Goal: Information Seeking & Learning: Check status

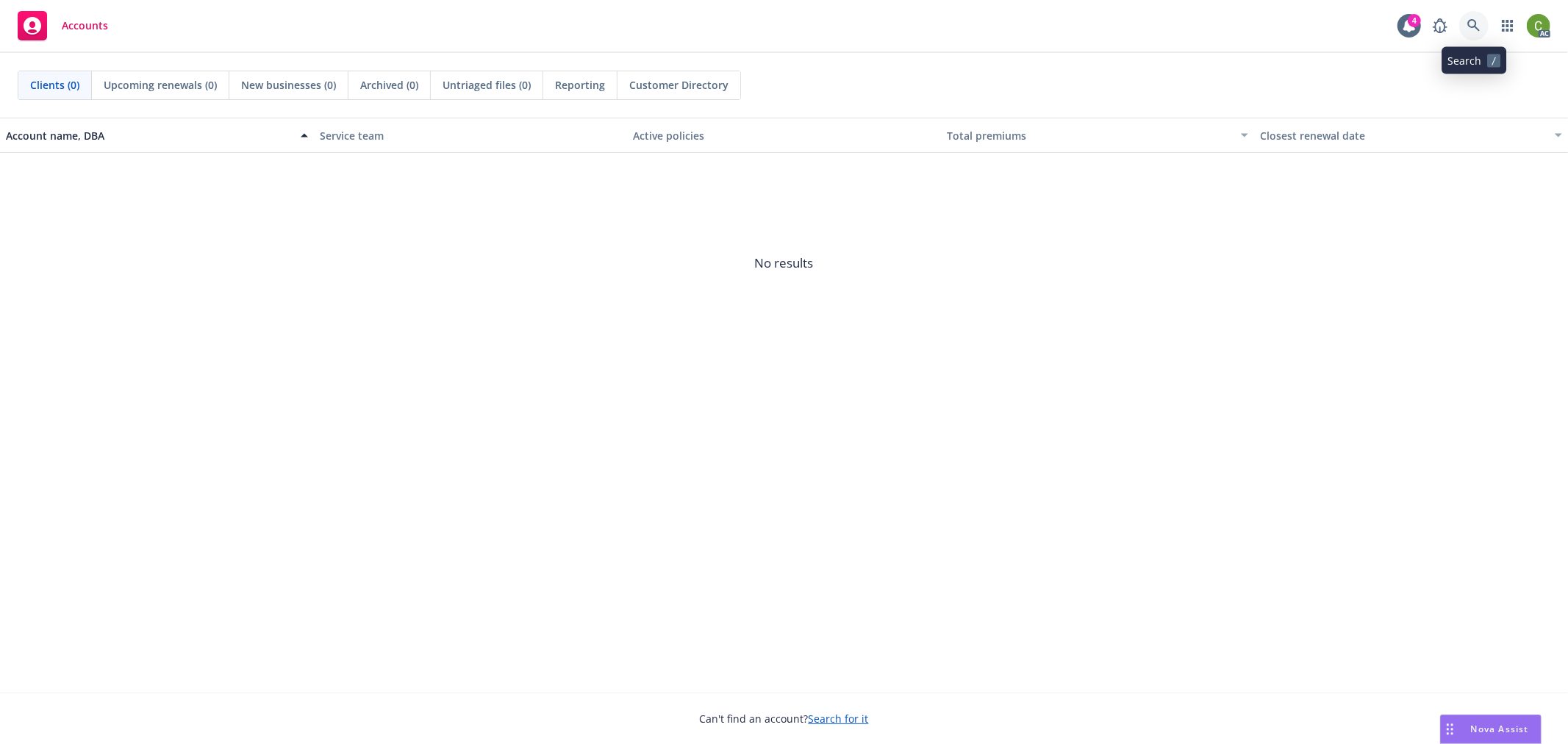
click at [1475, 23] on icon at bounding box center [1473, 26] width 13 height 13
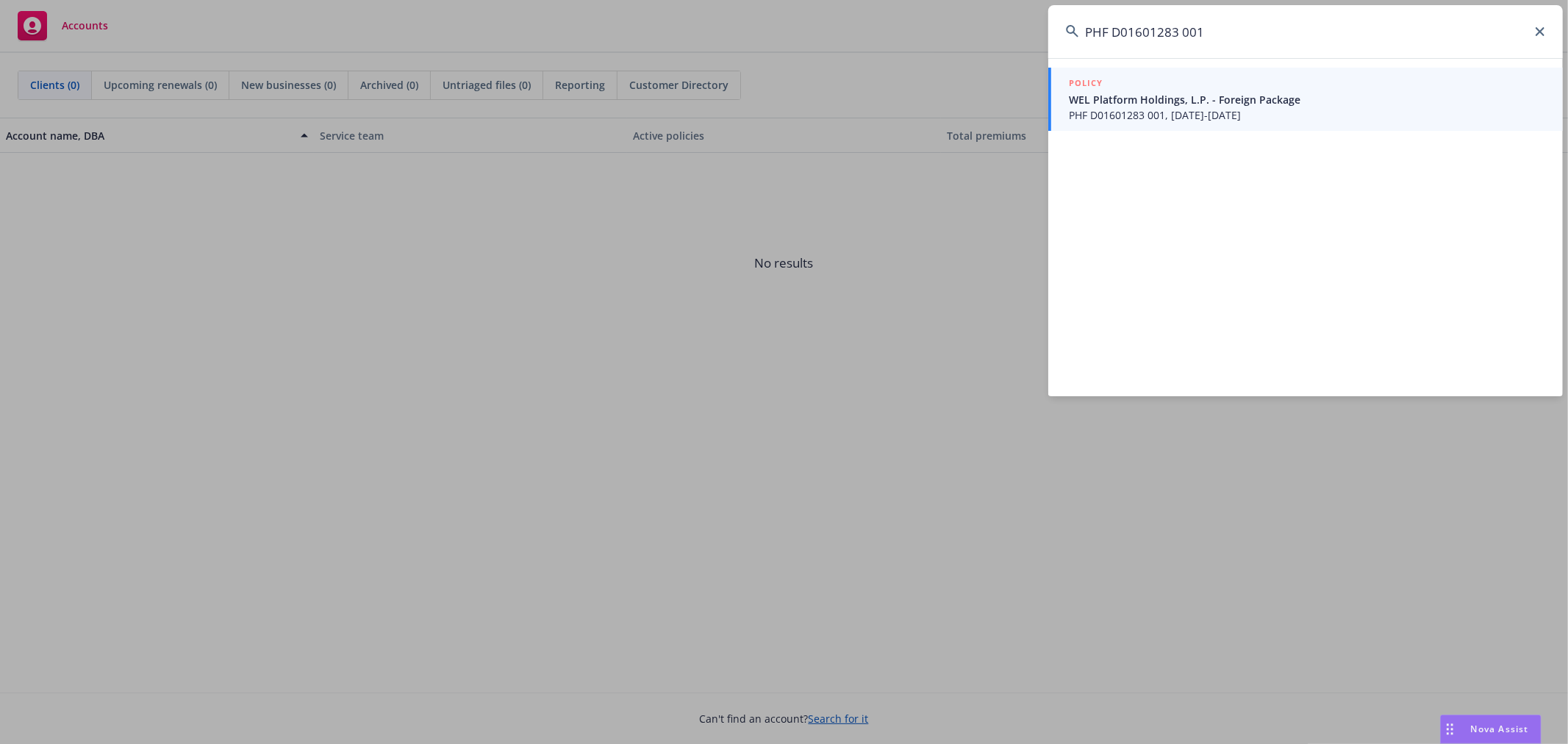
type input "PHF D01601283 001"
click at [1219, 96] on span "WEL Platform Holdings, L.P. - Foreign Package" at bounding box center [1307, 99] width 476 height 15
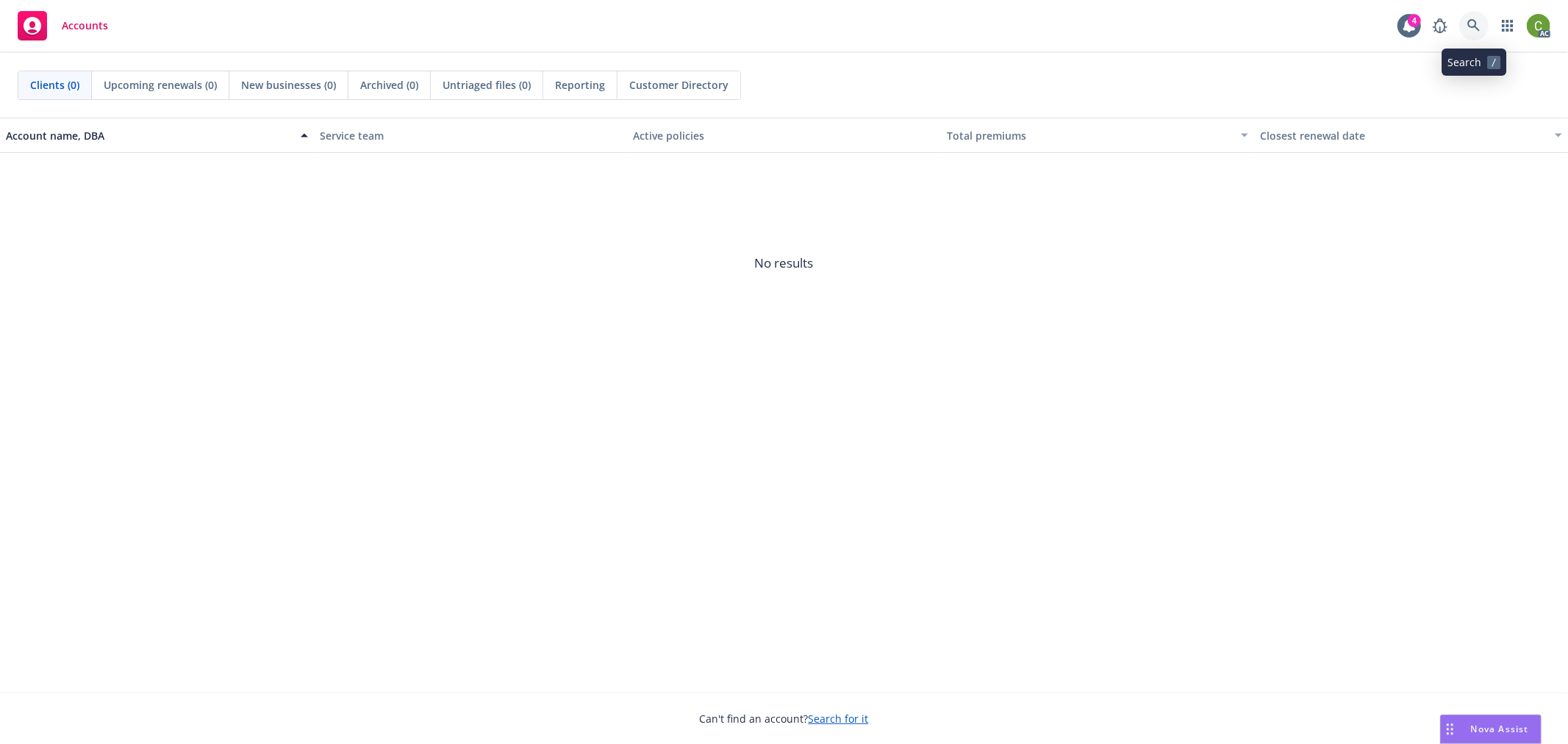
click at [1472, 24] on icon at bounding box center [1473, 26] width 13 height 13
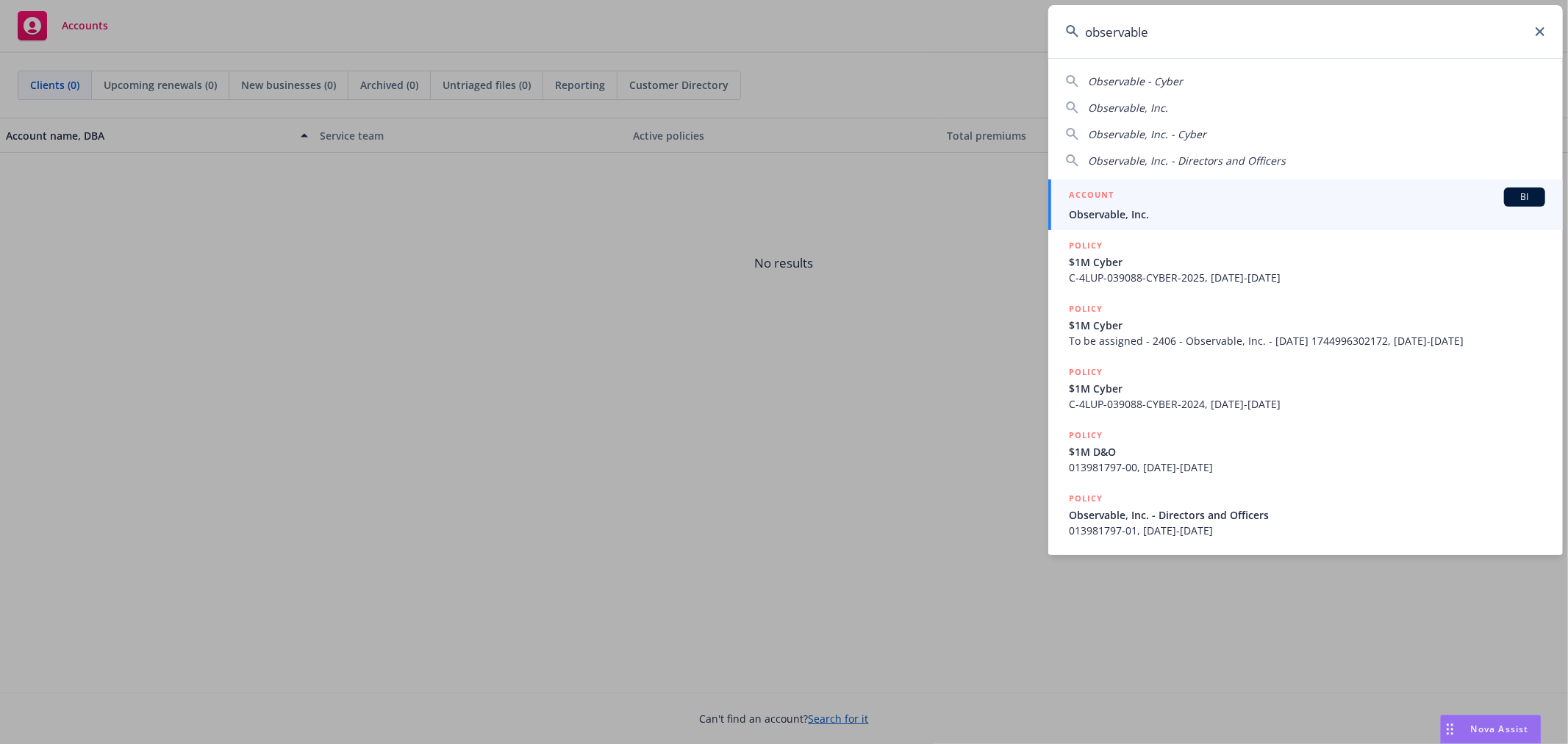
type input "observable"
click at [1134, 211] on span "Observable, Inc." at bounding box center [1307, 214] width 476 height 15
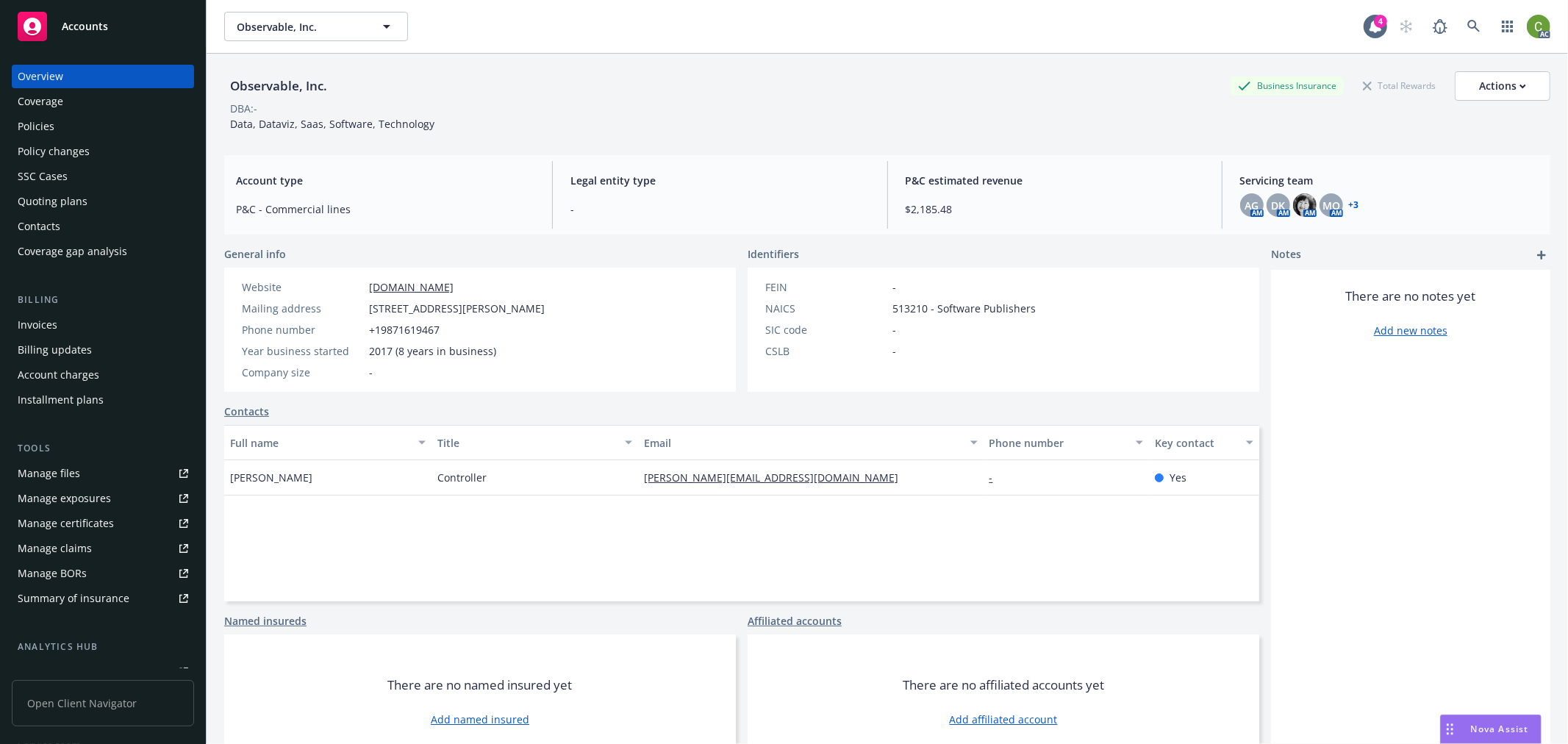
click at [47, 326] on div "Invoices" at bounding box center [37, 324] width 40 height 23
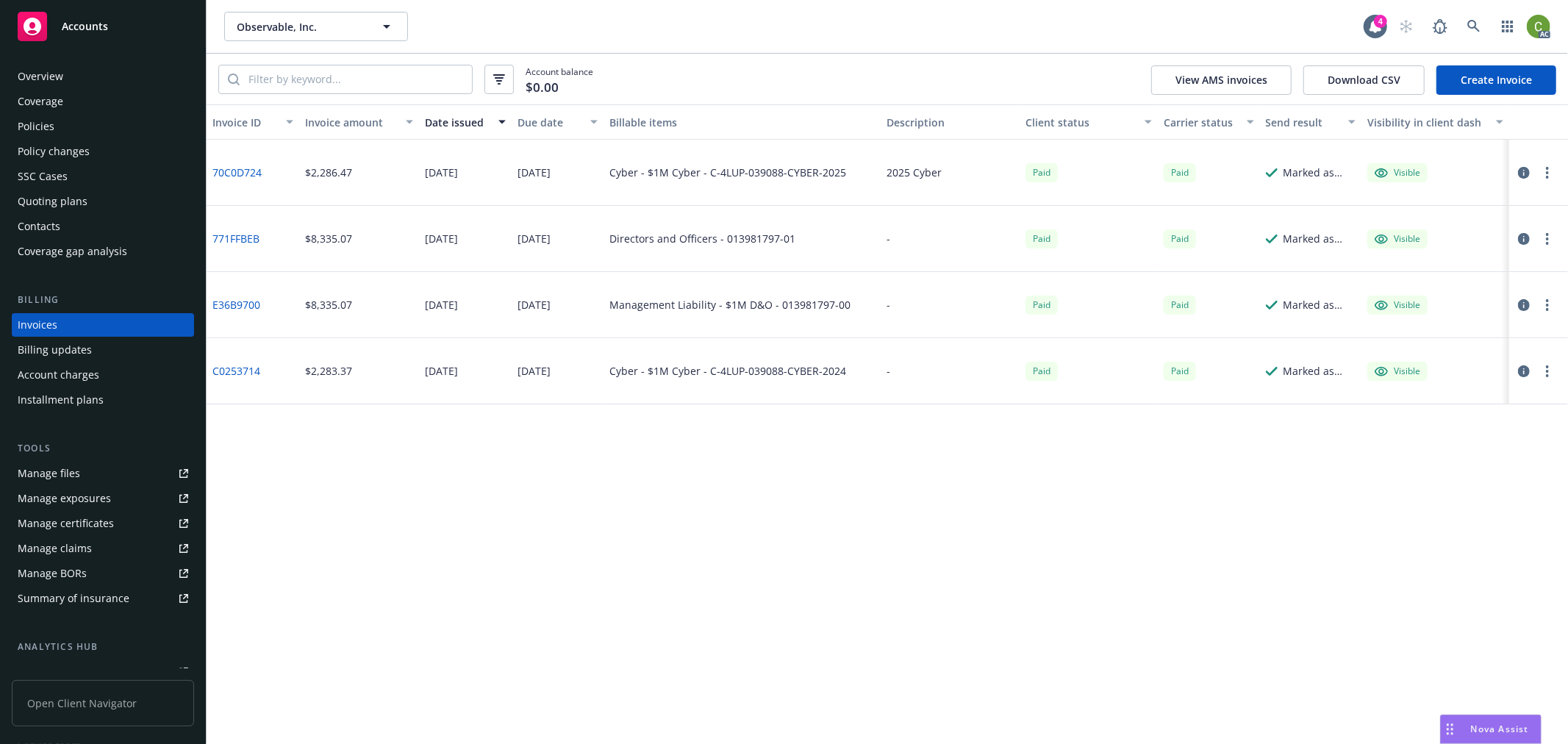
click at [227, 170] on link "70C0D724" at bounding box center [236, 172] width 49 height 15
click at [1470, 26] on icon at bounding box center [1473, 26] width 13 height 13
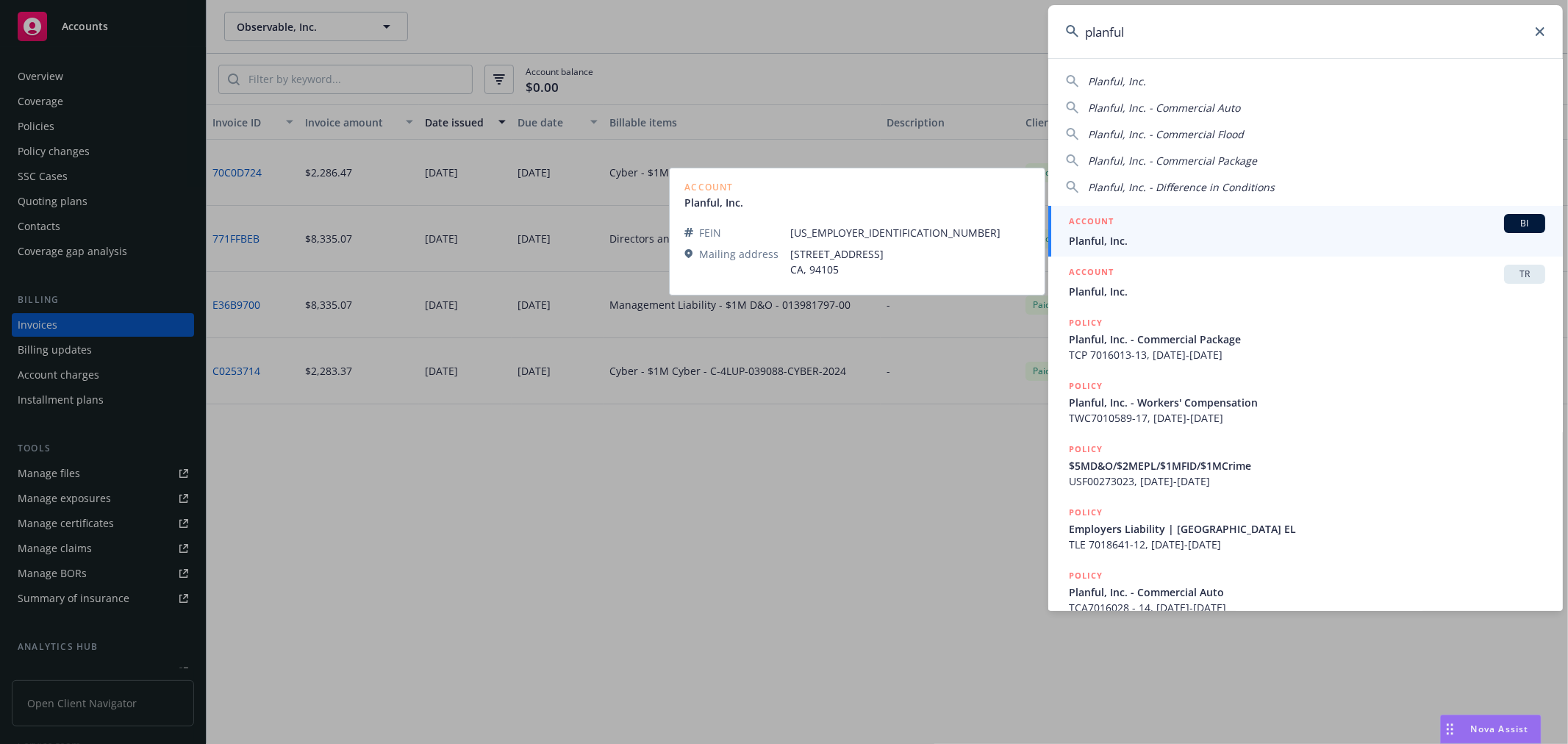
type input "planful"
click at [1125, 233] on span "Planful, Inc." at bounding box center [1307, 240] width 476 height 15
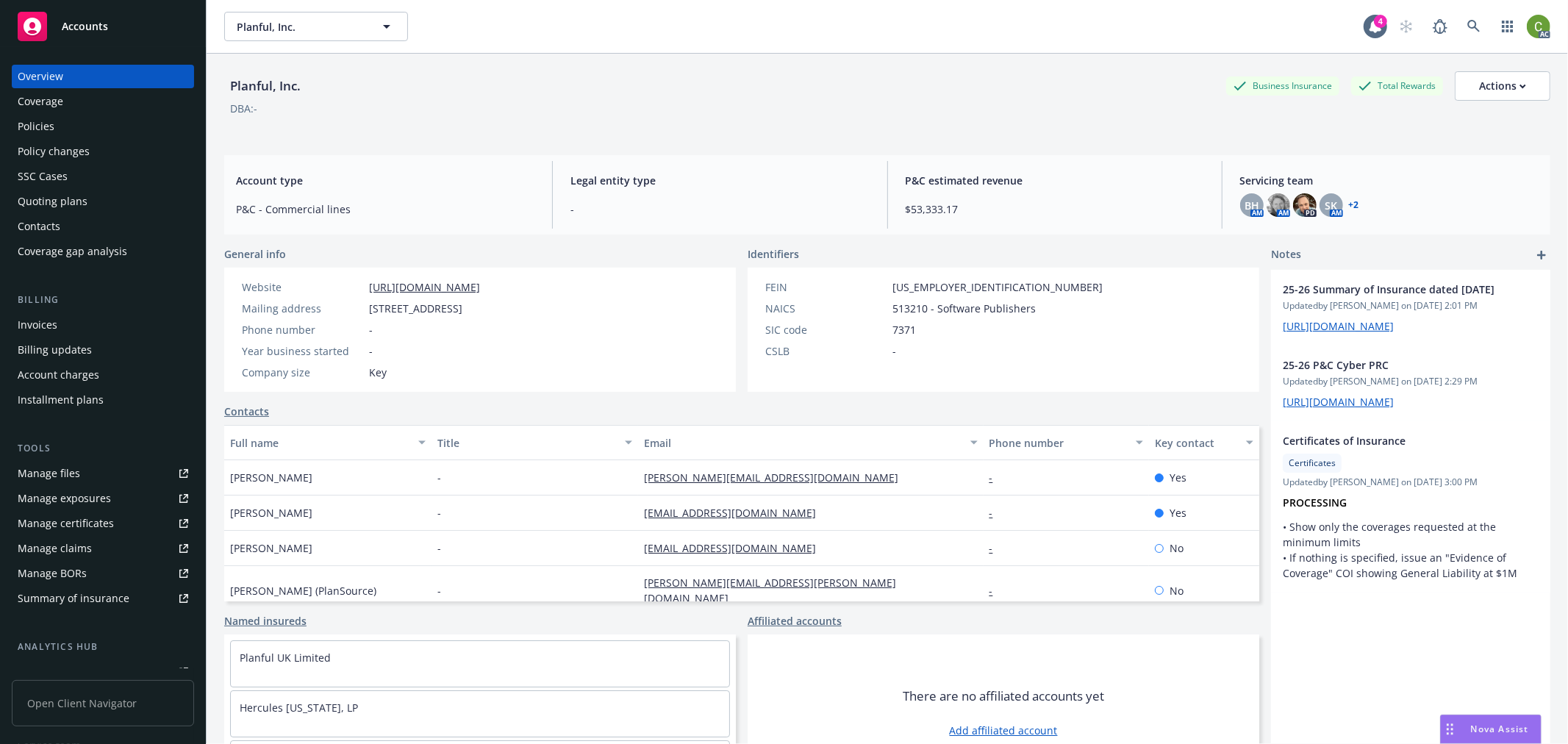
click at [49, 321] on div "Invoices" at bounding box center [37, 324] width 40 height 23
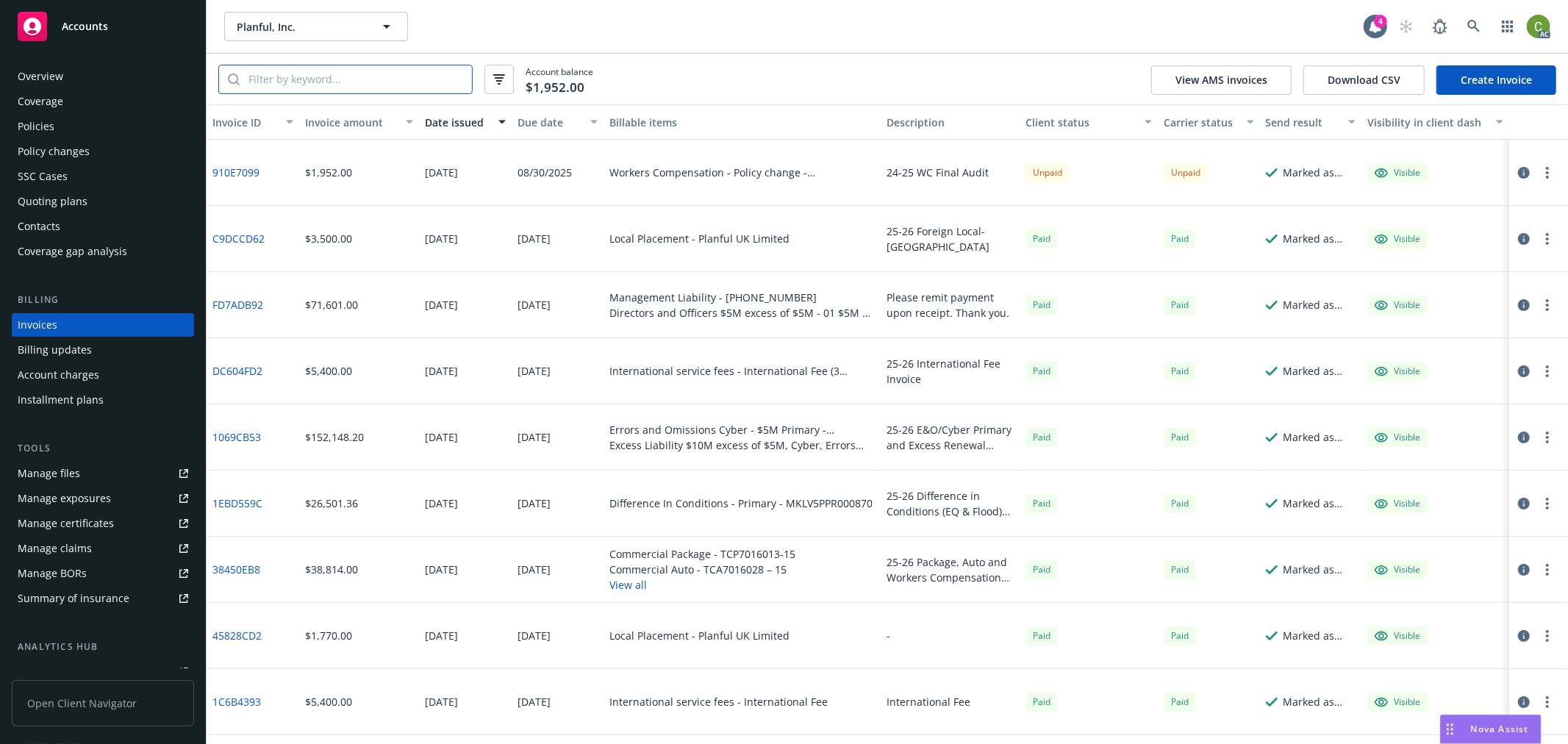
click at [370, 76] on input "search" at bounding box center [355, 79] width 232 height 28
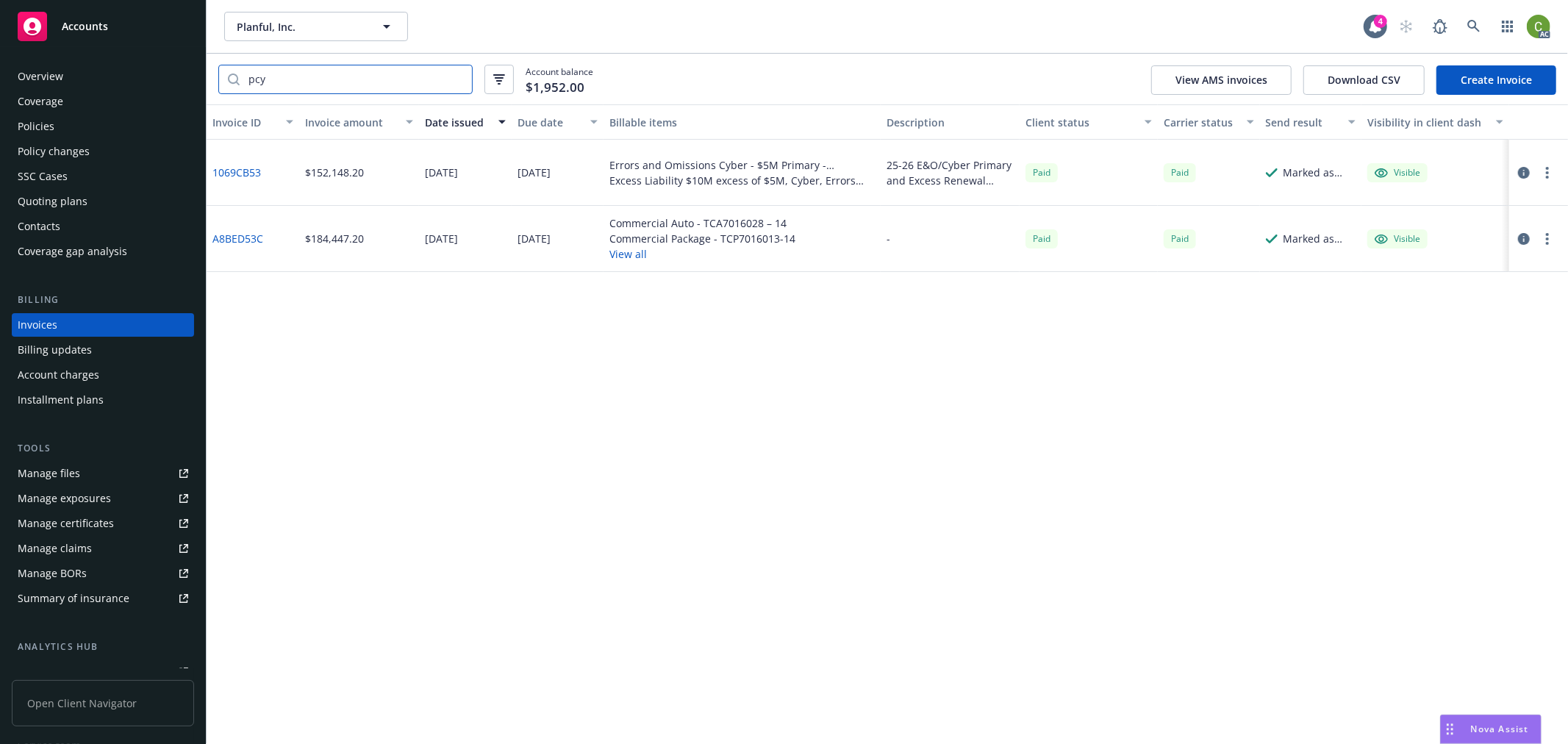
type input "pcy"
click at [232, 169] on link "1069CB53" at bounding box center [236, 172] width 49 height 15
click at [1475, 25] on icon at bounding box center [1473, 26] width 12 height 12
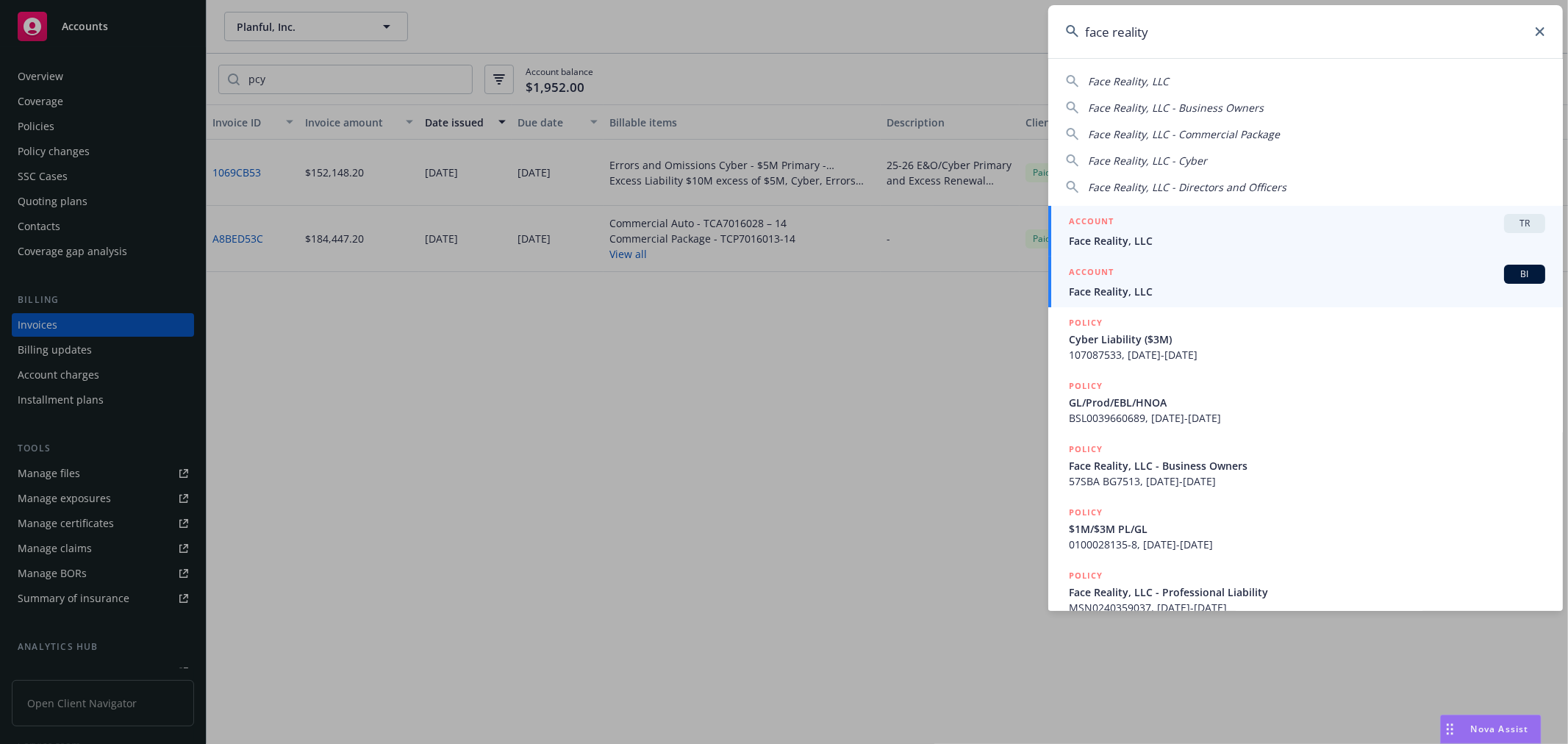
type input "face reality"
click at [1158, 290] on span "Face Reality, LLC" at bounding box center [1307, 291] width 476 height 15
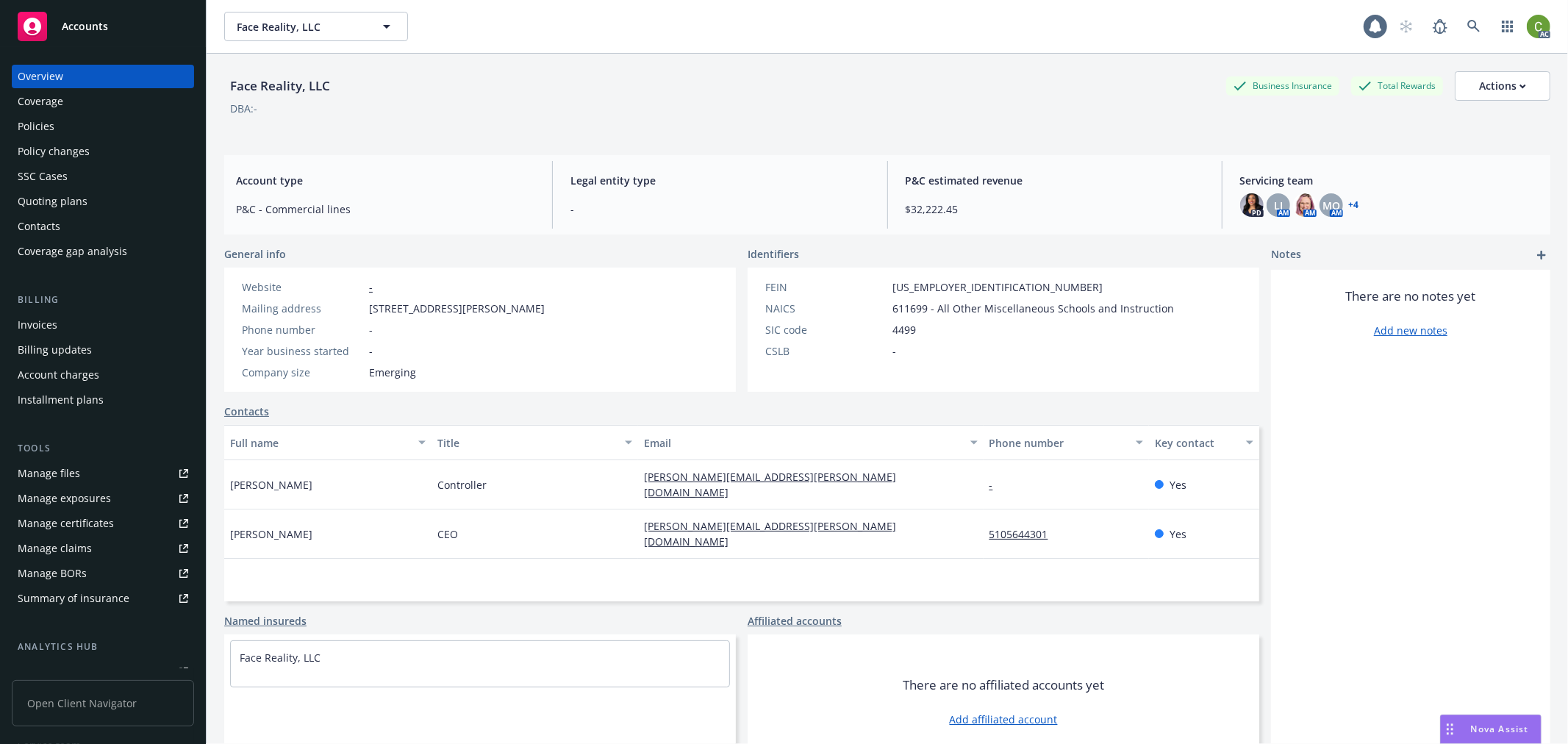
click at [46, 322] on div "Invoices" at bounding box center [37, 324] width 40 height 23
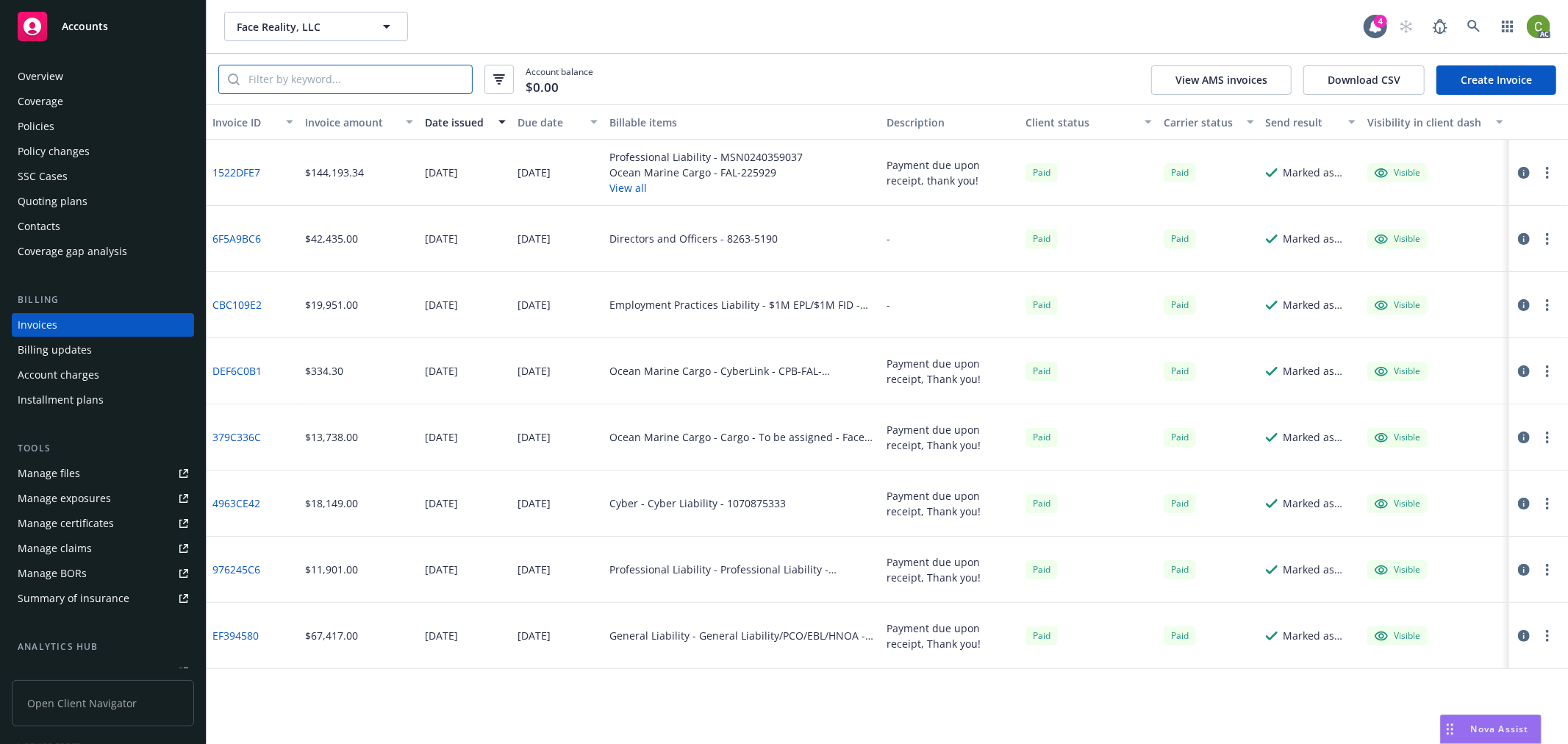
click at [364, 79] on input "search" at bounding box center [355, 79] width 232 height 28
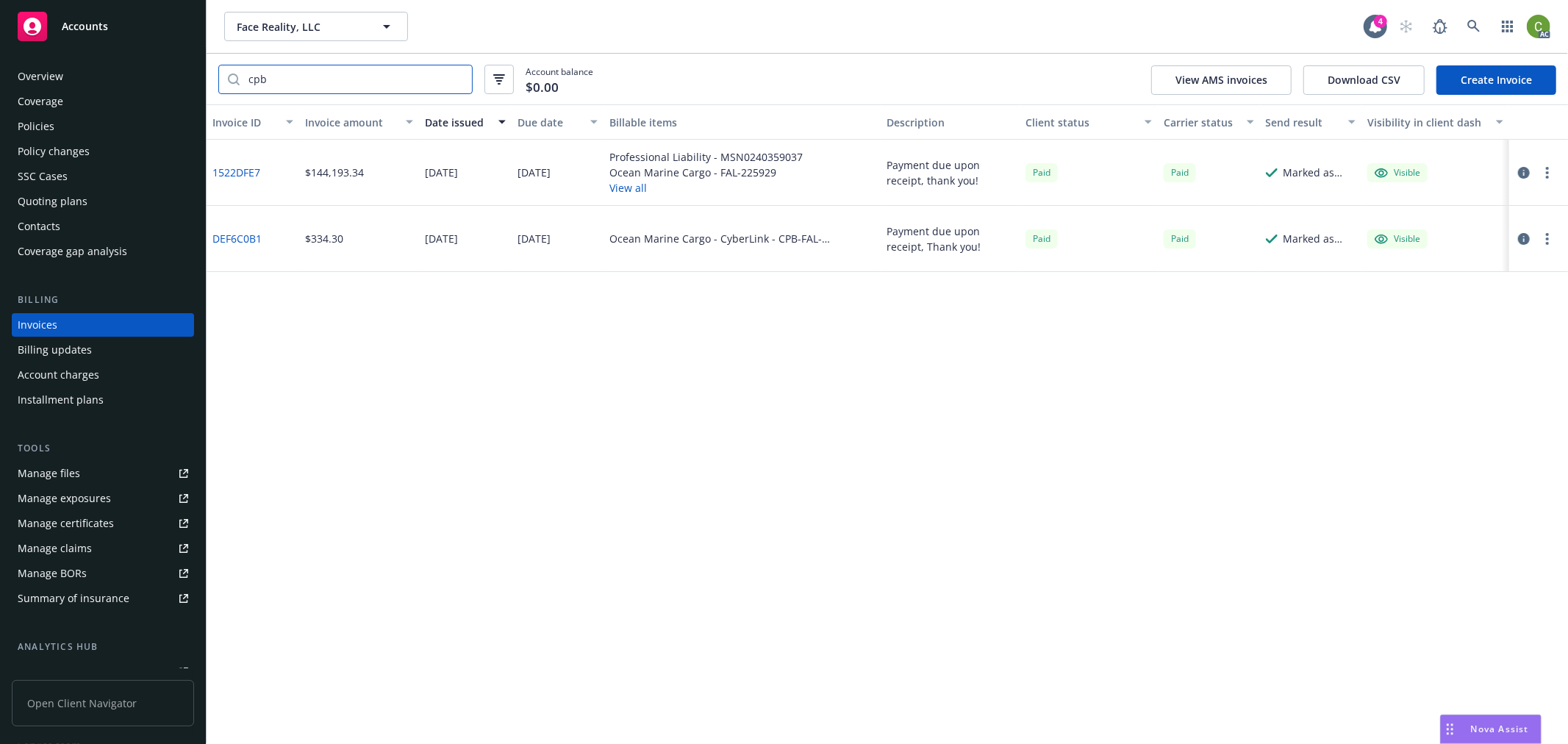
type input "cpb"
click at [238, 164] on link "1522DFE7" at bounding box center [236, 172] width 48 height 15
click at [1472, 24] on icon at bounding box center [1473, 26] width 13 height 13
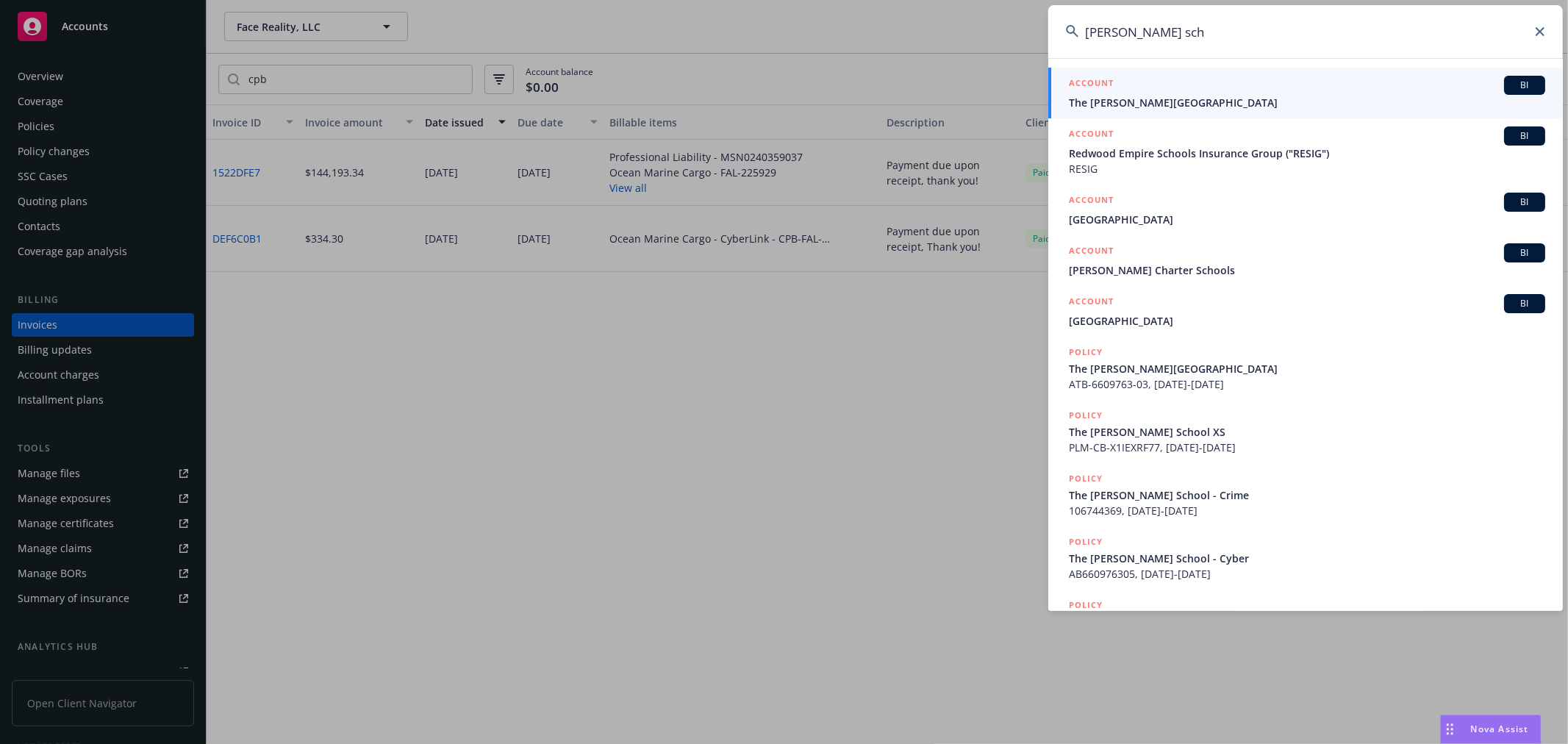
type input "harker sch"
click at [1066, 100] on link "ACCOUNT BI The Harker School" at bounding box center [1305, 92] width 514 height 51
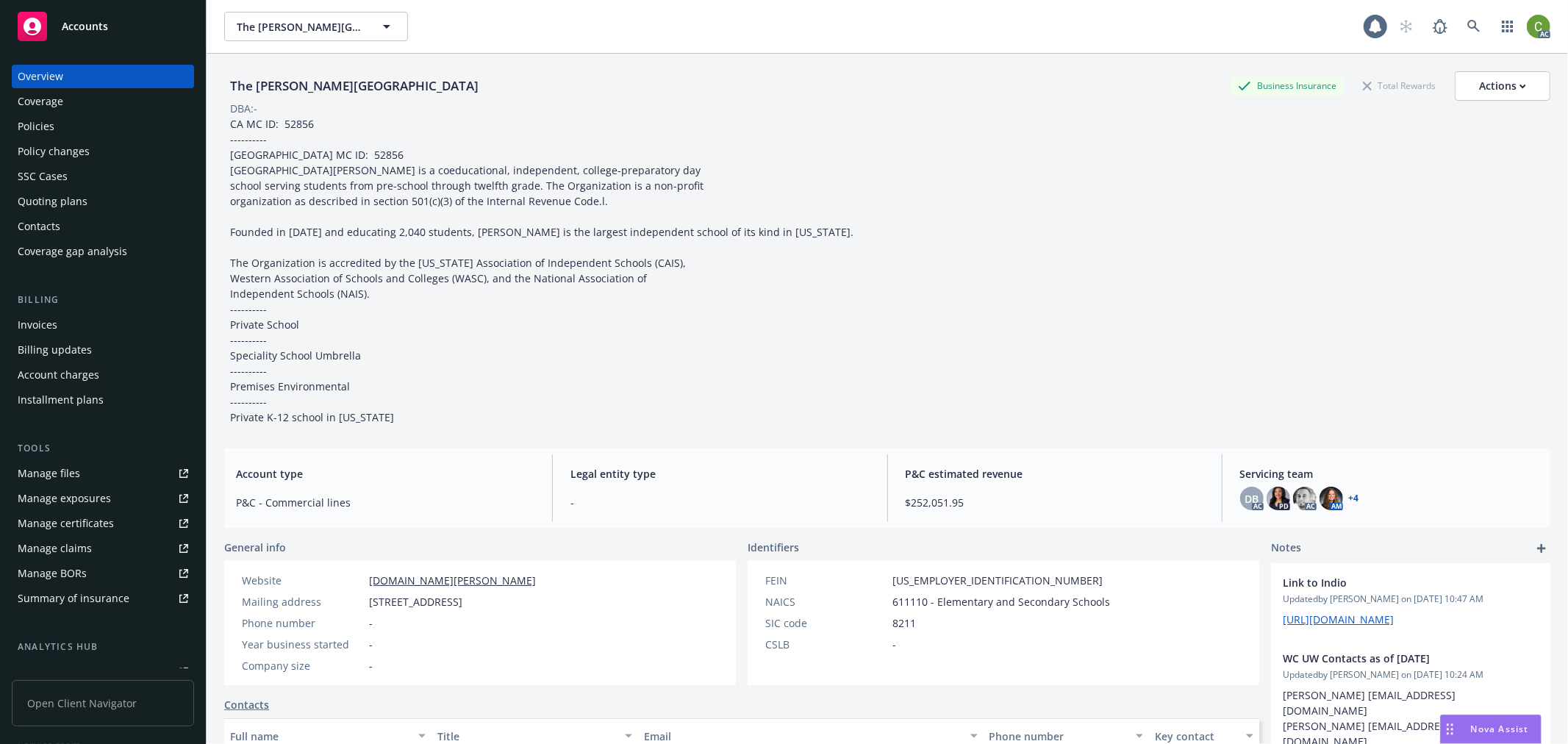
click at [99, 327] on div "Invoices" at bounding box center [103, 324] width 171 height 23
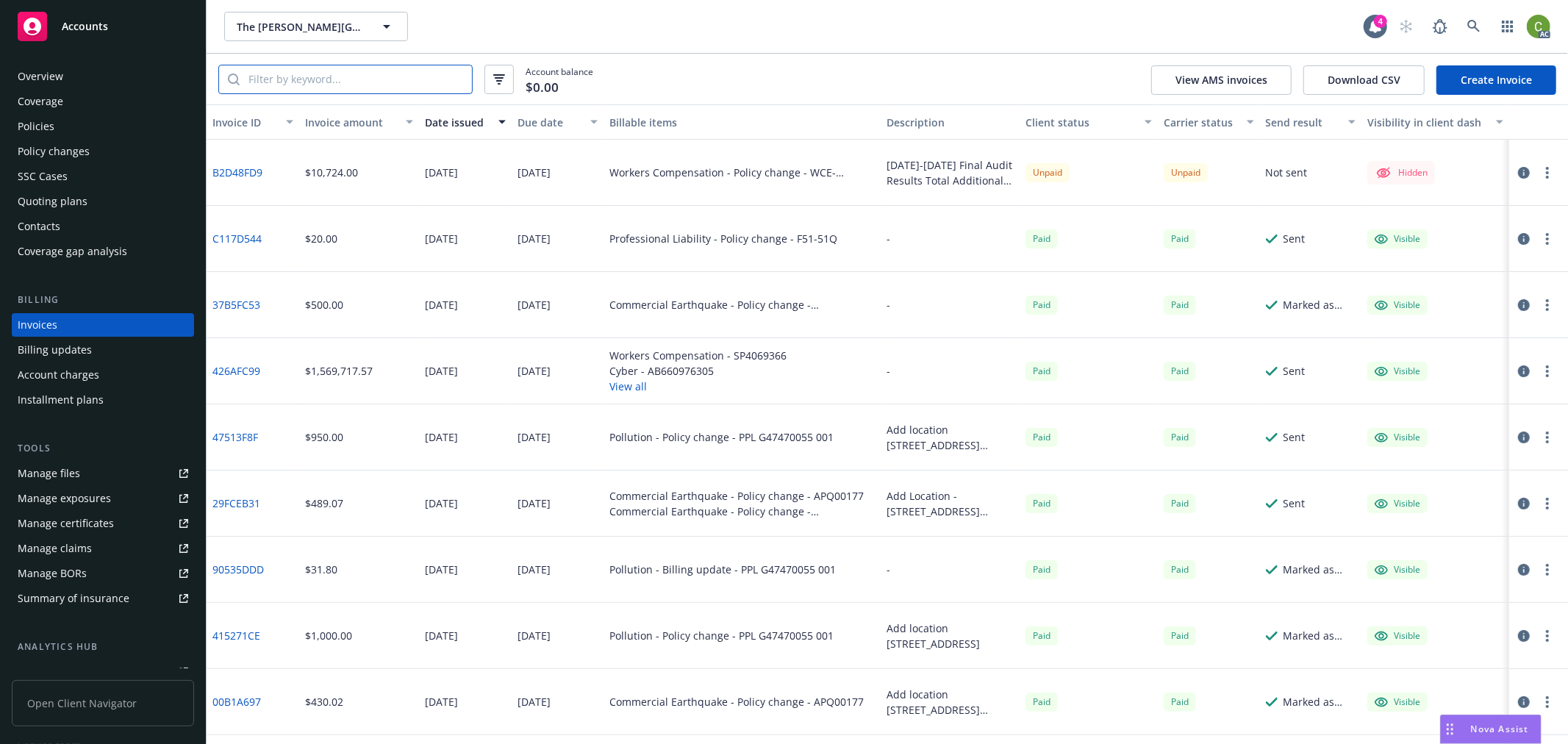
click at [375, 77] on input "search" at bounding box center [355, 79] width 232 height 28
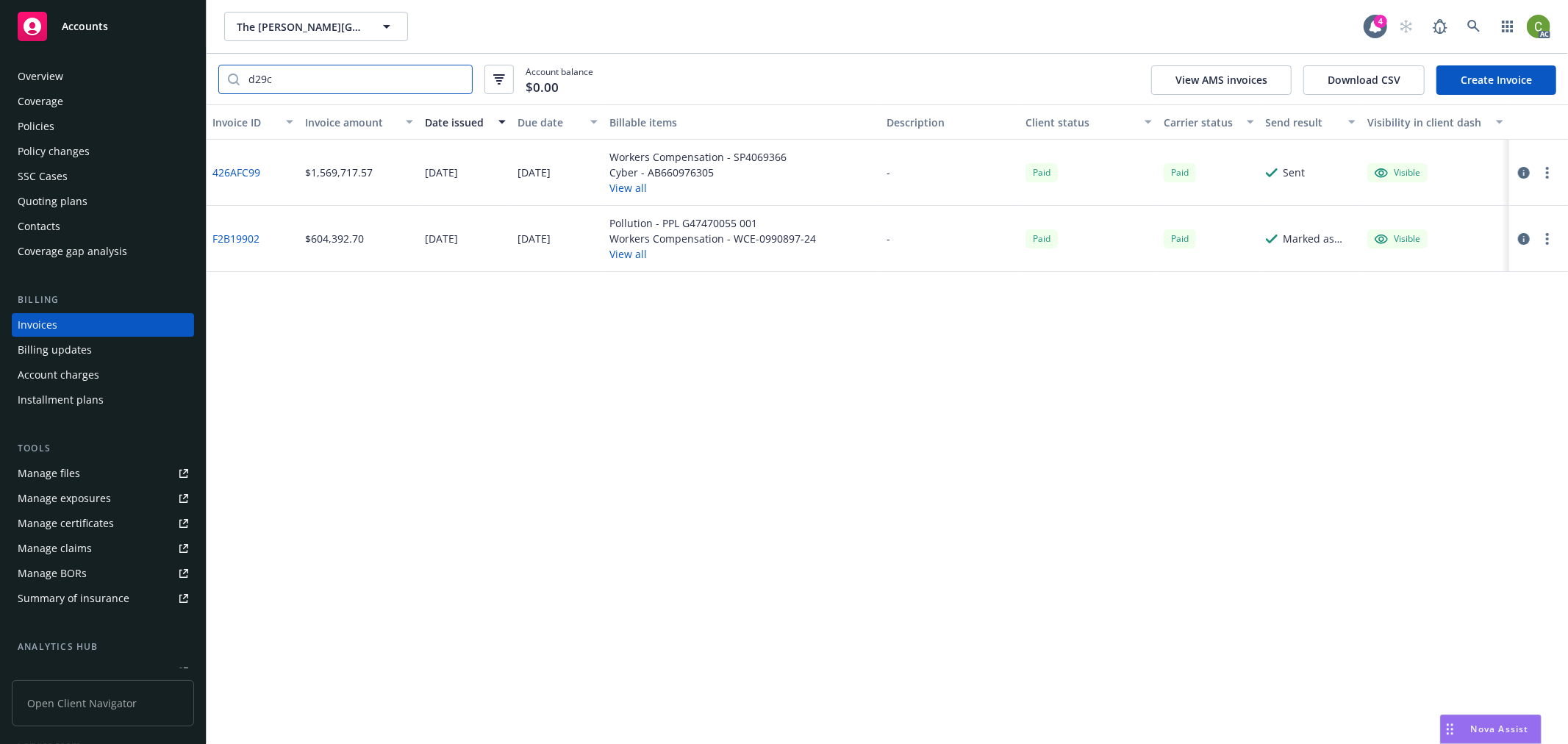
type input "d29c"
click at [228, 170] on link "426AFC99" at bounding box center [236, 172] width 48 height 15
click at [1476, 28] on icon at bounding box center [1473, 26] width 12 height 12
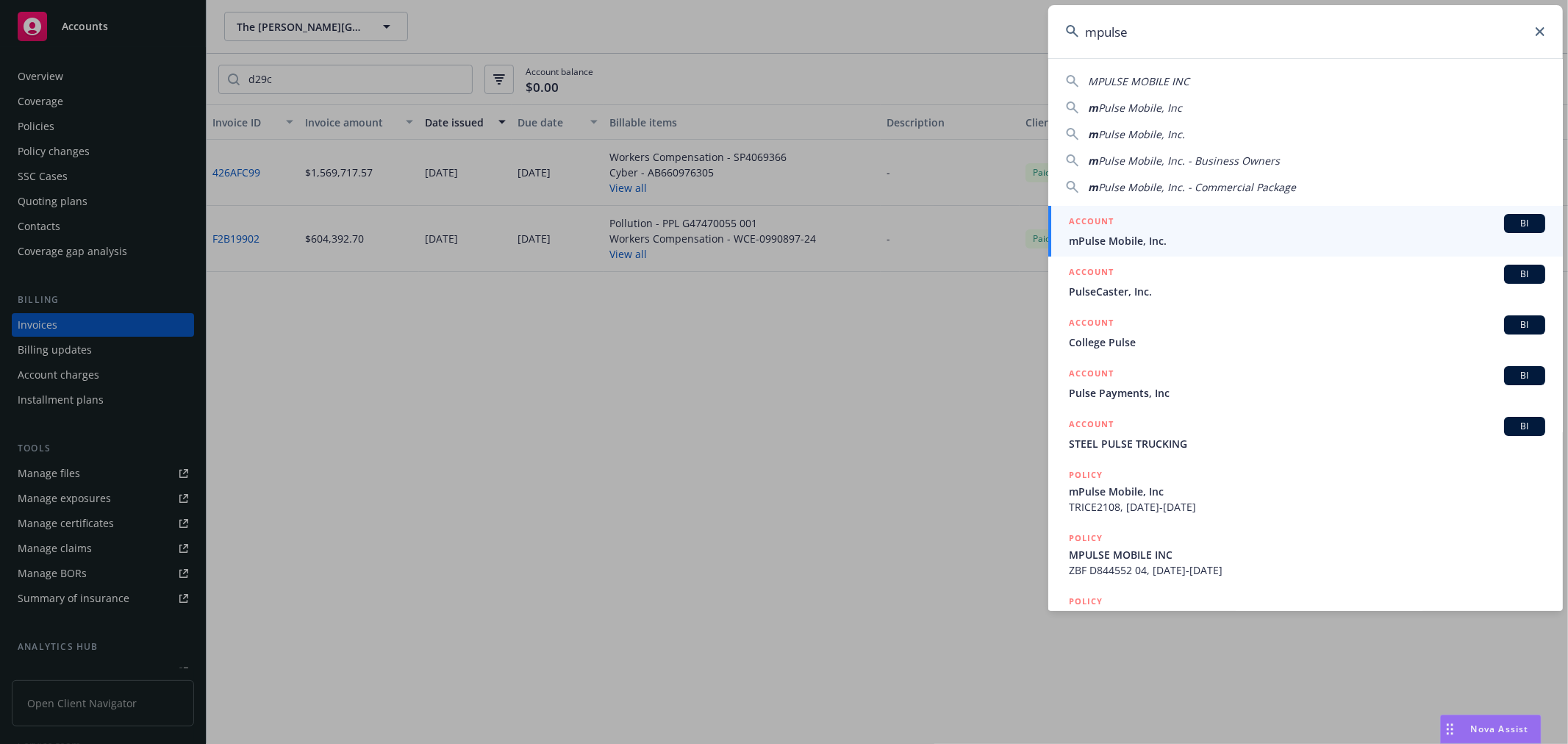
type input "mpulse"
click at [1122, 224] on div "ACCOUNT BI" at bounding box center [1307, 224] width 476 height 20
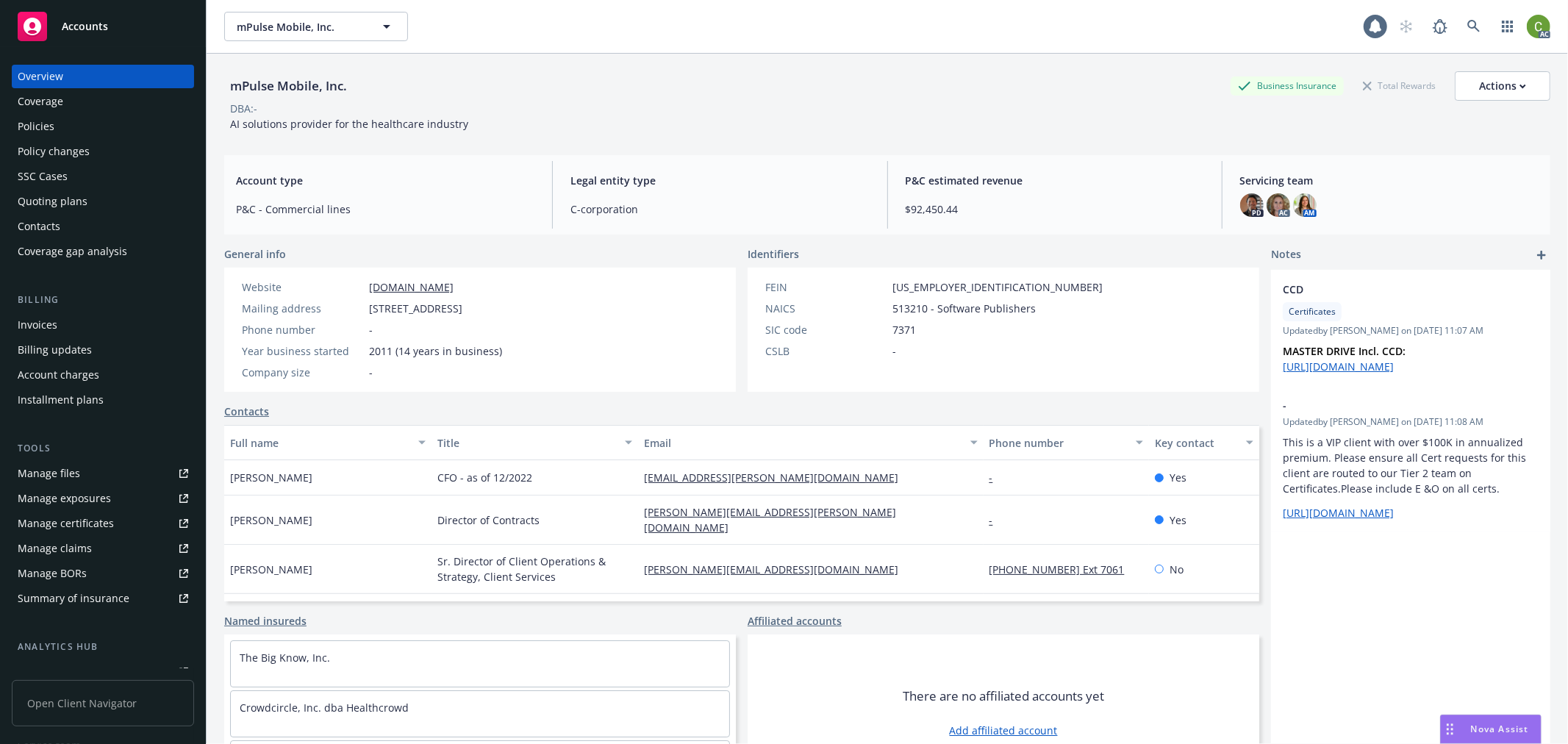
click at [46, 328] on div "Invoices" at bounding box center [37, 324] width 40 height 23
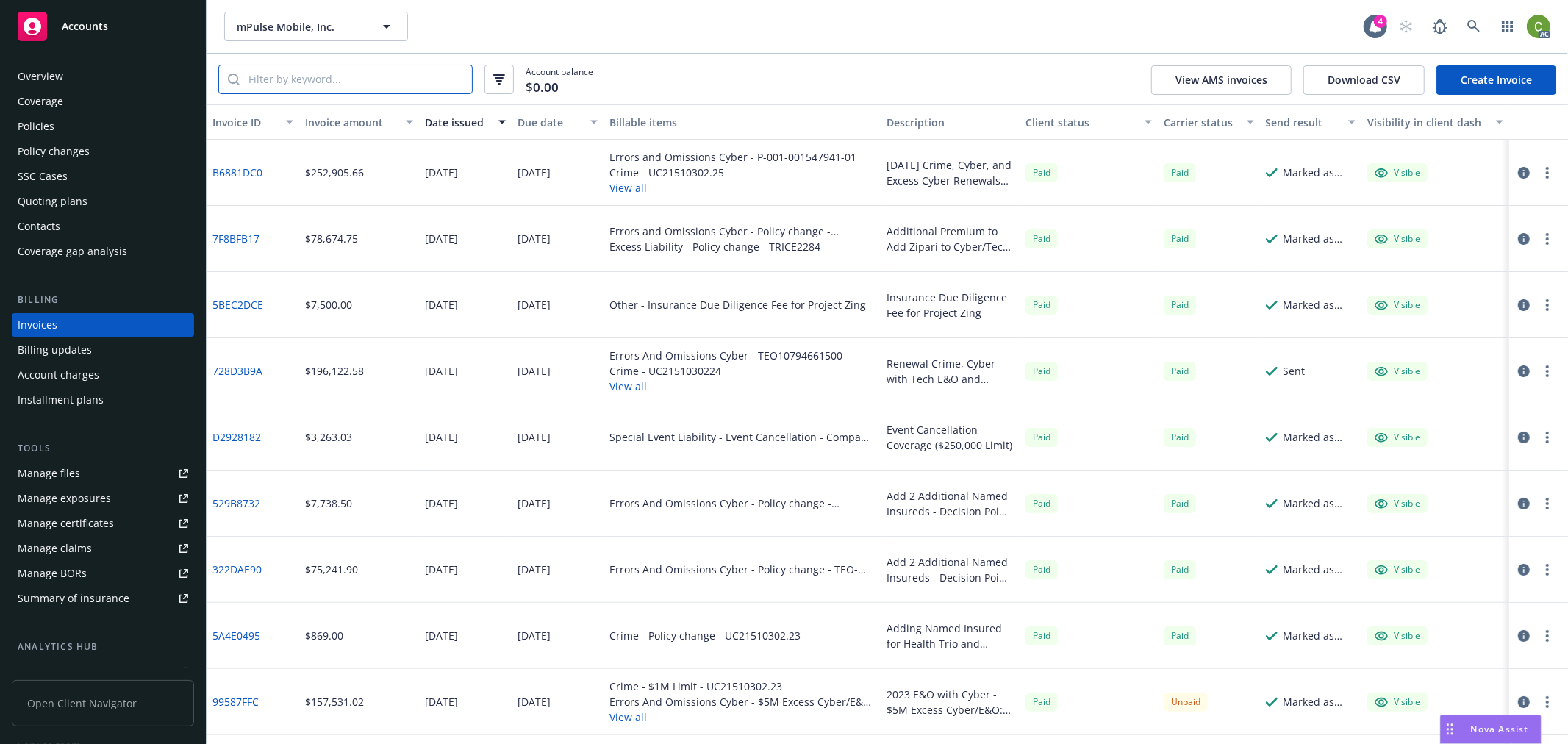
click at [376, 79] on input "search" at bounding box center [355, 79] width 232 height 28
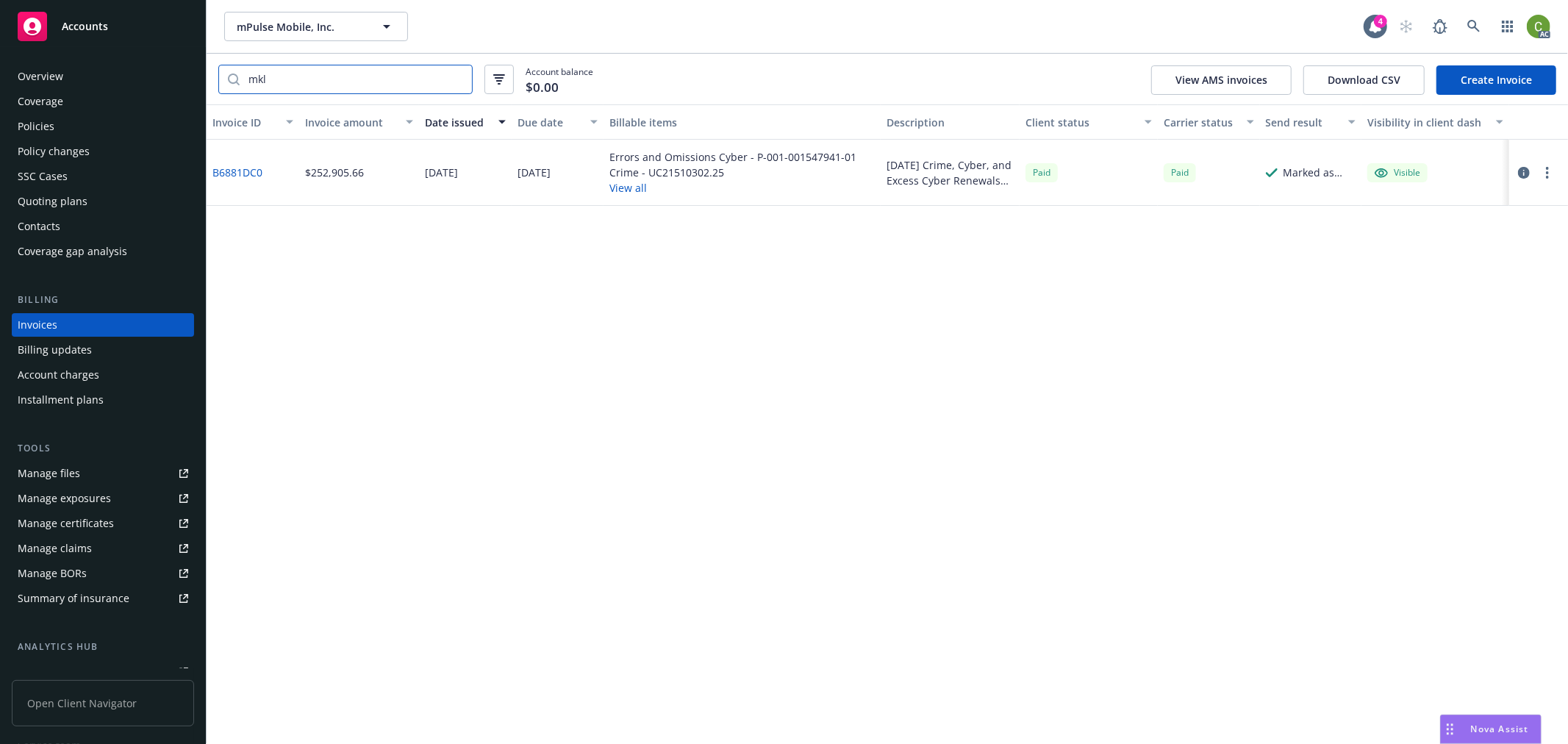
type input "mkl"
click at [245, 168] on link "B6881DC0" at bounding box center [237, 172] width 50 height 15
click at [1484, 28] on link at bounding box center [1473, 26] width 29 height 29
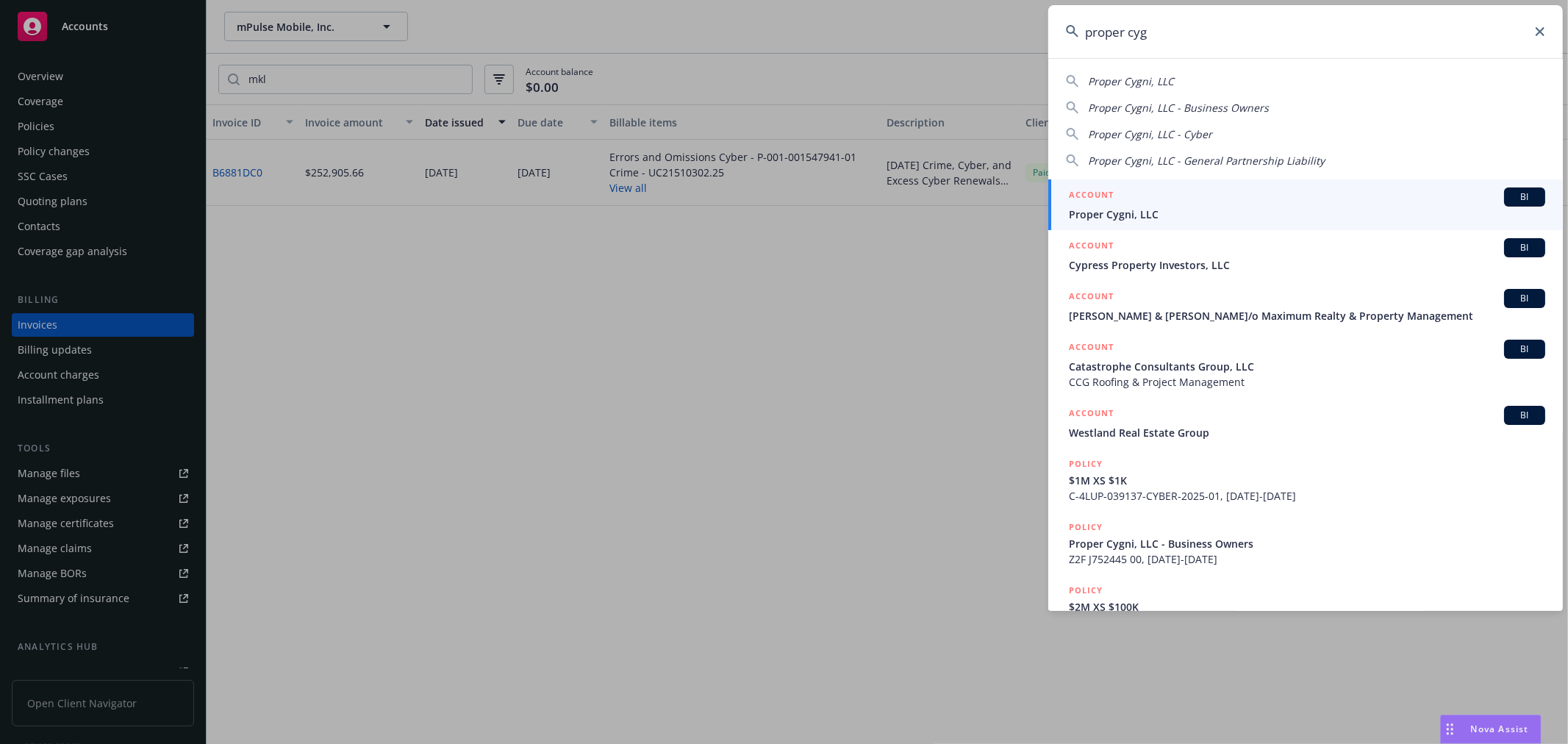
type input "proper cyg"
click at [1157, 211] on span "Proper Cygni, LLC" at bounding box center [1307, 214] width 476 height 15
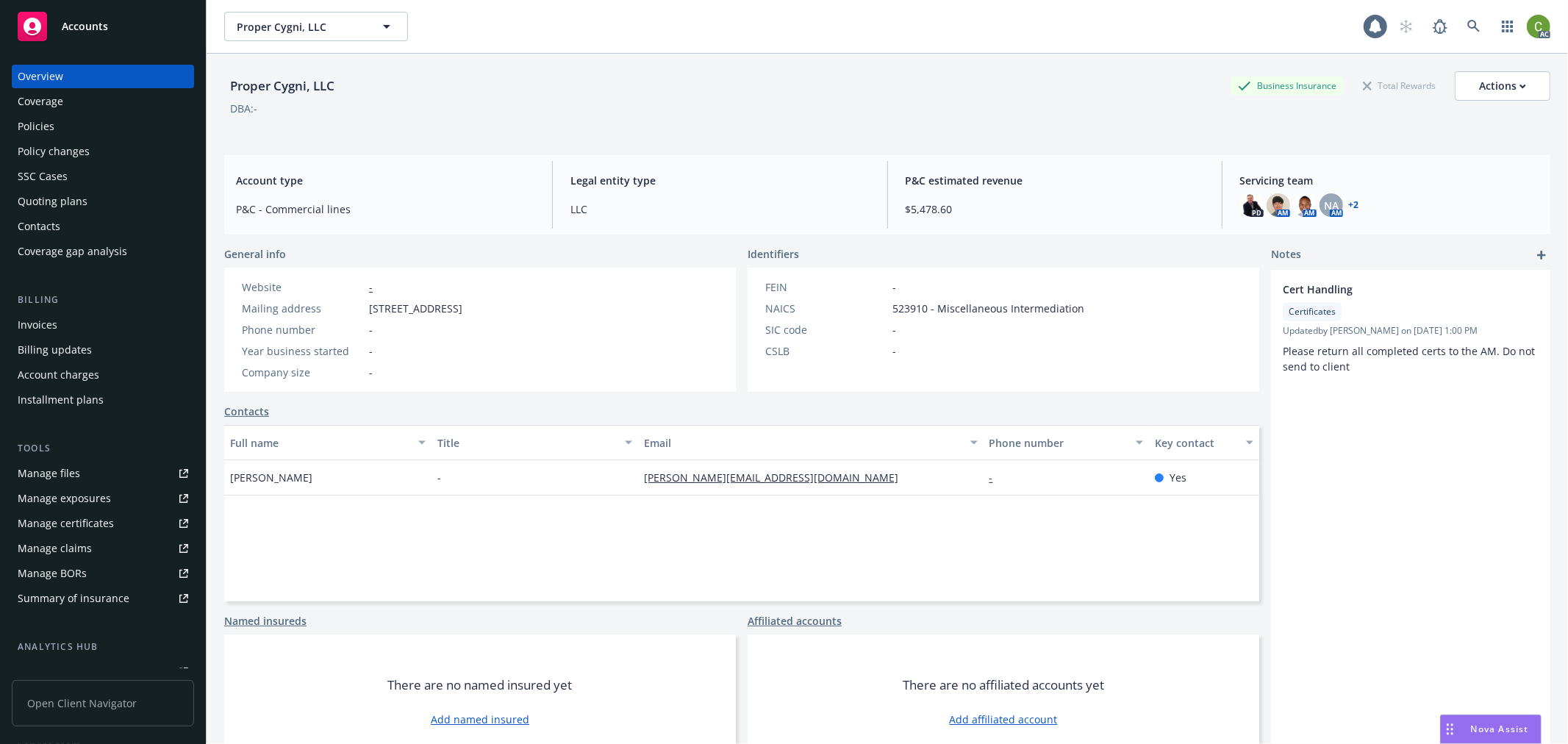
click at [71, 322] on div "Invoices" at bounding box center [103, 324] width 171 height 23
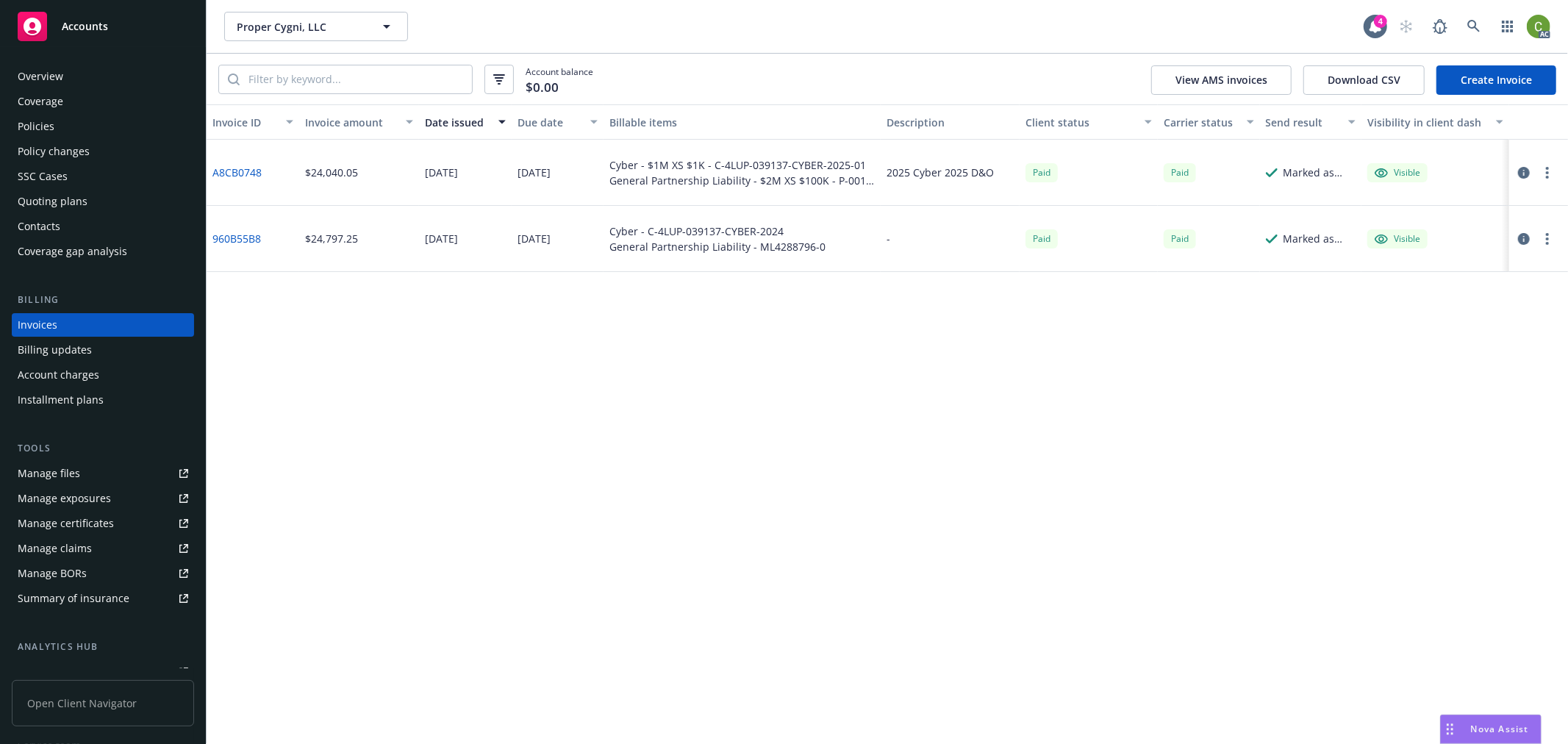
click at [230, 171] on link "A8CB0748" at bounding box center [236, 172] width 49 height 15
click at [1465, 26] on link at bounding box center [1473, 26] width 29 height 29
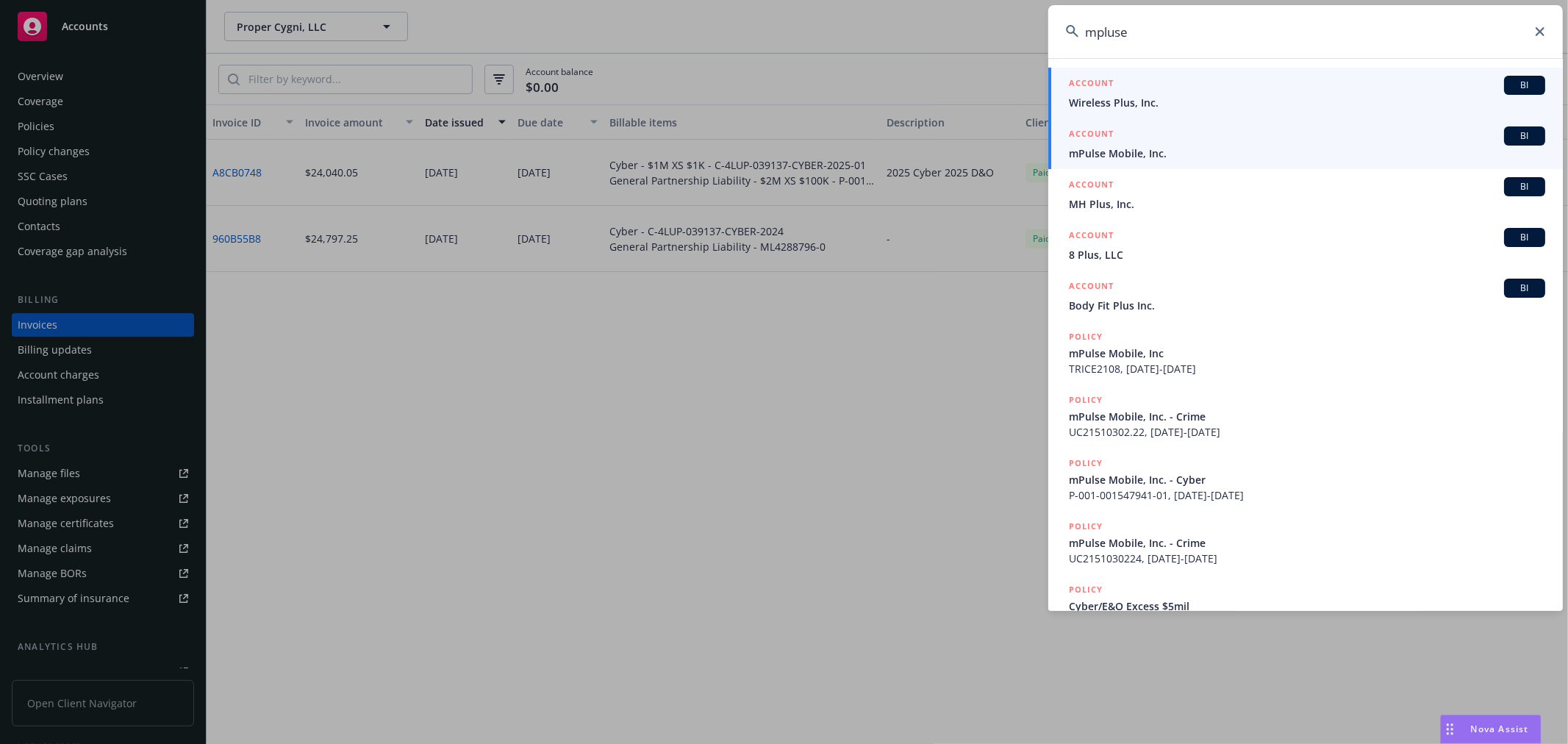
type input "mpluse"
click at [1132, 143] on div "ACCOUNT BI" at bounding box center [1307, 136] width 476 height 20
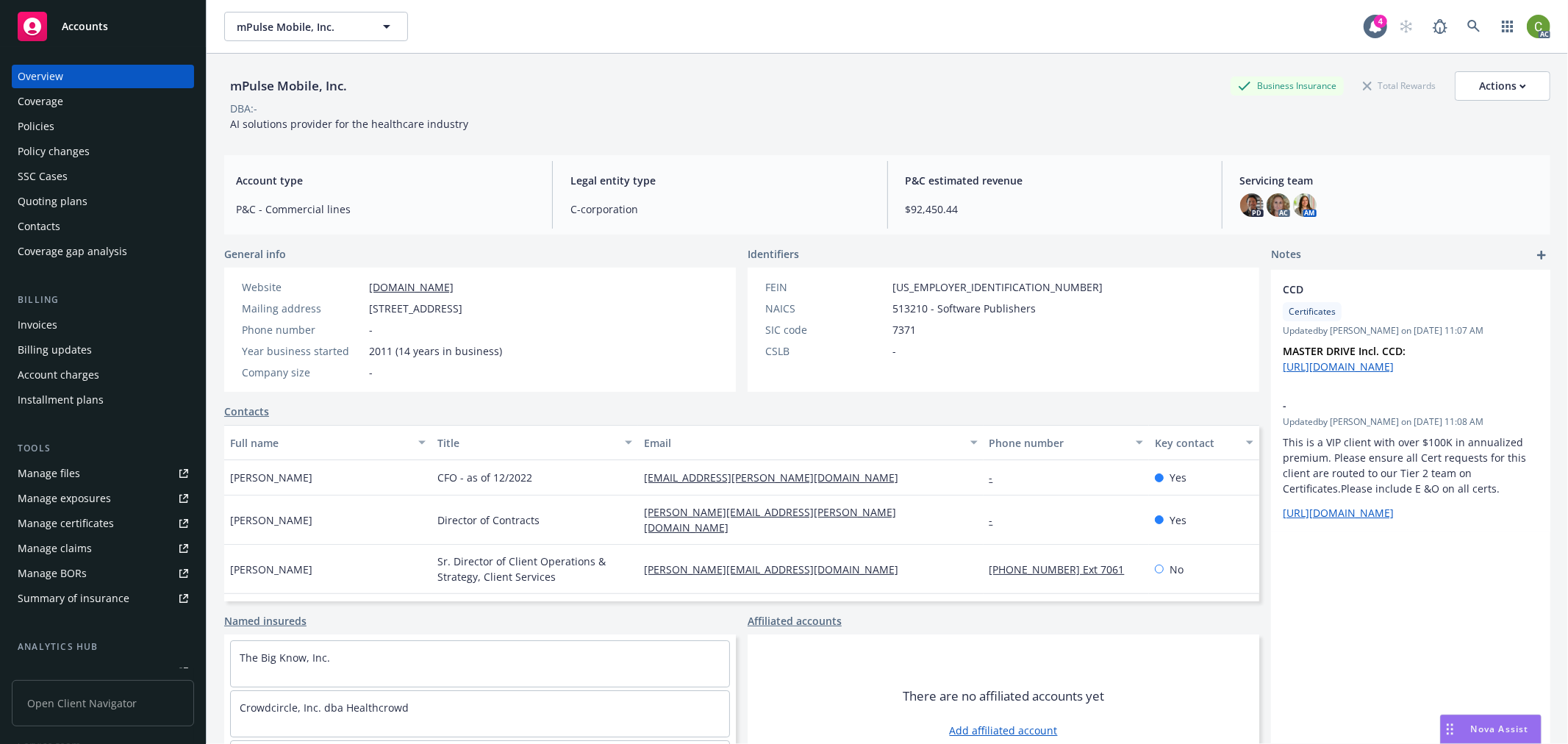
click at [61, 322] on div "Invoices" at bounding box center [103, 324] width 171 height 23
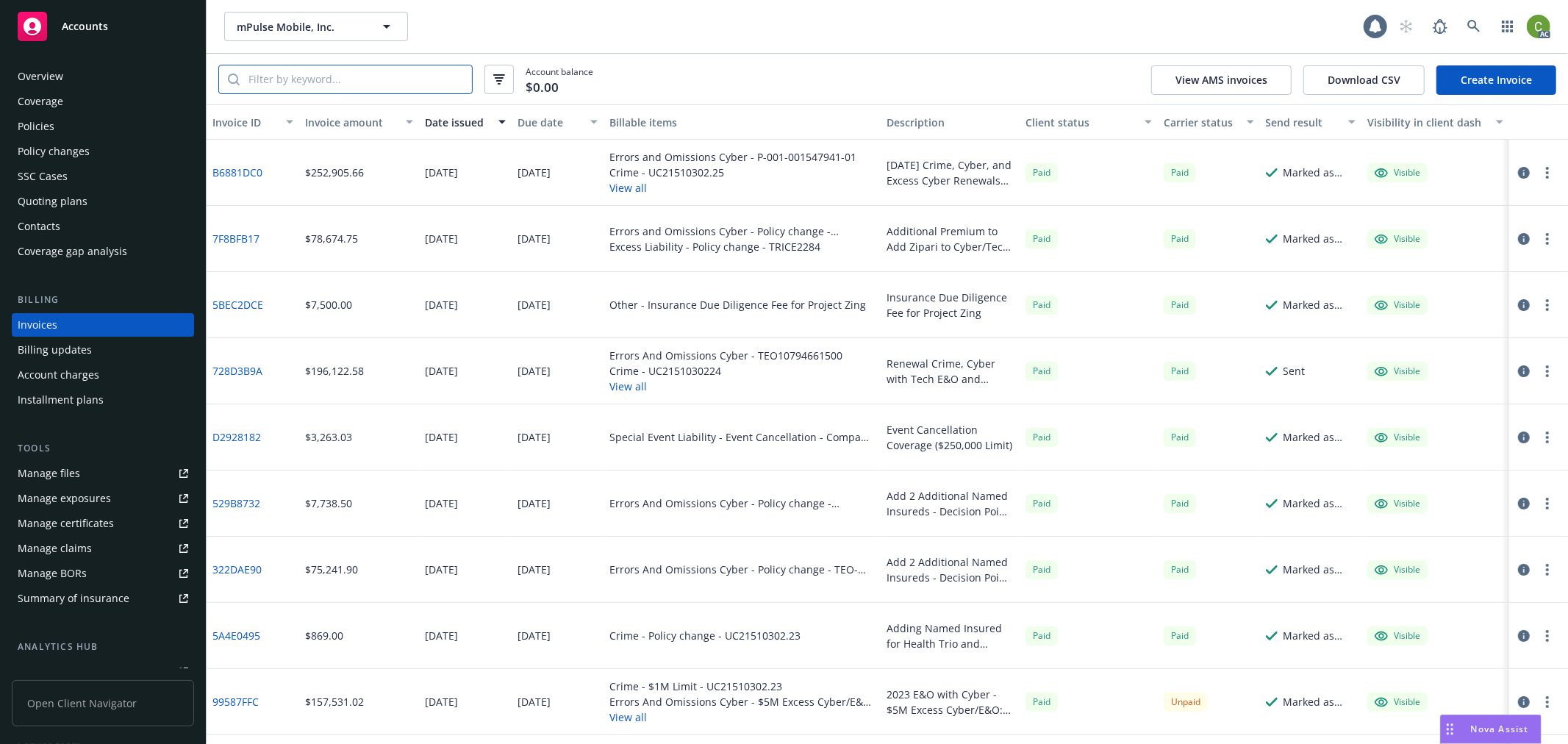
click at [405, 75] on input "search" at bounding box center [355, 79] width 232 height 28
click at [253, 167] on link "B6881DC0" at bounding box center [237, 172] width 50 height 15
click at [1483, 27] on link at bounding box center [1473, 26] width 29 height 29
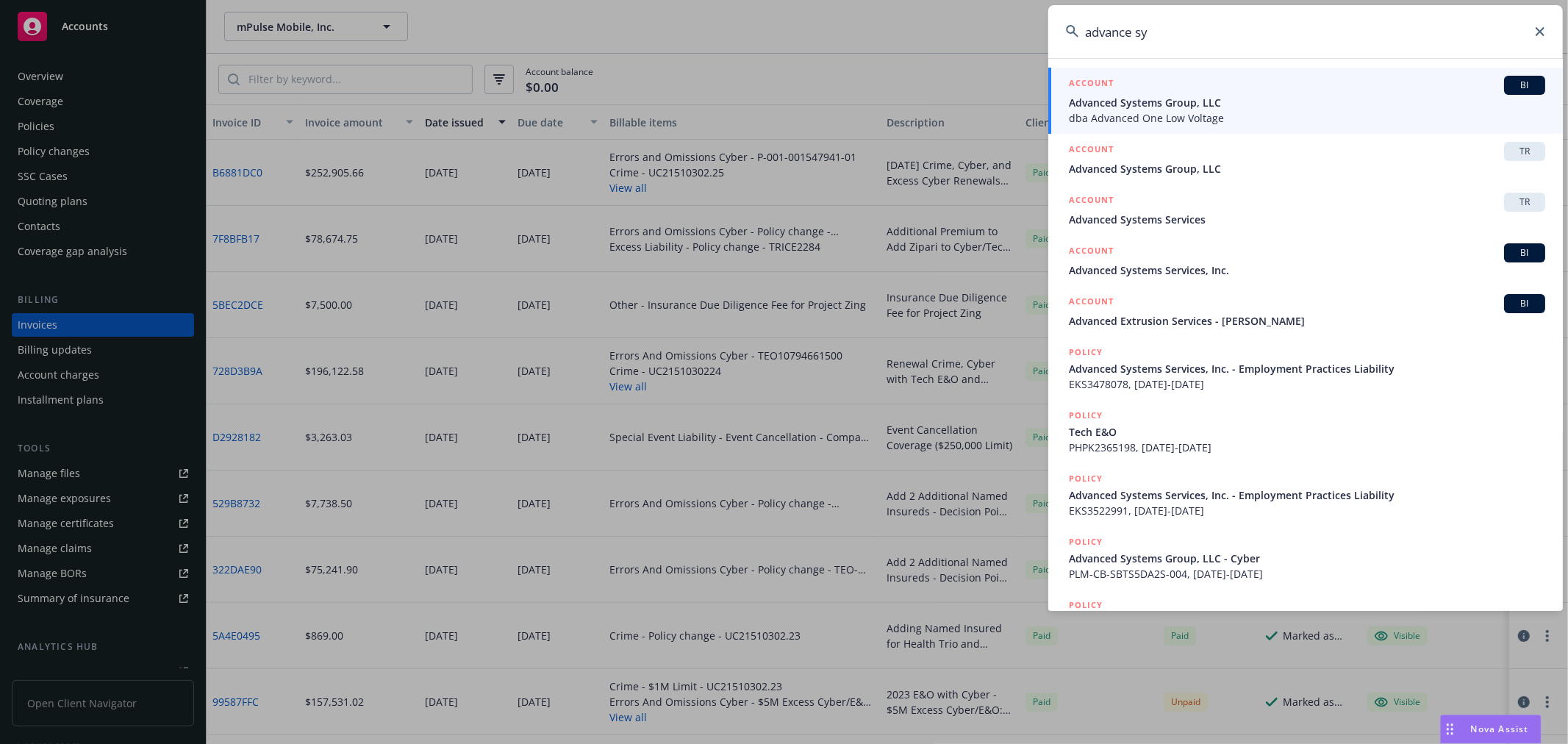
type input "advance sy"
click at [1196, 91] on div "ACCOUNT BI" at bounding box center [1307, 85] width 476 height 20
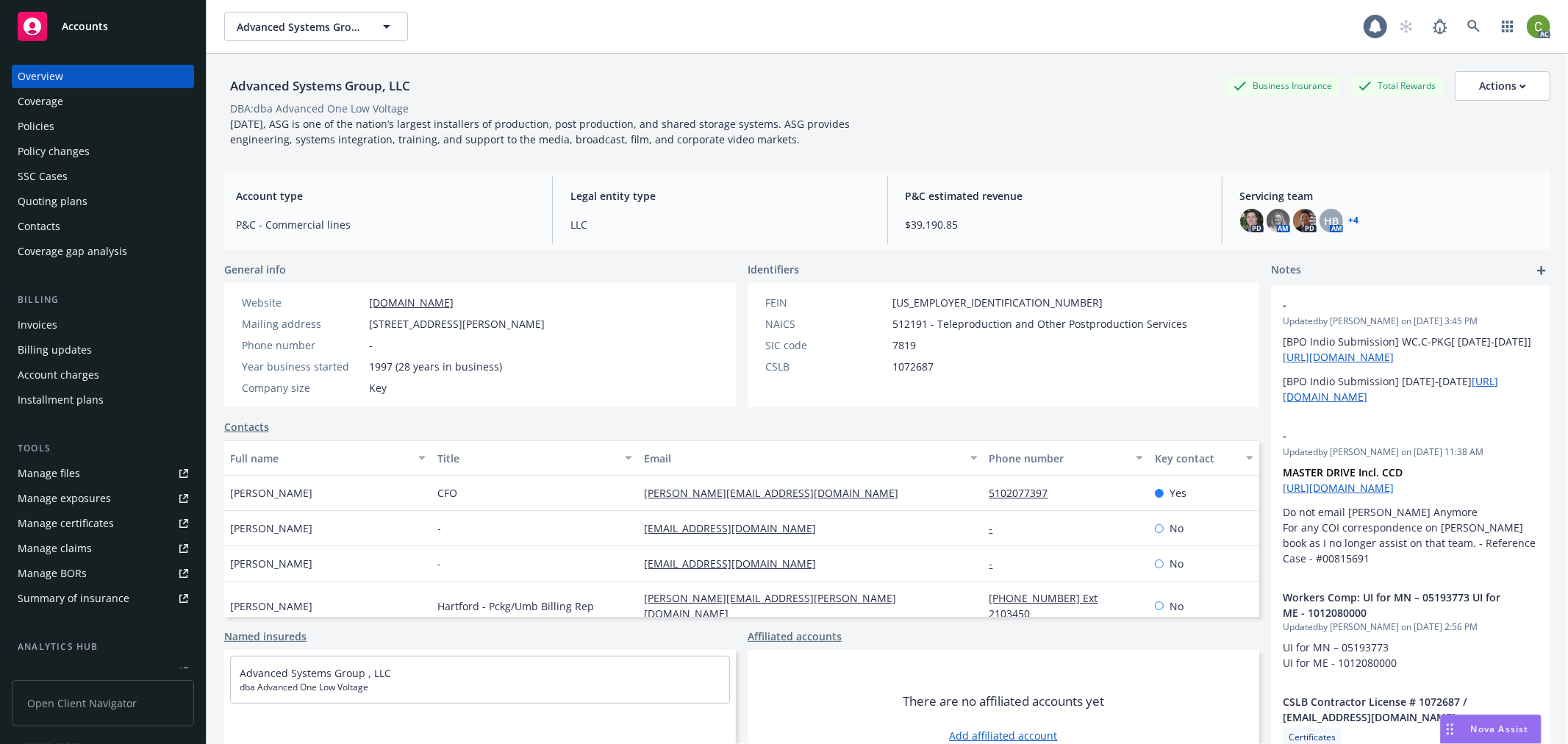
click at [70, 322] on div "Invoices" at bounding box center [103, 324] width 171 height 23
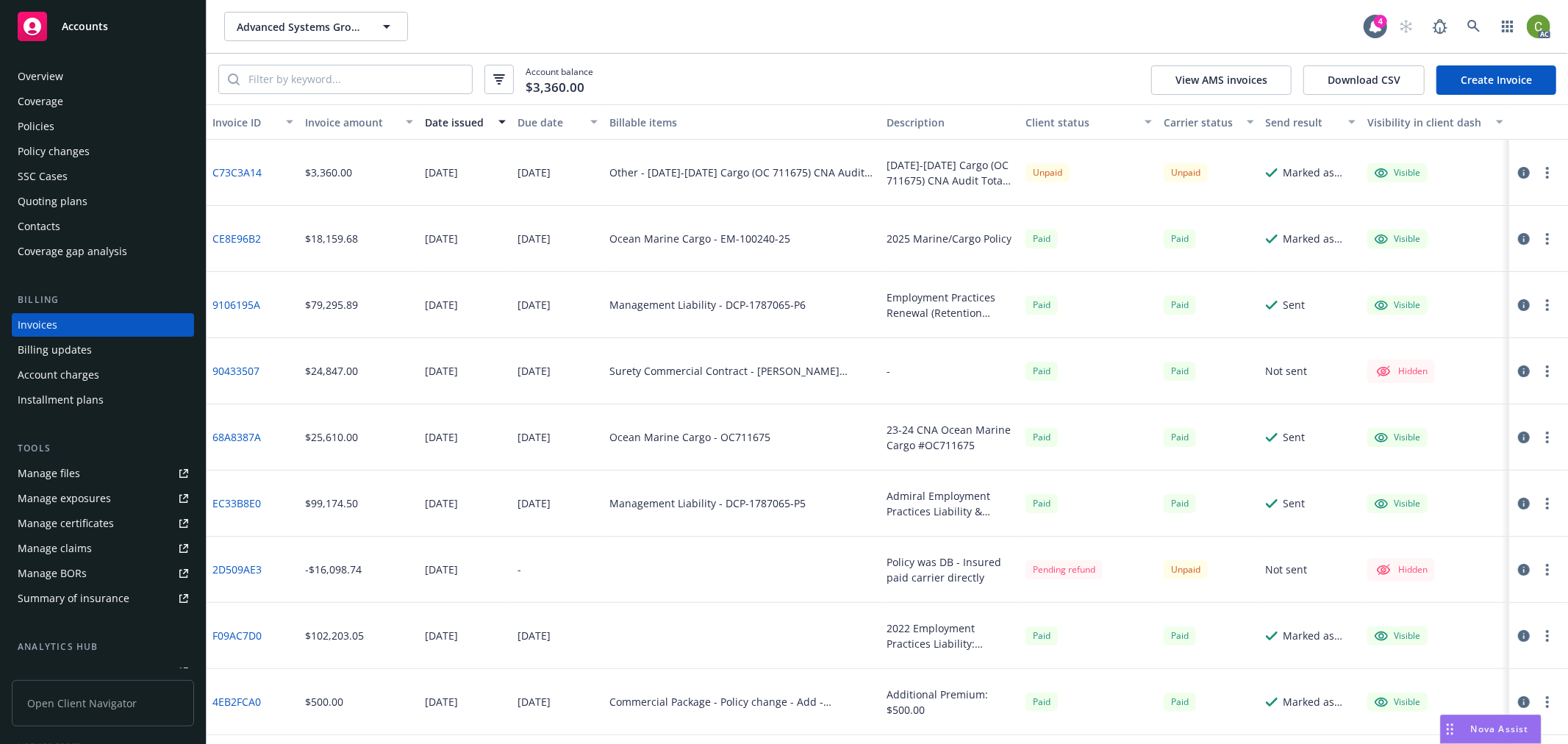
click at [221, 232] on link "CE8E96B2" at bounding box center [236, 238] width 49 height 15
click at [1476, 20] on icon at bounding box center [1473, 26] width 13 height 13
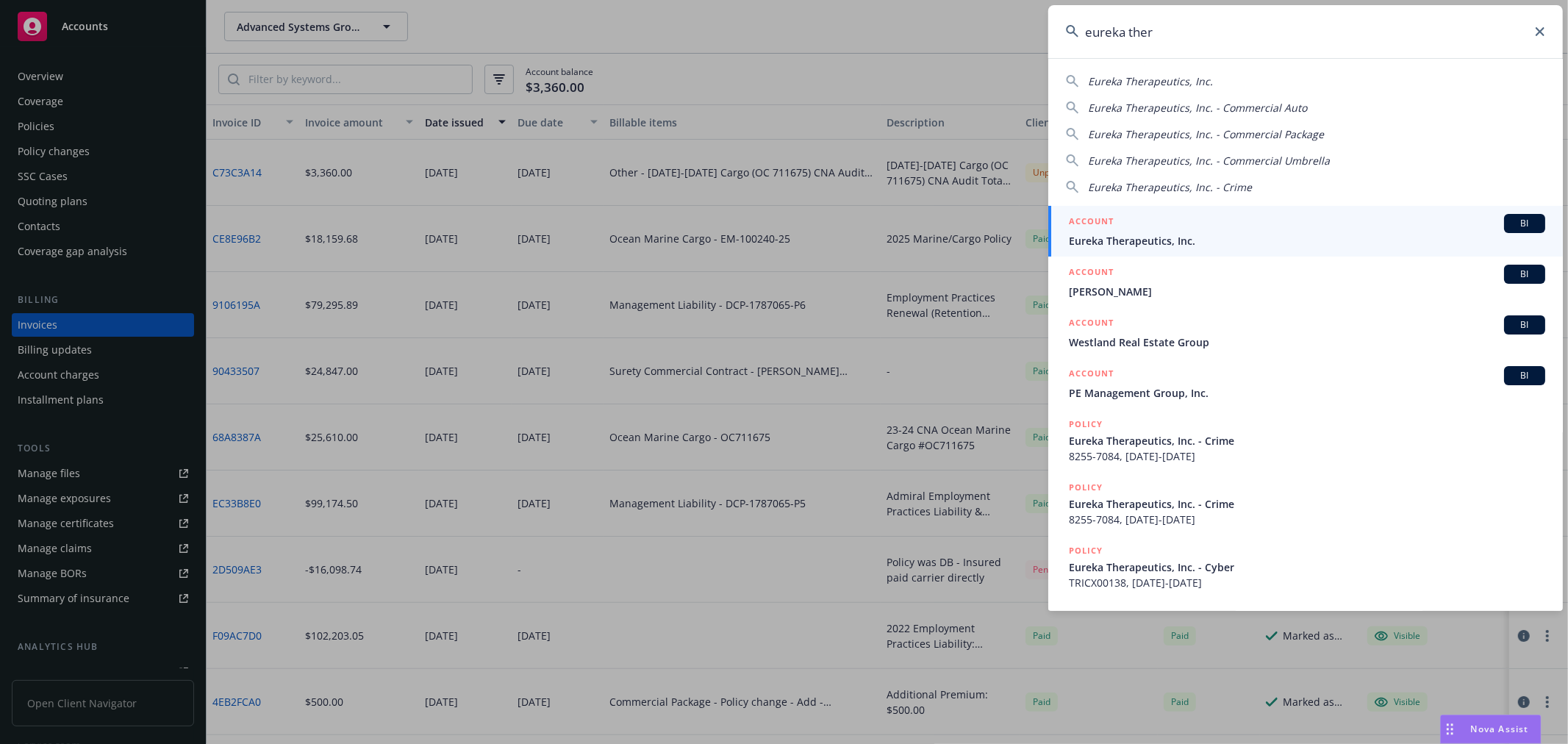
type input "eureka ther"
drag, startPoint x: 1151, startPoint y: 236, endPoint x: 744, endPoint y: 292, distance: 410.8
click at [1151, 234] on span "Eureka Therapeutics, Inc." at bounding box center [1307, 240] width 476 height 15
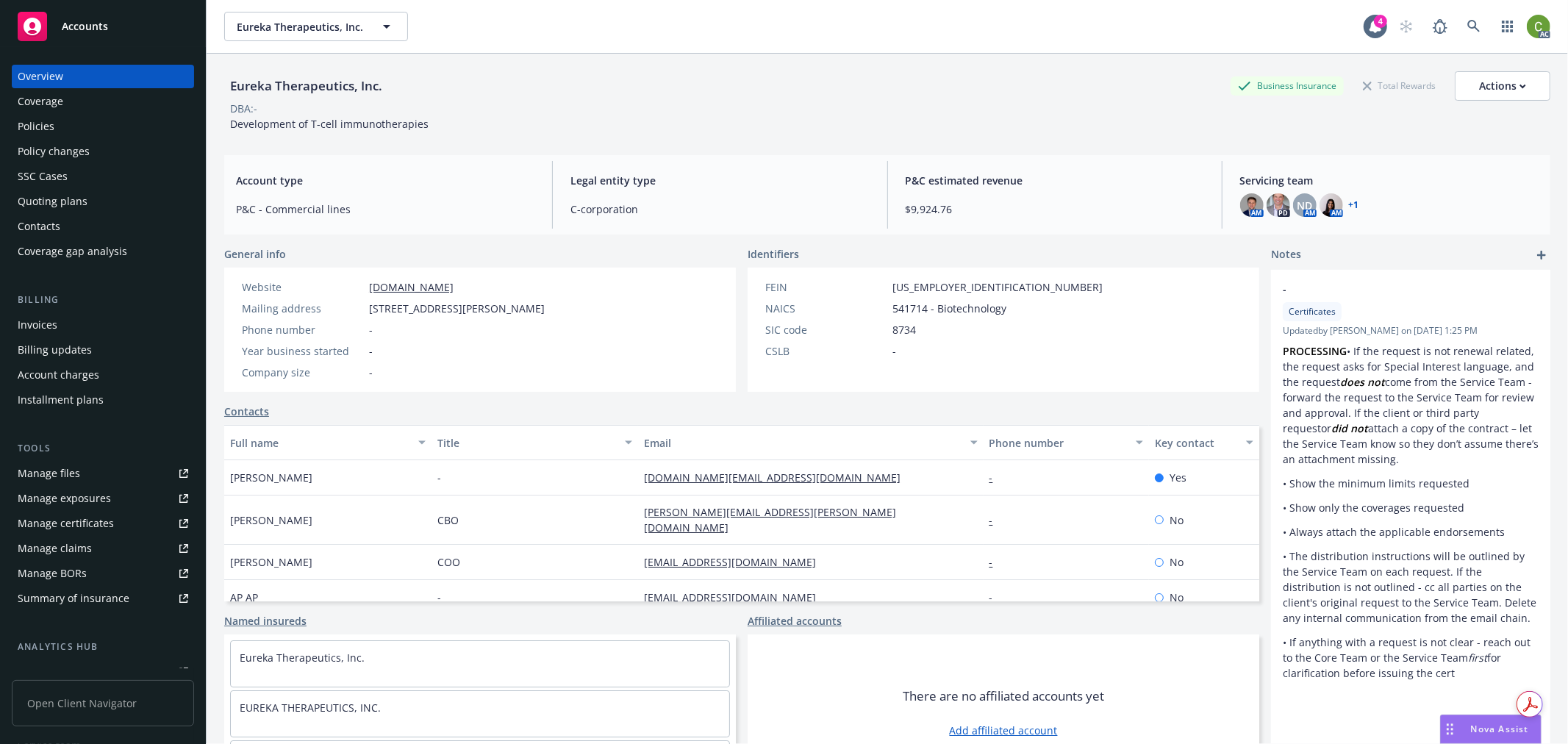
click at [69, 326] on div "Invoices" at bounding box center [103, 324] width 171 height 23
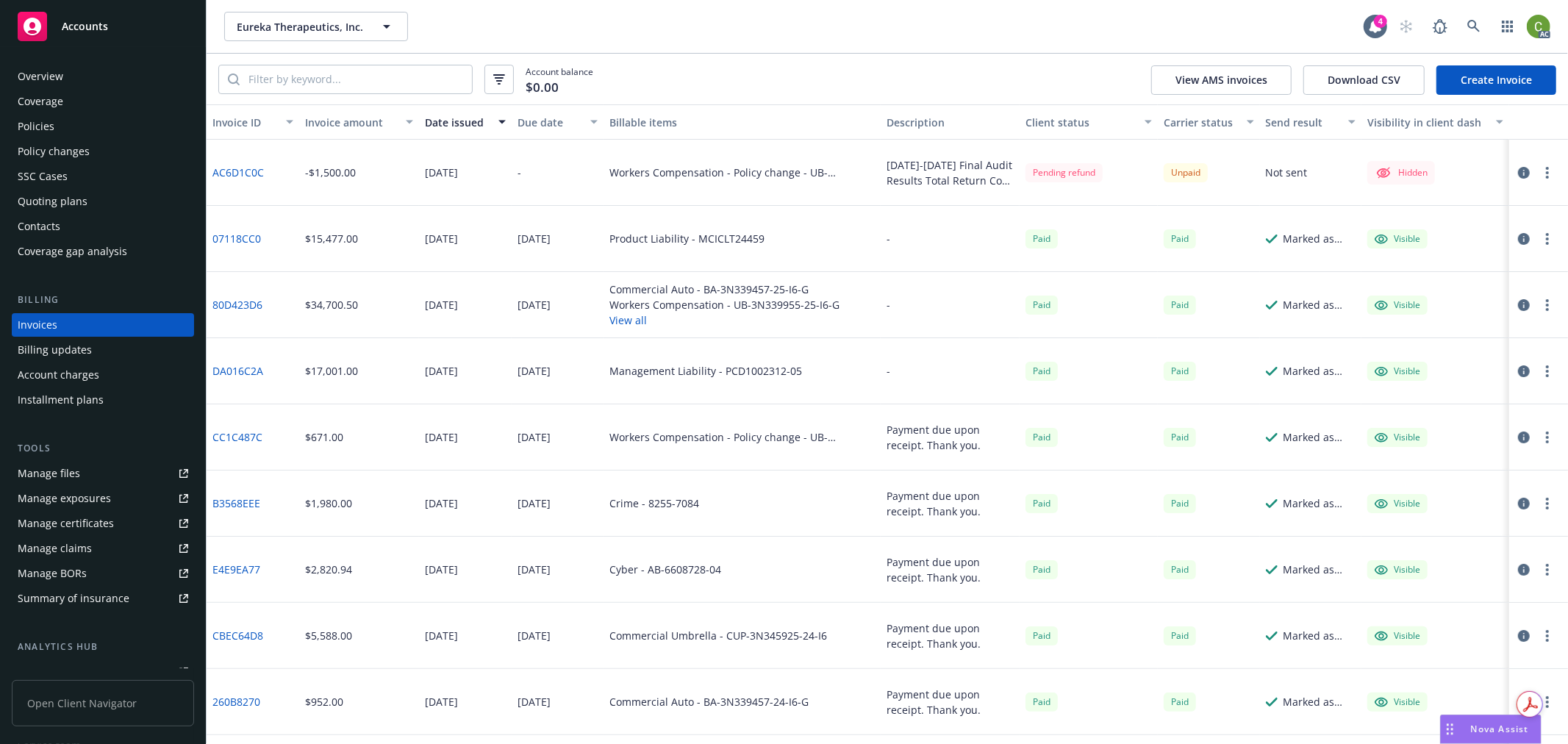
click at [237, 236] on link "07118CC0" at bounding box center [236, 238] width 49 height 15
click at [1476, 25] on icon at bounding box center [1473, 26] width 13 height 13
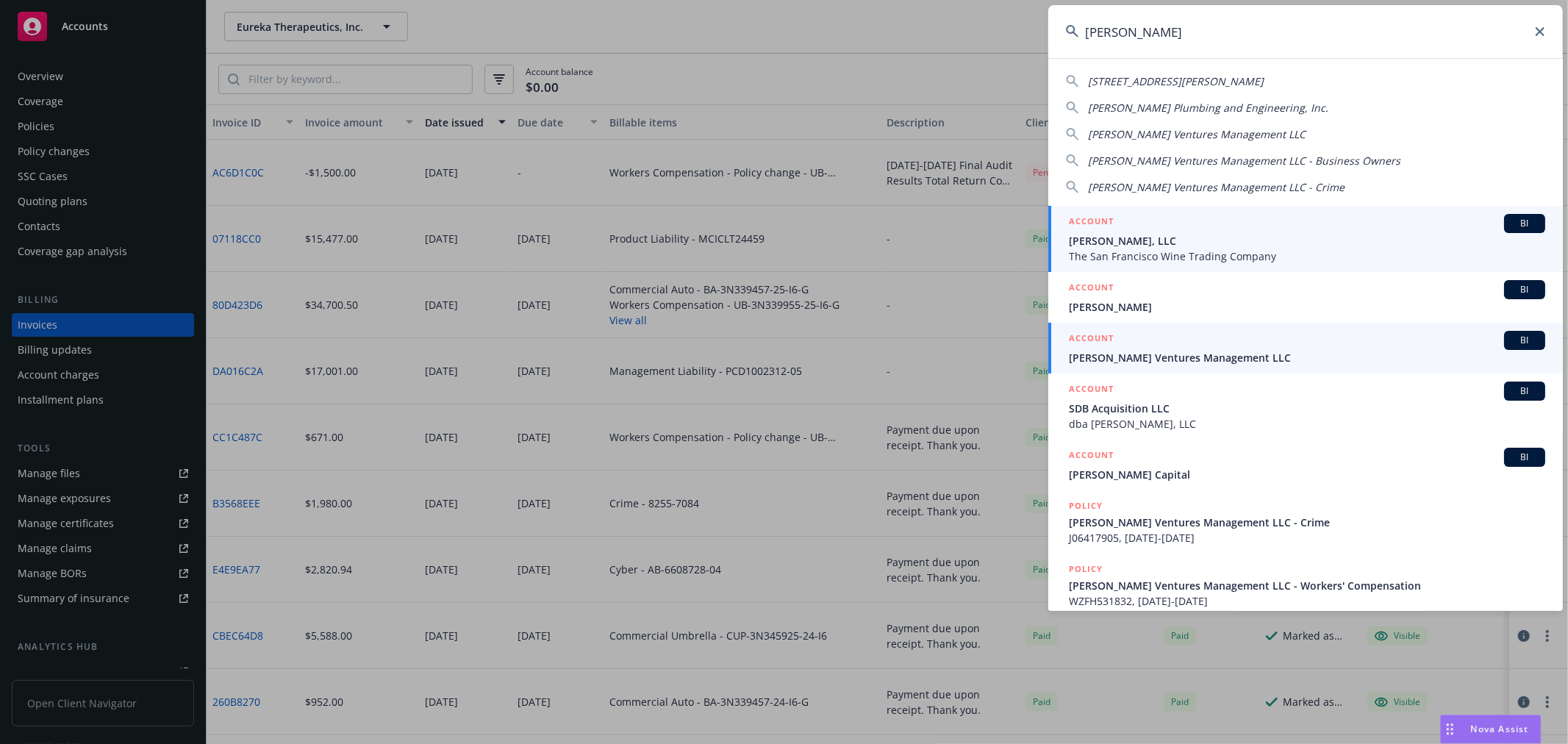
type input "buckley"
click at [1213, 357] on span "Buckley Ventures Management LLC" at bounding box center [1307, 357] width 476 height 15
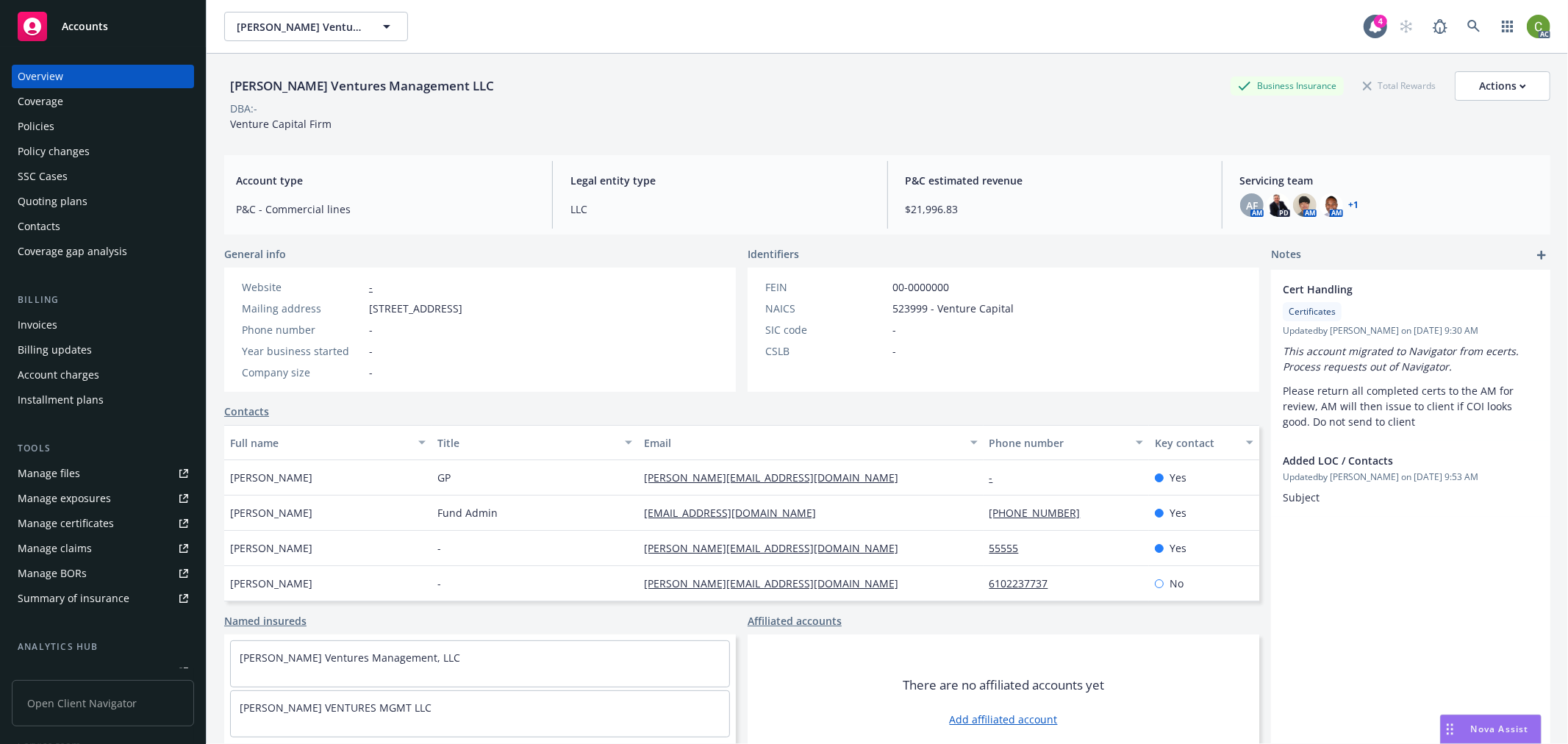
click at [62, 330] on div "Invoices" at bounding box center [103, 324] width 171 height 23
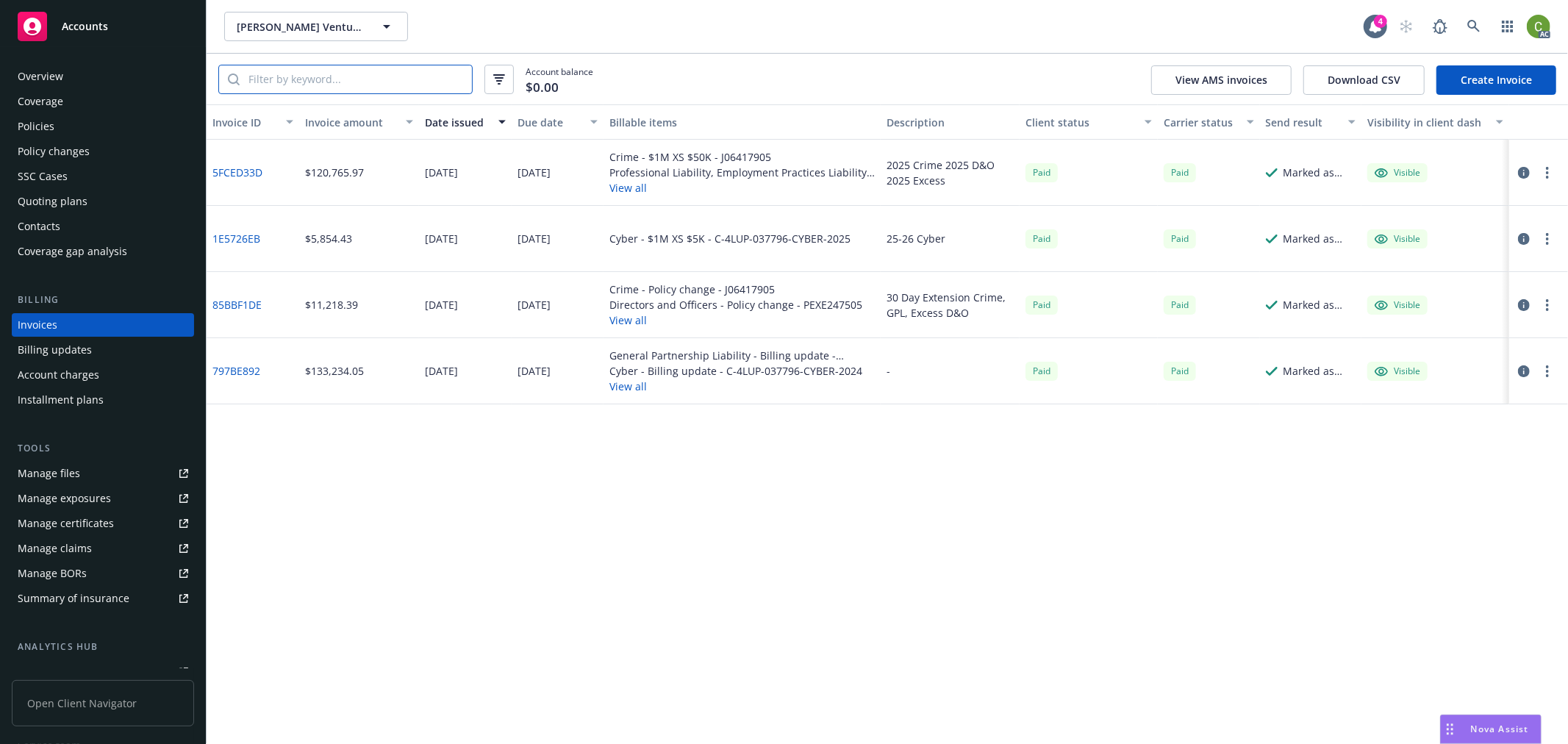
drag, startPoint x: 341, startPoint y: 84, endPoint x: 347, endPoint y: 92, distance: 10.0
click at [343, 84] on input "search" at bounding box center [355, 79] width 232 height 28
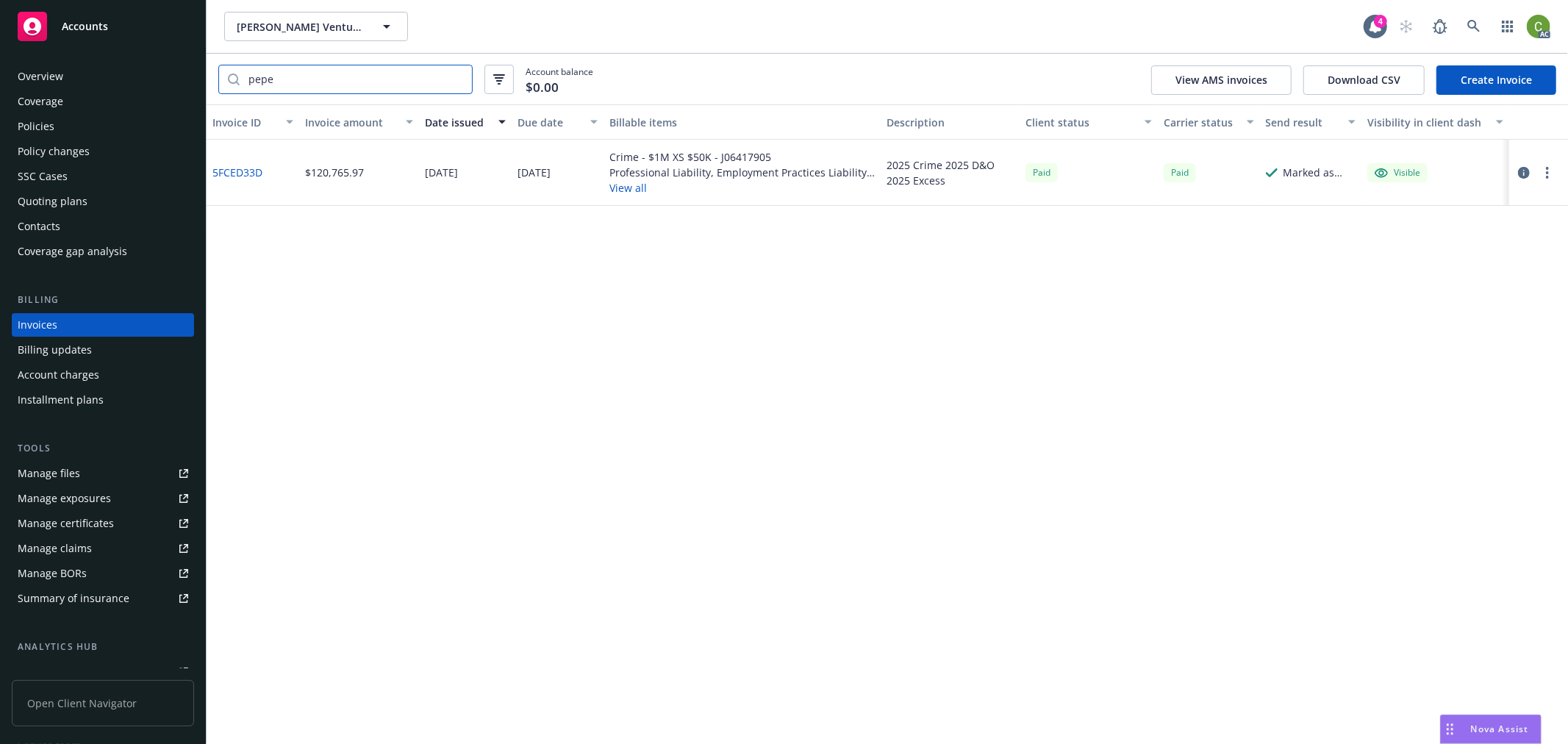
type input "pepe"
click at [233, 170] on link "5FCED33D" at bounding box center [237, 172] width 50 height 15
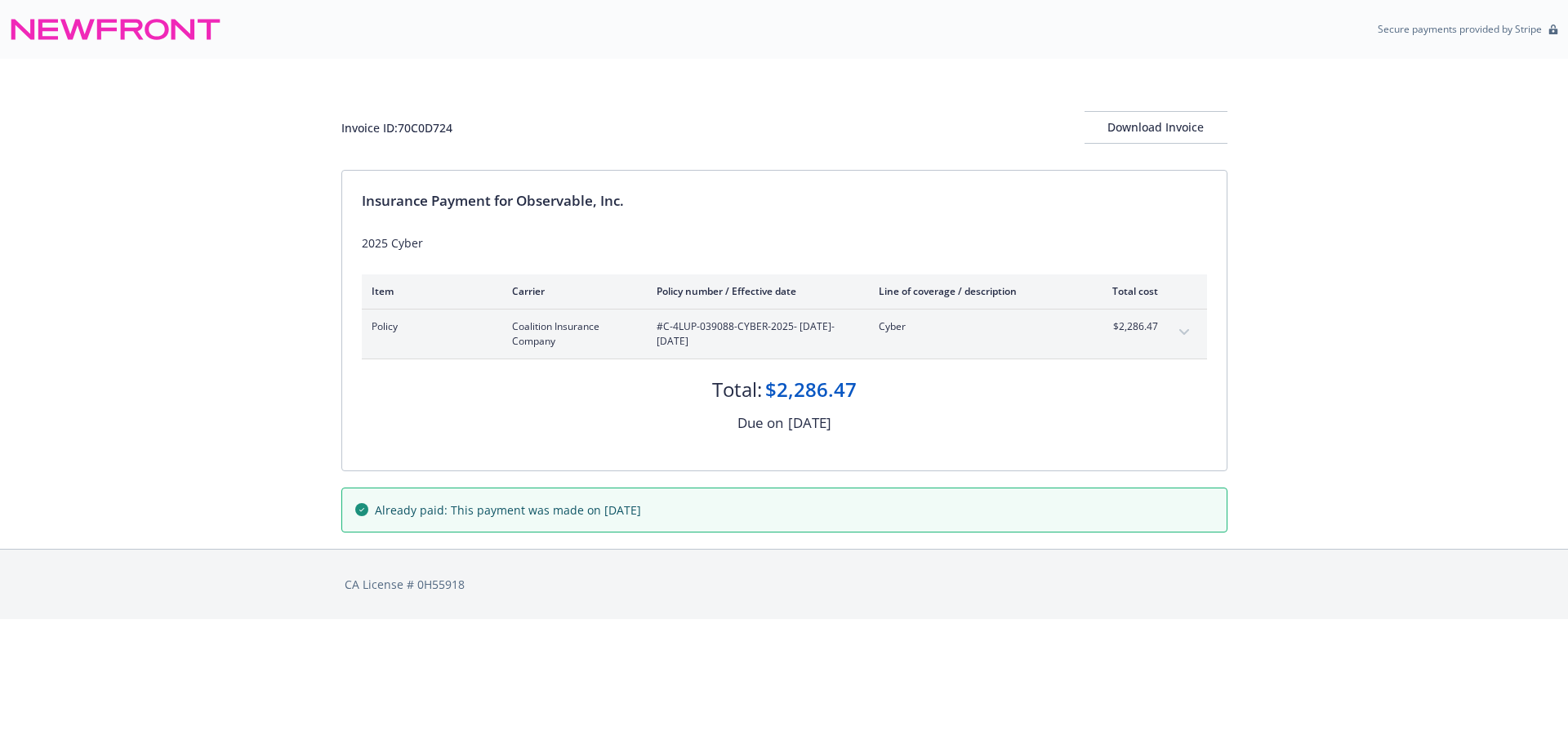
click at [1189, 335] on button "expand content" at bounding box center [1183, 333] width 26 height 26
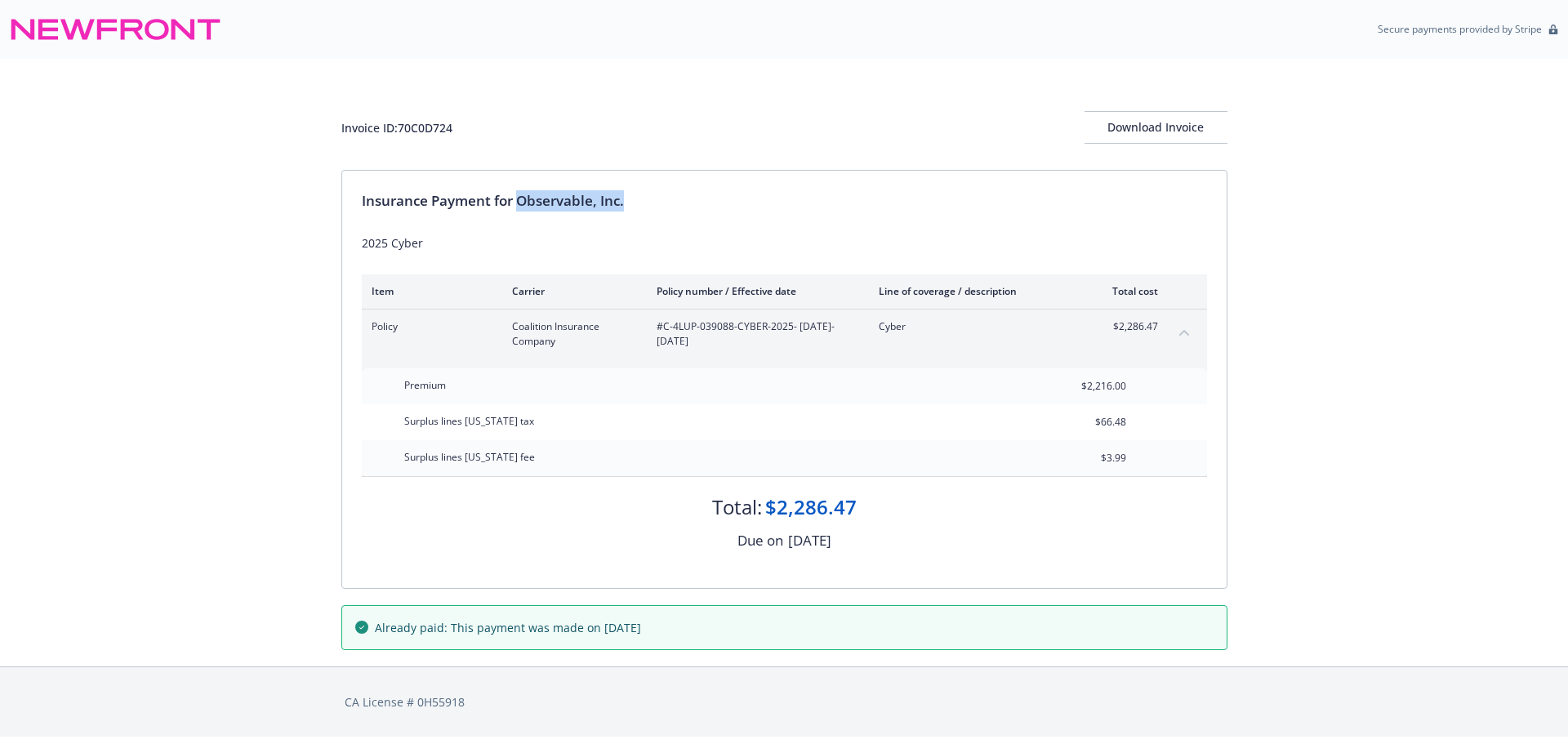
drag, startPoint x: 520, startPoint y: 203, endPoint x: 627, endPoint y: 201, distance: 107.0
click at [627, 201] on div "Insurance Payment for Observable, Inc." at bounding box center [784, 201] width 845 height 22
copy div "Observable, Inc."
drag, startPoint x: 662, startPoint y: 328, endPoint x: 790, endPoint y: 324, distance: 128.1
click at [790, 324] on span "#C-4LUP-039088-CYBER-2025 - 05/17/2025-05/17/2026" at bounding box center [754, 335] width 196 height 30
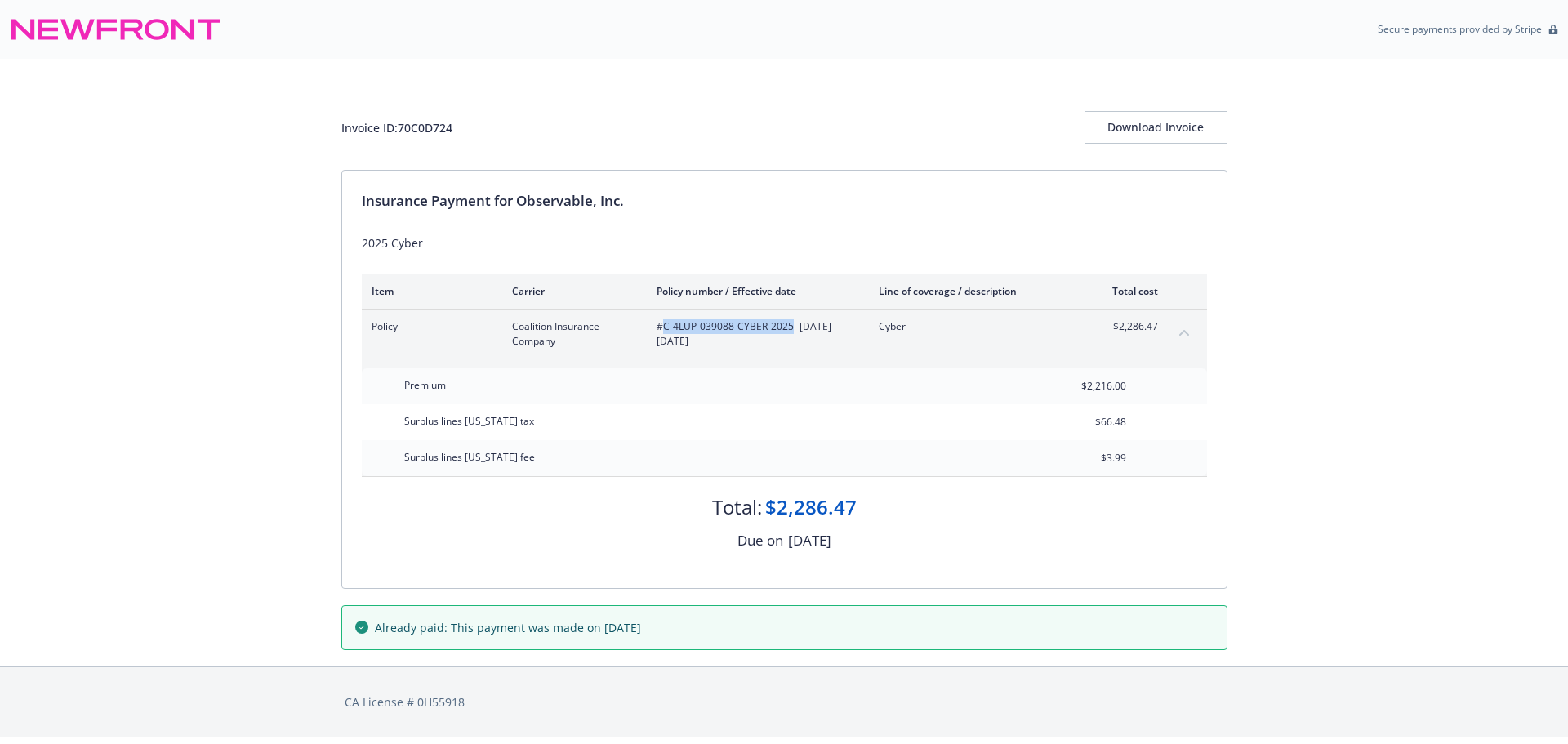
copy span "C-4LUP-039088-CYBER-2025"
click at [424, 125] on div "Invoice ID: 70C0D724" at bounding box center [397, 127] width 112 height 17
copy div "70C0D724"
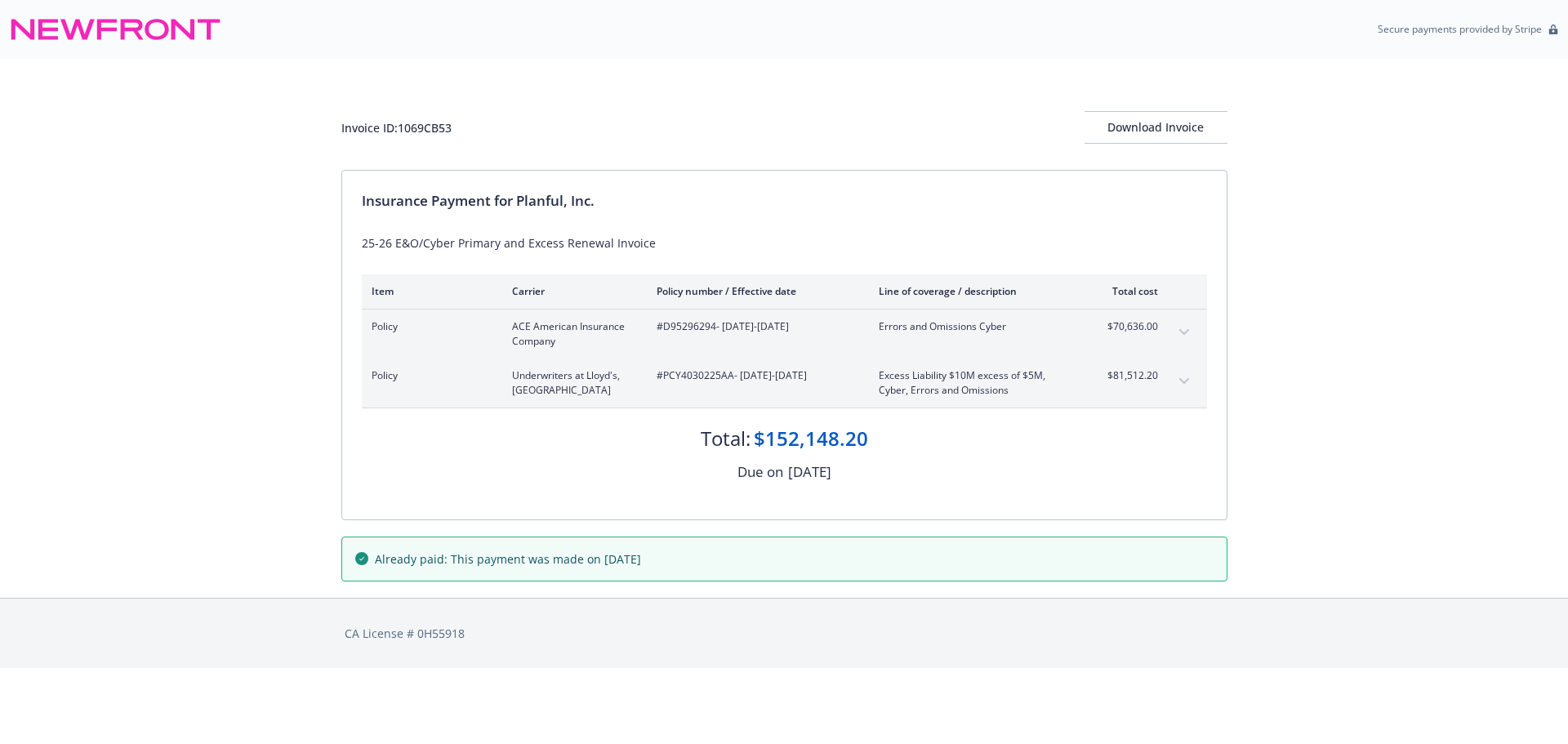
click at [1183, 380] on icon "expand content" at bounding box center [1184, 381] width 10 height 7
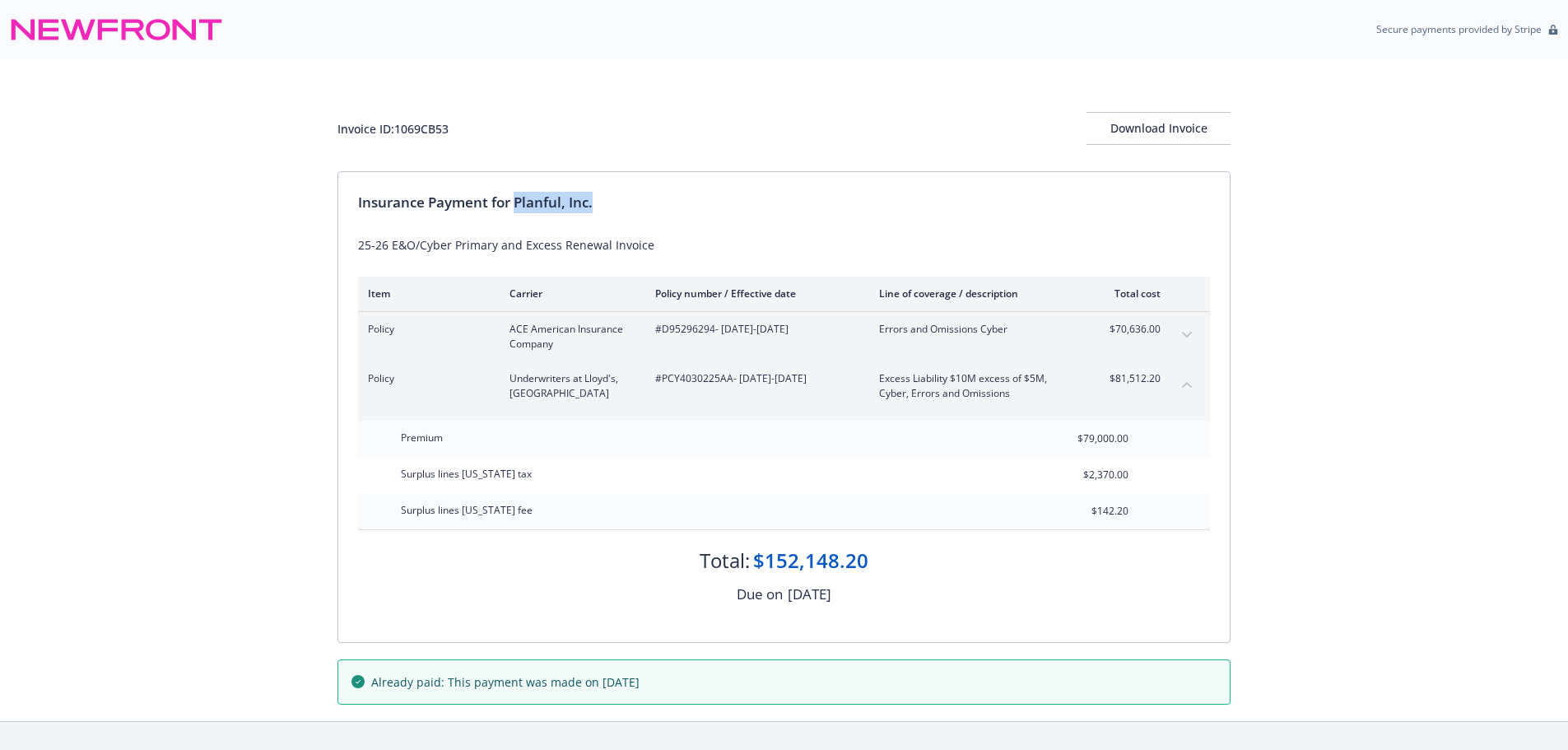
drag, startPoint x: 517, startPoint y: 202, endPoint x: 649, endPoint y: 205, distance: 132.0
click at [649, 205] on div "Insurance Payment for Planful, Inc." at bounding box center [784, 203] width 852 height 22
copy div "Planful, Inc."
drag, startPoint x: 662, startPoint y: 385, endPoint x: 730, endPoint y: 389, distance: 68.1
click at [730, 389] on div "#PCY4030225AA - [DATE]-[DATE]" at bounding box center [754, 386] width 198 height 30
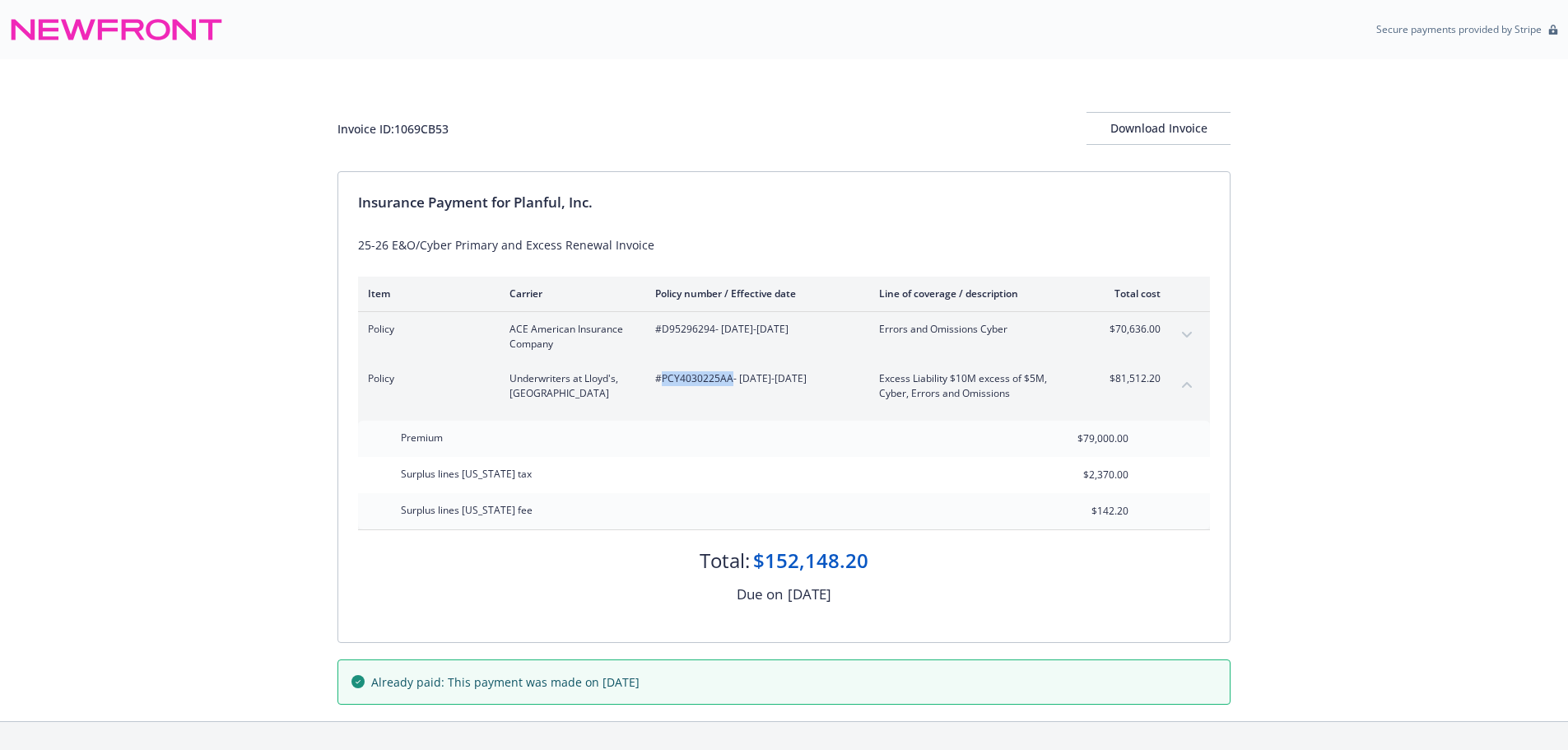
copy span "PCY4030225AA"
click at [420, 131] on div "Invoice ID: 1069CB53" at bounding box center [393, 128] width 111 height 17
click at [420, 130] on div "Invoice ID: 1069CB53" at bounding box center [393, 128] width 111 height 17
copy div "1069CB53"
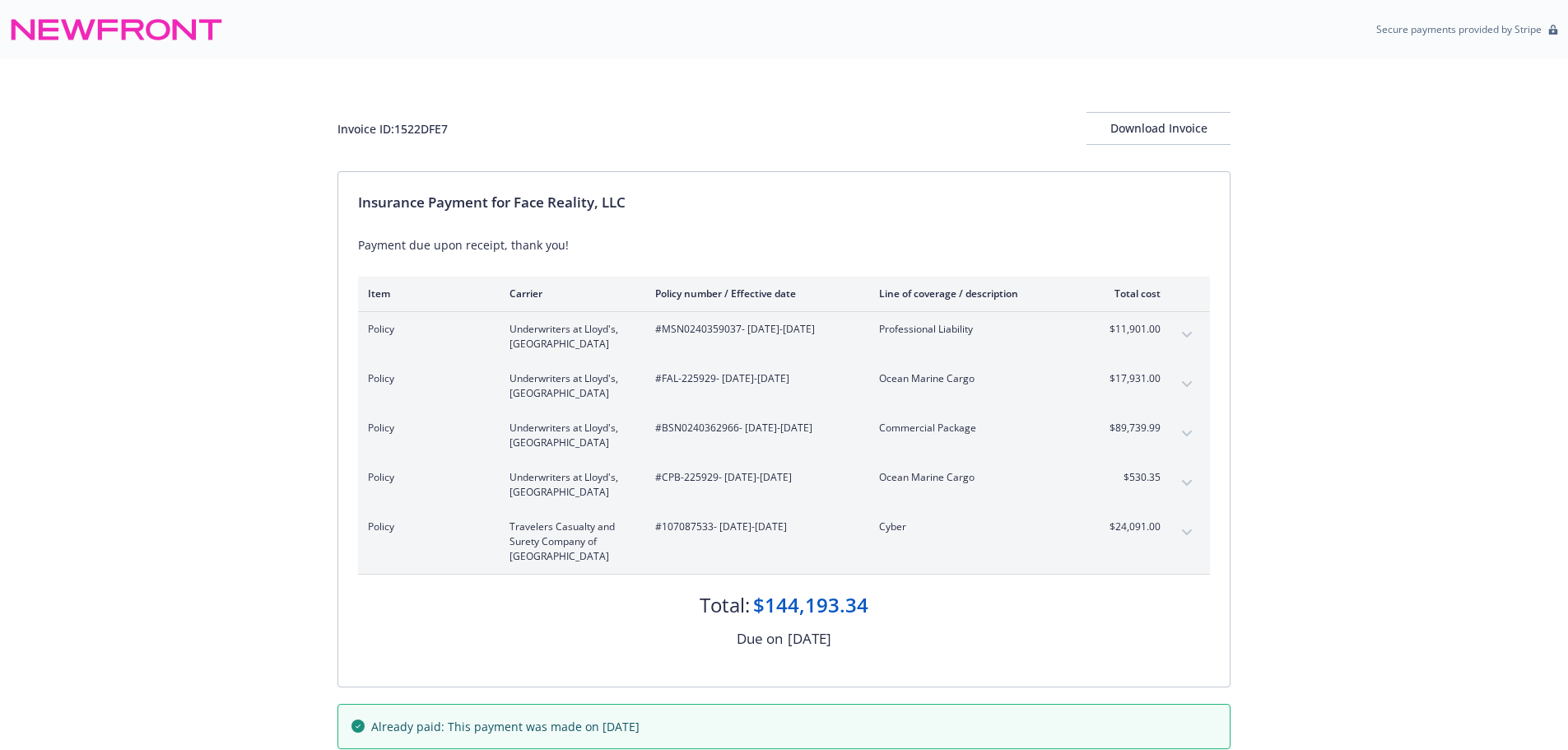
click at [1185, 482] on icon "expand content" at bounding box center [1187, 482] width 10 height 6
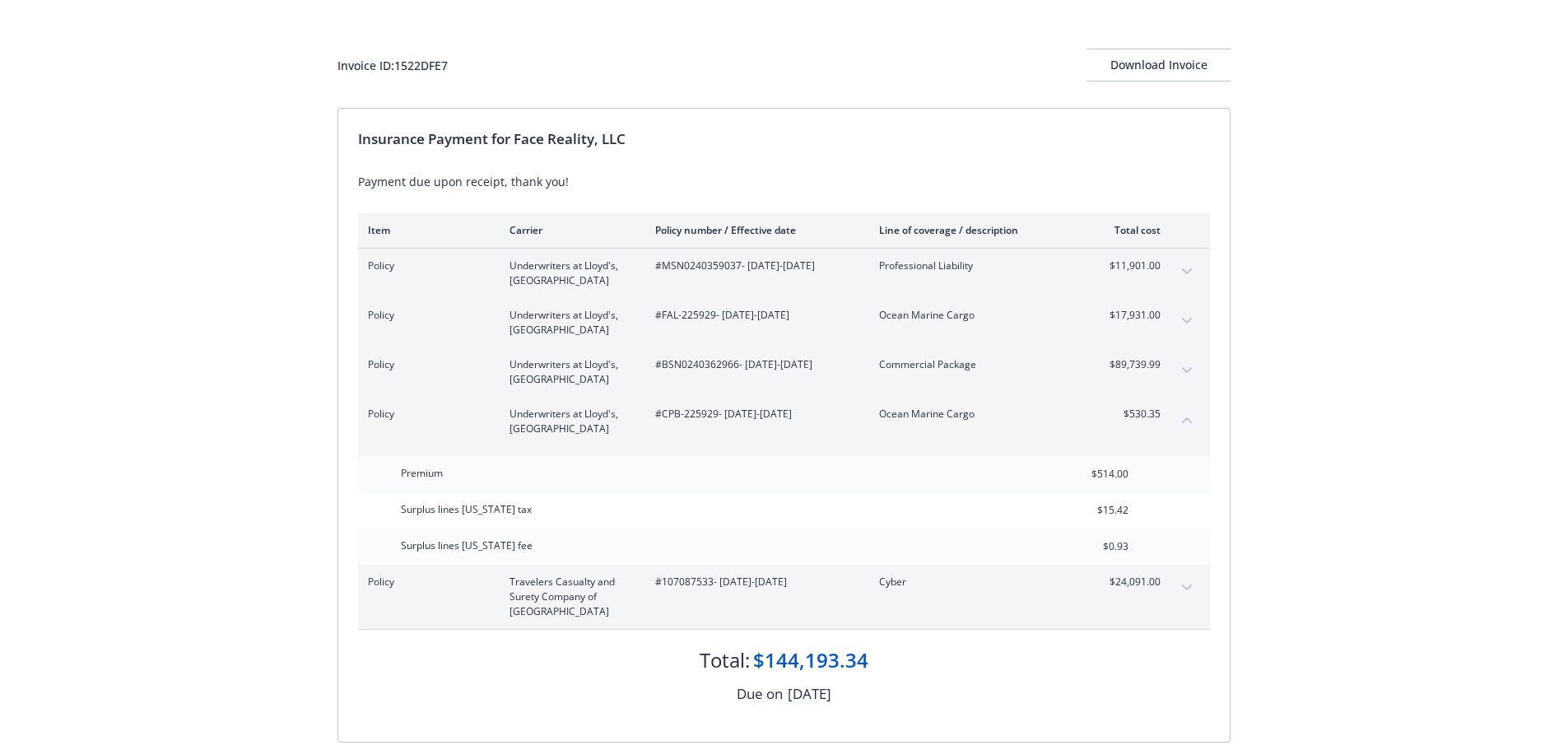
scroll to position [83, 0]
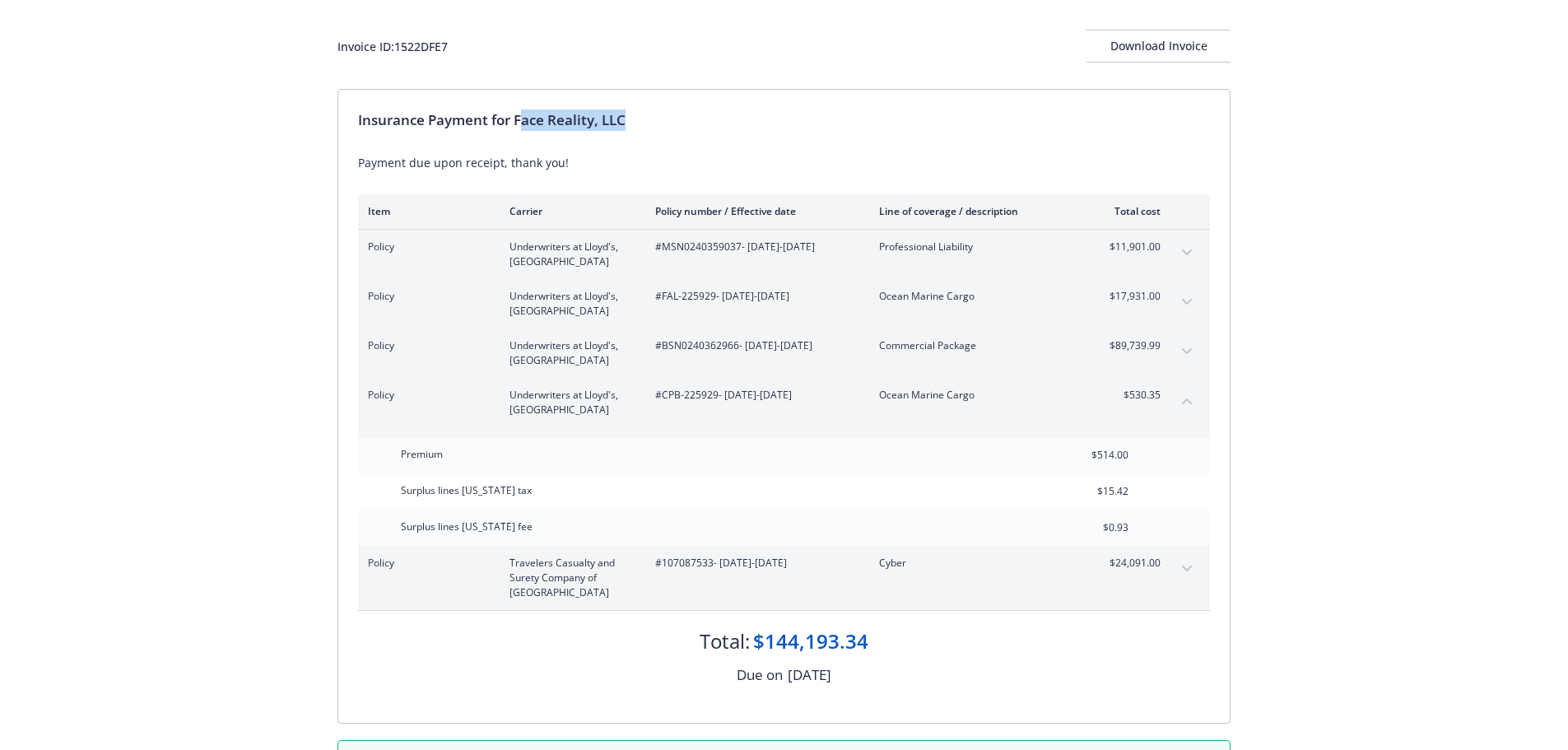
drag, startPoint x: 520, startPoint y: 119, endPoint x: 785, endPoint y: 106, distance: 265.3
click at [785, 106] on div "Insurance Payment for Face Reality, LLC Payment due upon receipt, thank you! It…" at bounding box center [784, 406] width 891 height 633
drag, startPoint x: 517, startPoint y: 120, endPoint x: 842, endPoint y: 116, distance: 325.0
click at [842, 113] on div "Insurance Payment for Face Reality, LLC" at bounding box center [784, 120] width 852 height 22
copy div "Face Reality, LLC"
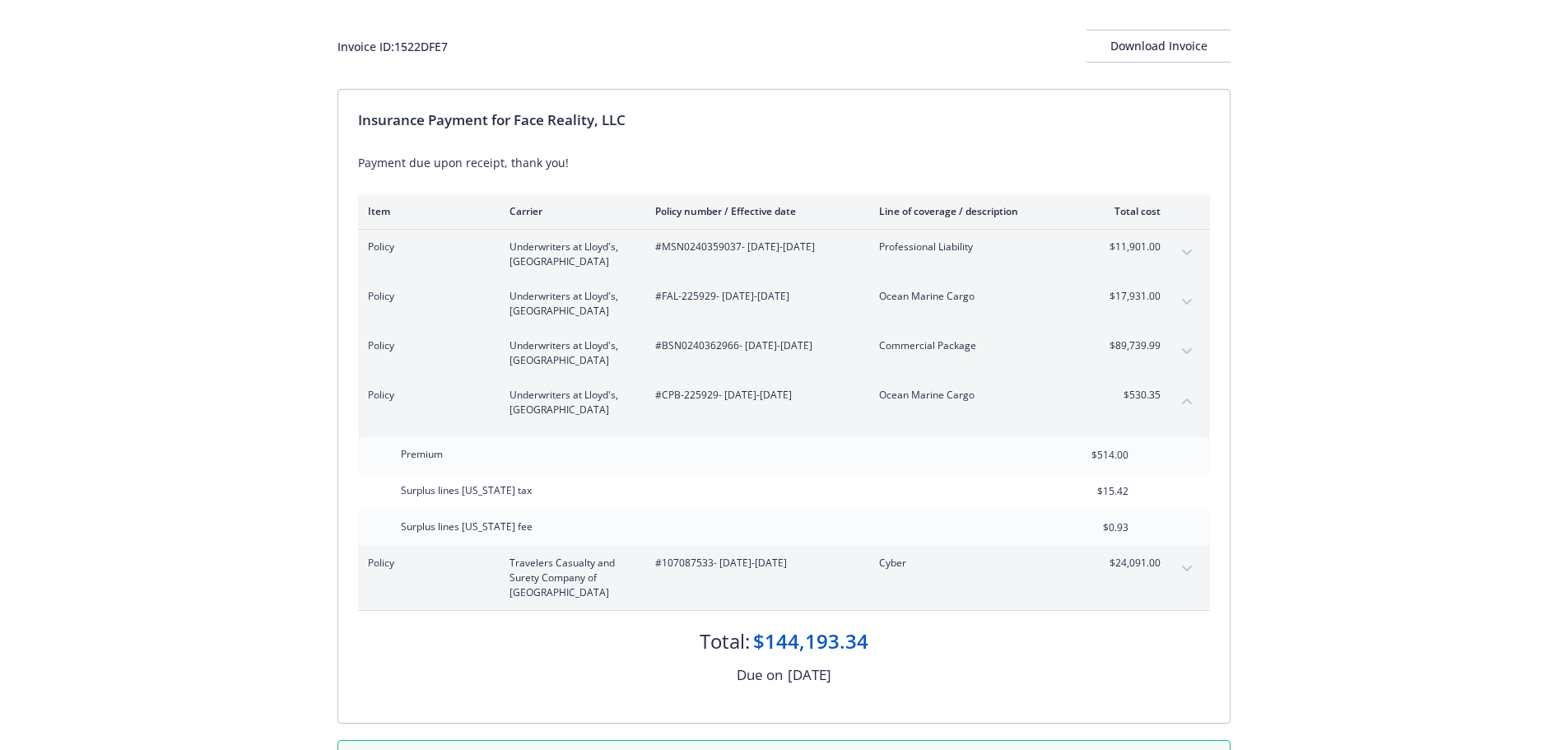
click at [420, 41] on div "Invoice ID: 1522DFE7" at bounding box center [392, 46] width 110 height 17
copy div "1522DFE7"
drag, startPoint x: 662, startPoint y: 398, endPoint x: 715, endPoint y: 399, distance: 53.0
click at [715, 399] on span "#CPB-225929 - 05/15/2025-05/15/2026" at bounding box center [754, 395] width 198 height 15
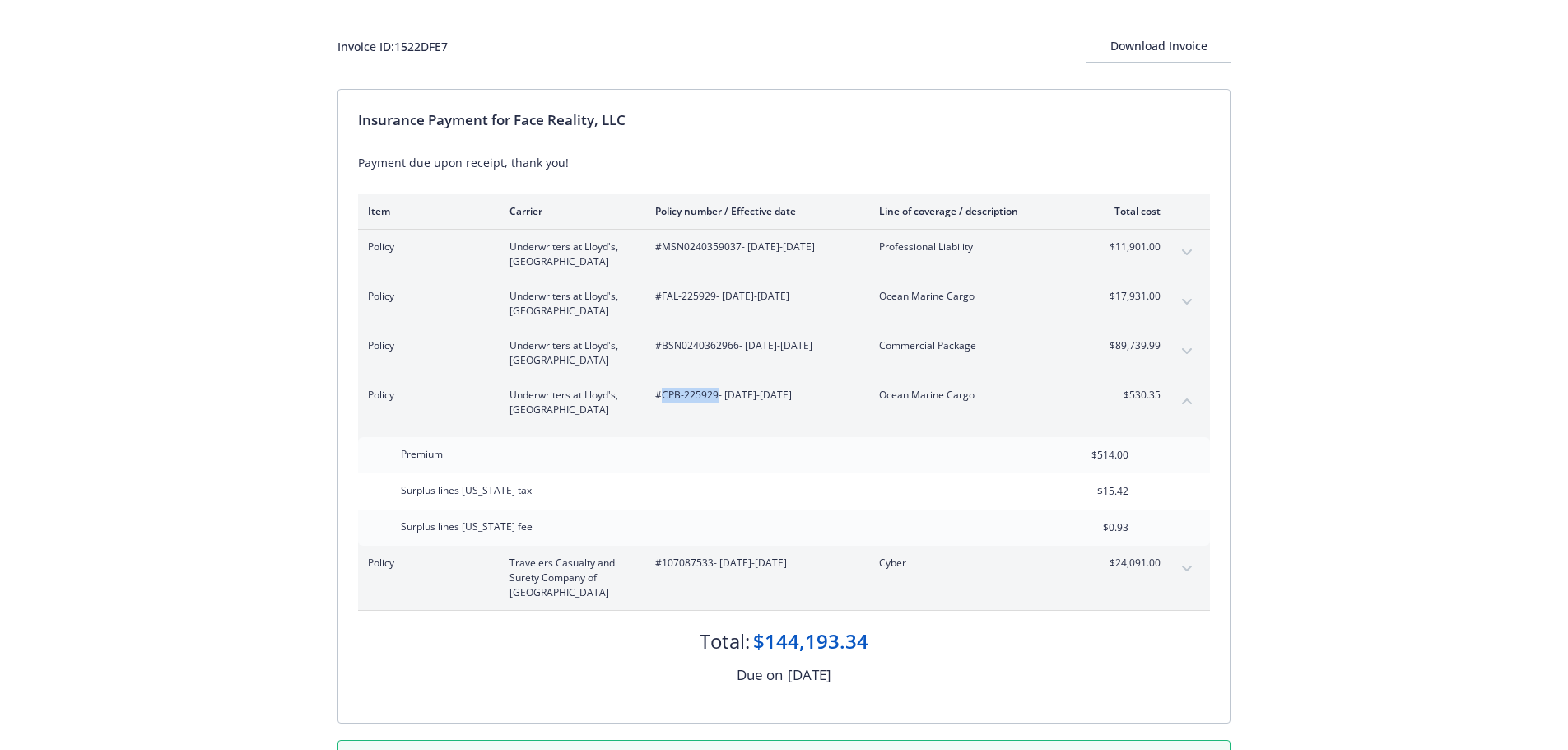
copy span "CPB-225929"
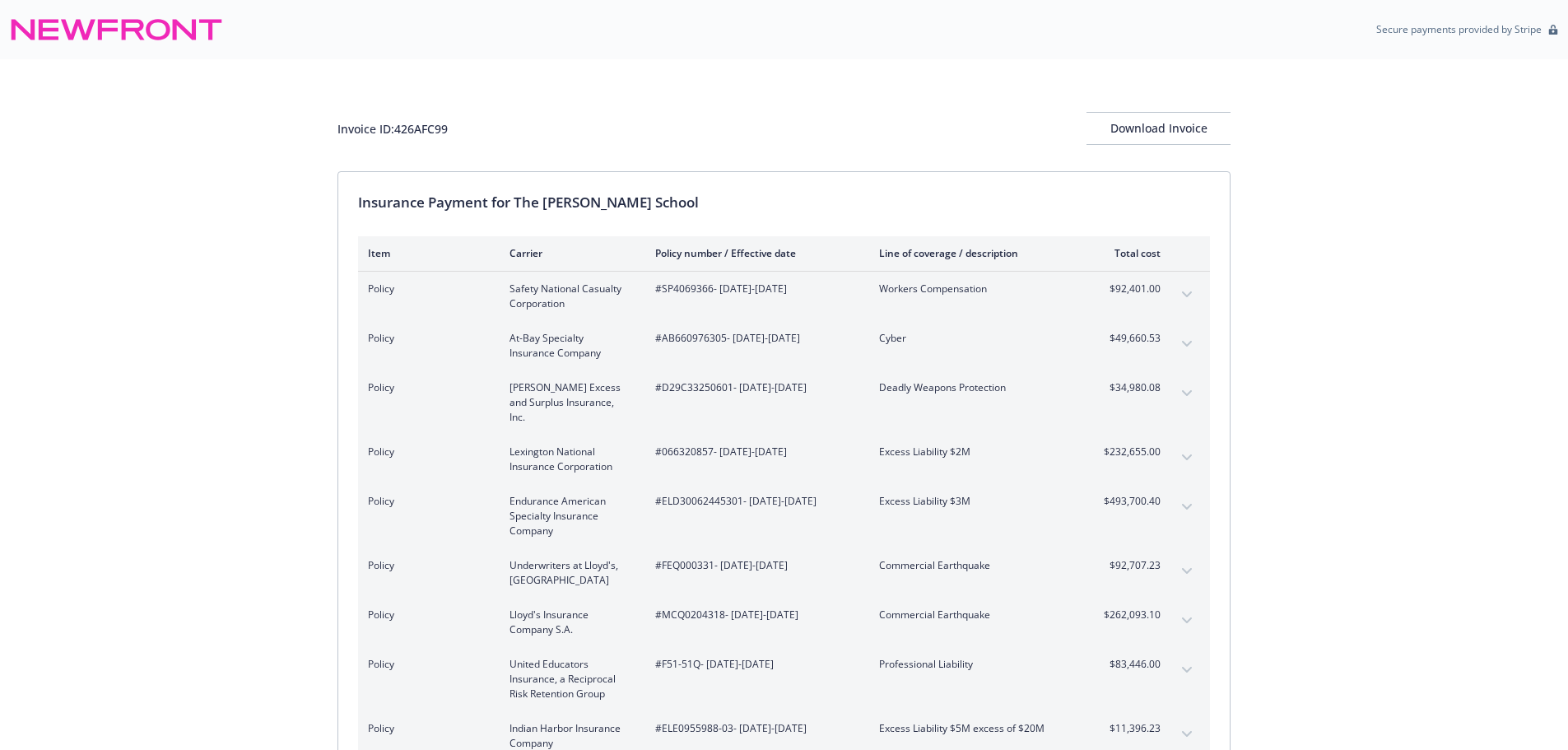
click at [1190, 393] on icon "expand content" at bounding box center [1187, 393] width 10 height 7
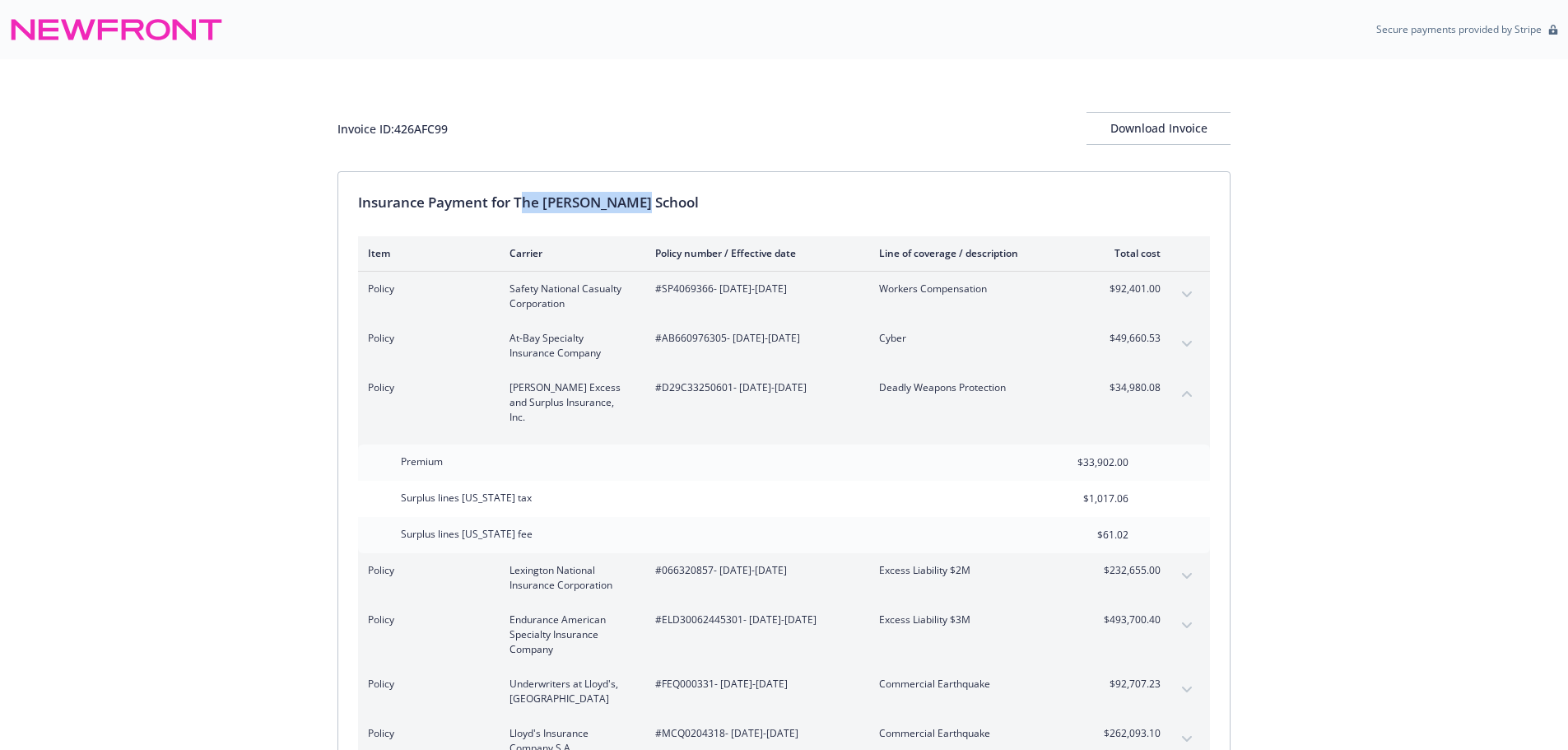
drag, startPoint x: 520, startPoint y: 203, endPoint x: 817, endPoint y: 195, distance: 297.1
click at [817, 195] on div "Insurance Payment for The Harker School" at bounding box center [784, 203] width 852 height 22
drag, startPoint x: 517, startPoint y: 203, endPoint x: 895, endPoint y: 189, distance: 378.3
click at [906, 182] on div "Insurance Payment for The Harker School Item Carrier Policy number / Effective …" at bounding box center [784, 614] width 891 height 884
copy div "The Harker School"
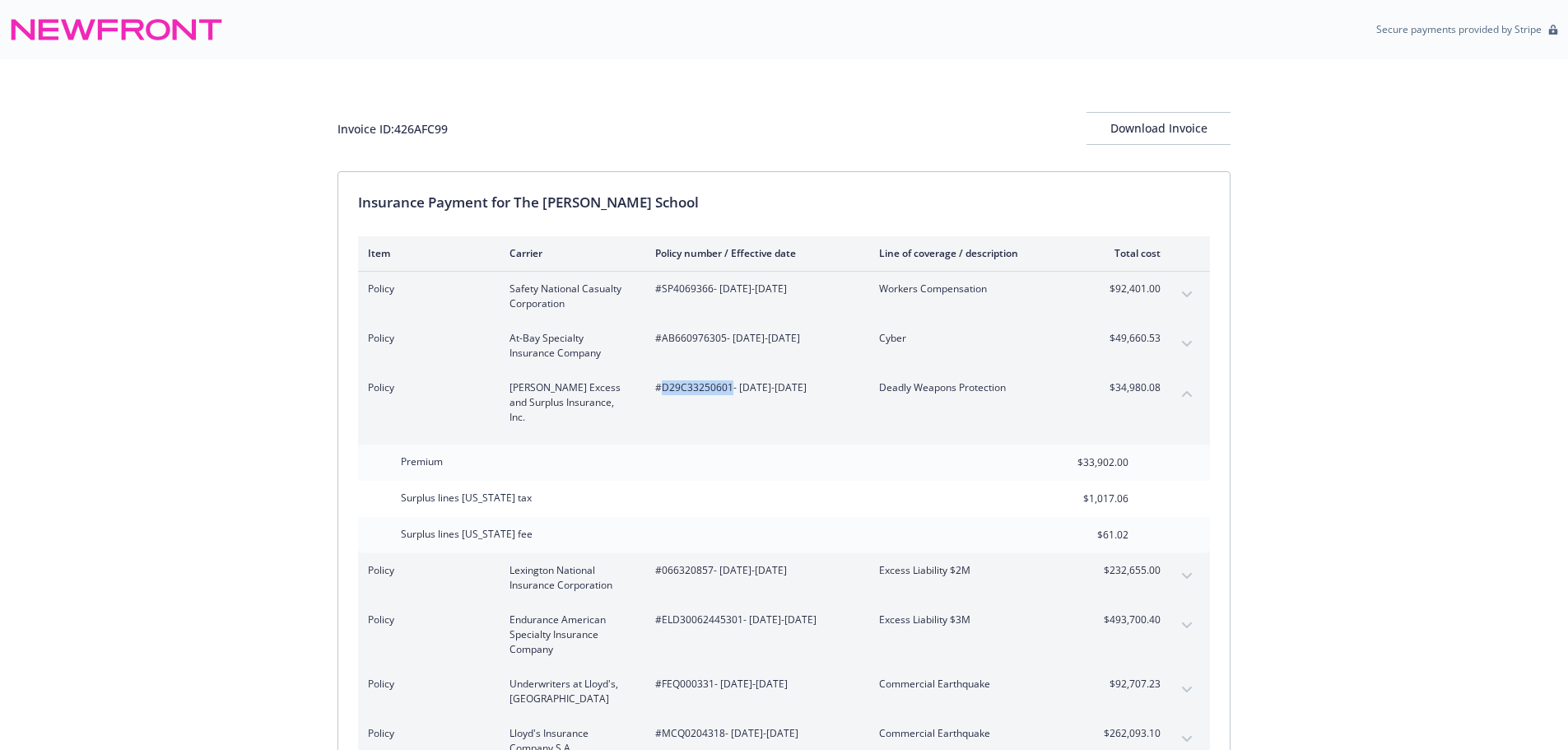
drag, startPoint x: 661, startPoint y: 397, endPoint x: 732, endPoint y: 409, distance: 72.0
click at [732, 409] on div "#D29C33250601 - 06/01/2025-06/01/2026" at bounding box center [754, 402] width 198 height 45
copy span "D29C33250601"
click at [426, 134] on div "Invoice ID: 426AFC99" at bounding box center [392, 128] width 110 height 17
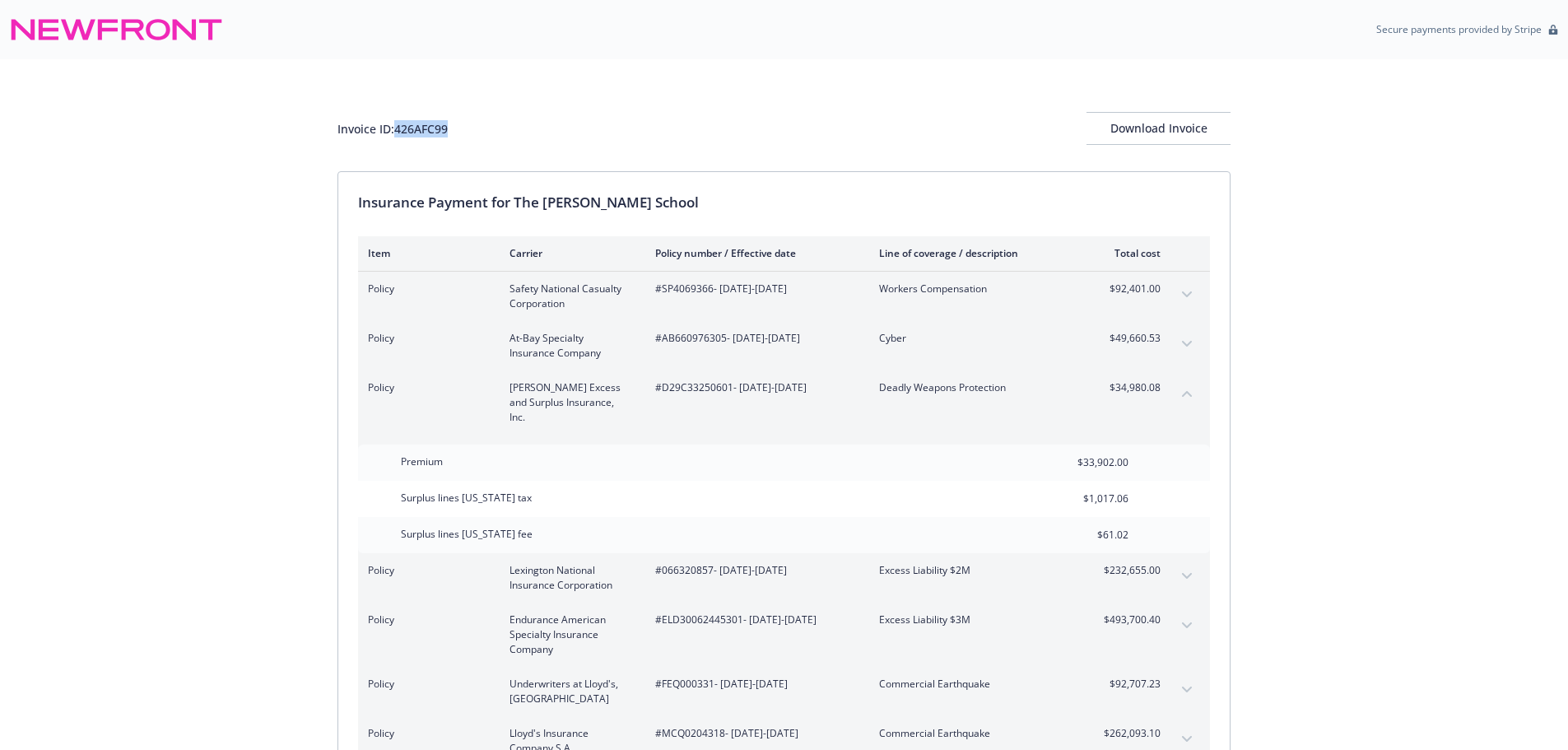
copy div "426AFC99"
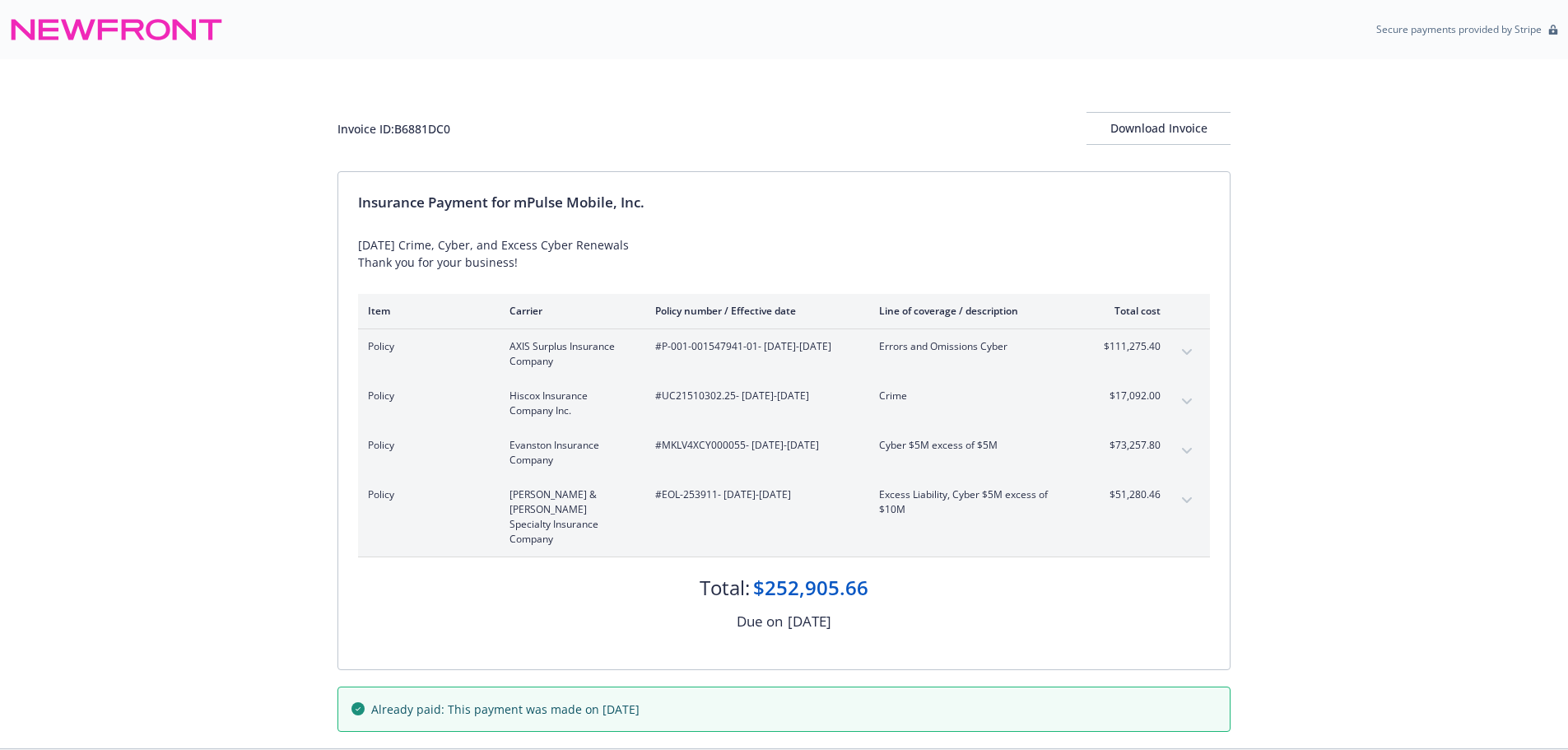
click at [1191, 449] on icon "expand content" at bounding box center [1187, 451] width 10 height 6
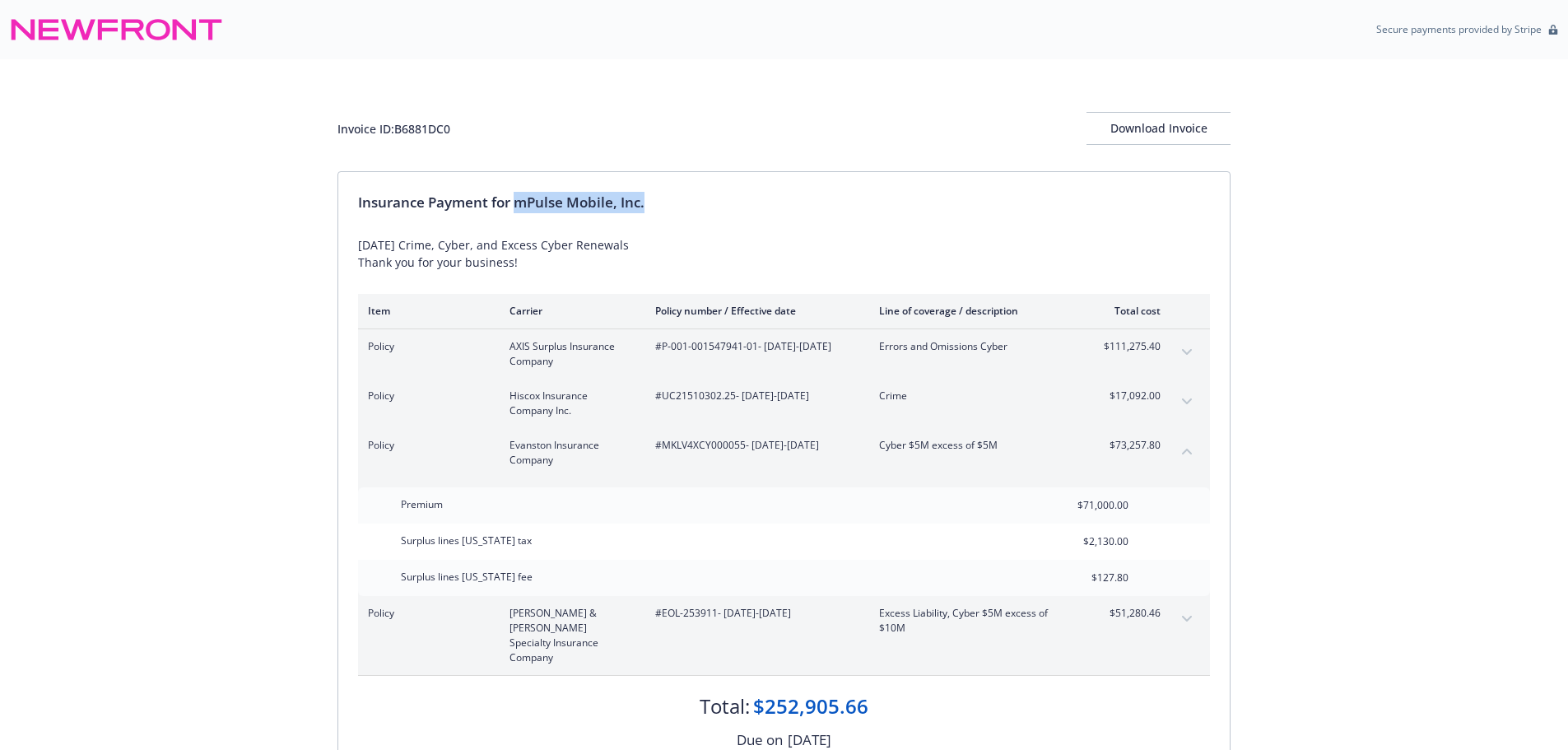
drag, startPoint x: 518, startPoint y: 203, endPoint x: 801, endPoint y: 185, distance: 283.6
click at [801, 185] on div "Insurance Payment for mPulse Mobile, Inc. 3/1/25 Crime, Cyber, and Excess Cyber…" at bounding box center [784, 479] width 891 height 616
copy div "mPulse Mobile, Inc."
click at [418, 123] on div "Invoice ID: B6881DC0" at bounding box center [393, 128] width 112 height 17
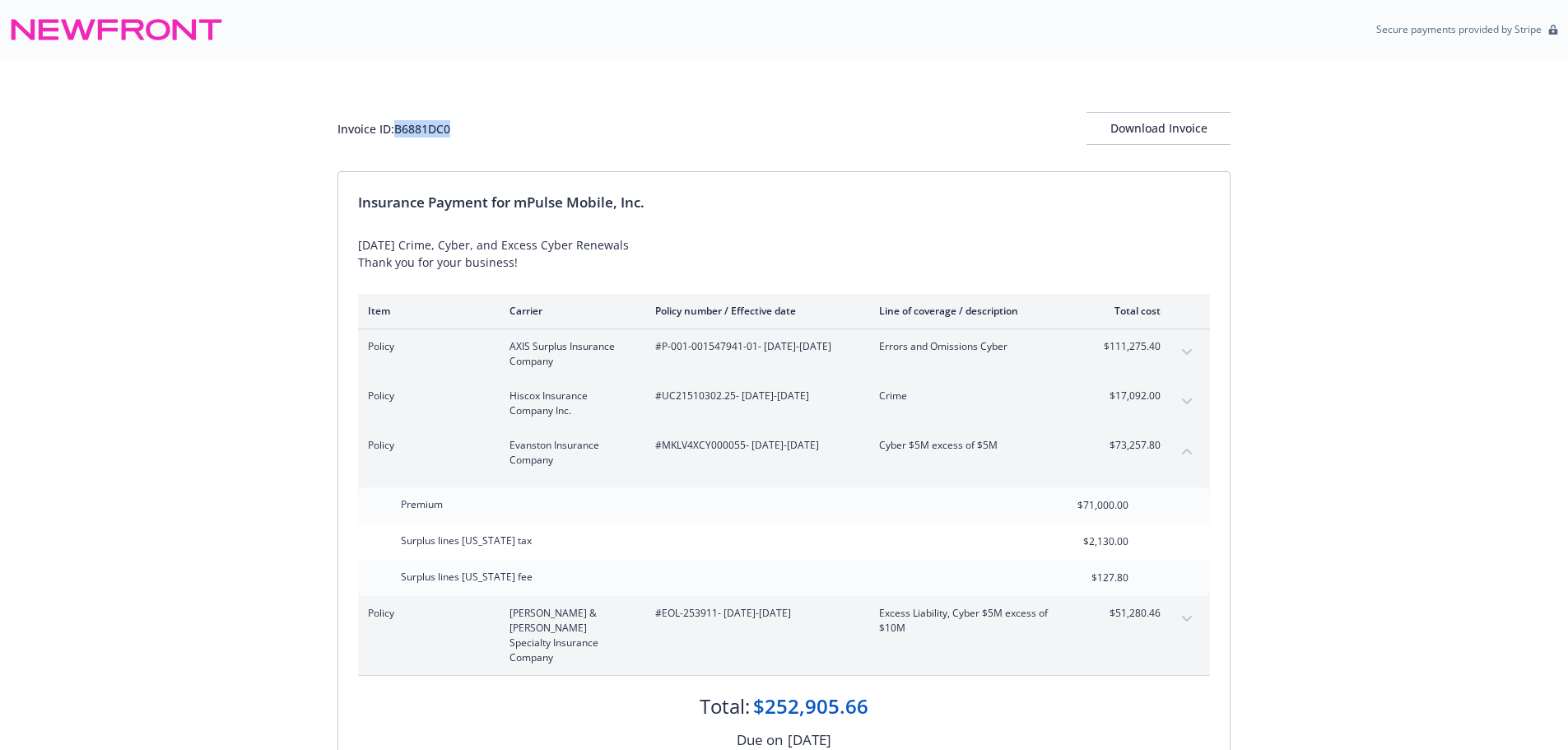
copy div "B6881DC0"
drag, startPoint x: 664, startPoint y: 448, endPoint x: 742, endPoint y: 451, distance: 78.1
click at [742, 451] on span "#MKLV4XCY000055 - 03/01/2025-03/01/2026" at bounding box center [754, 445] width 198 height 15
copy span "MKLV4XCY000055"
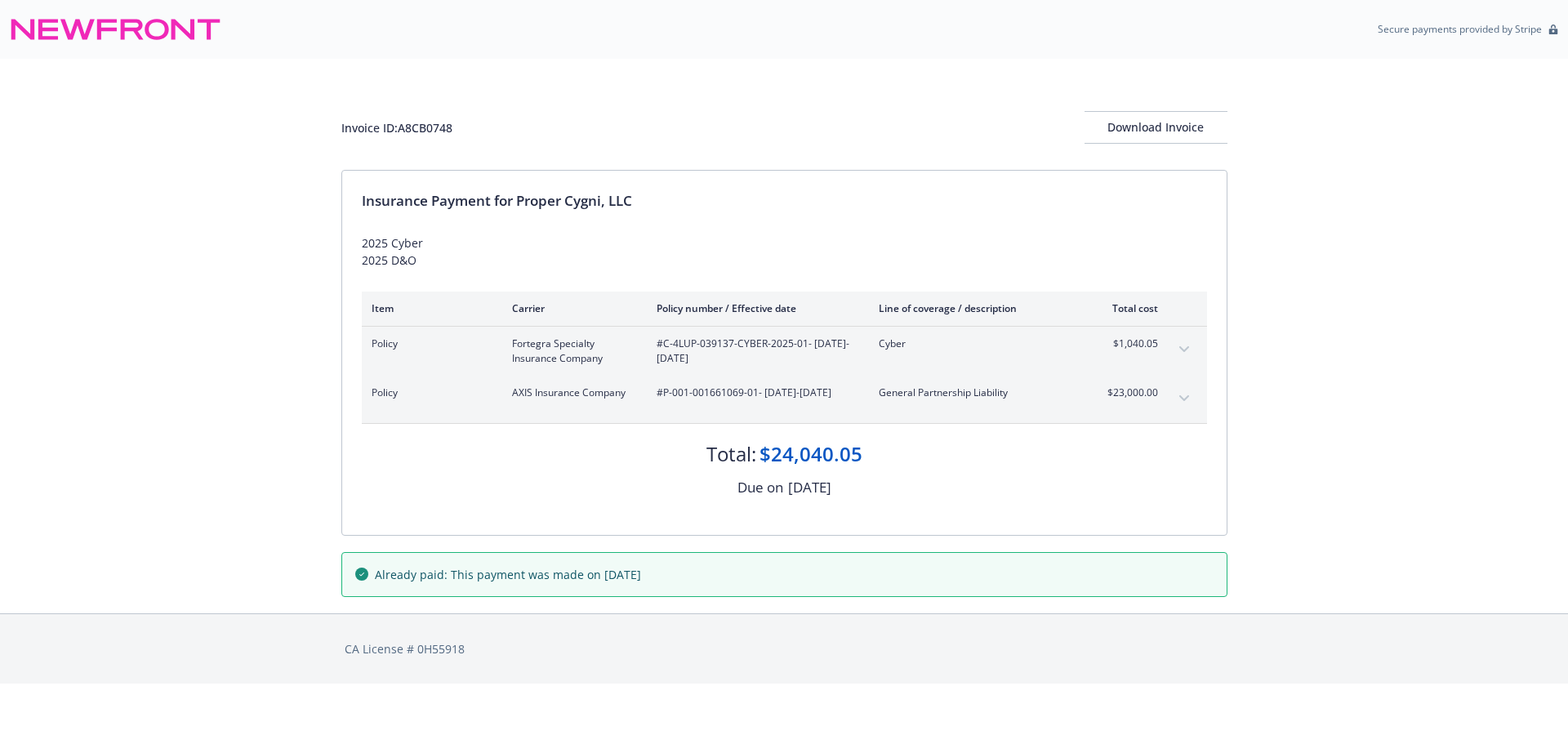
click at [1184, 346] on icon "expand content" at bounding box center [1184, 349] width 10 height 7
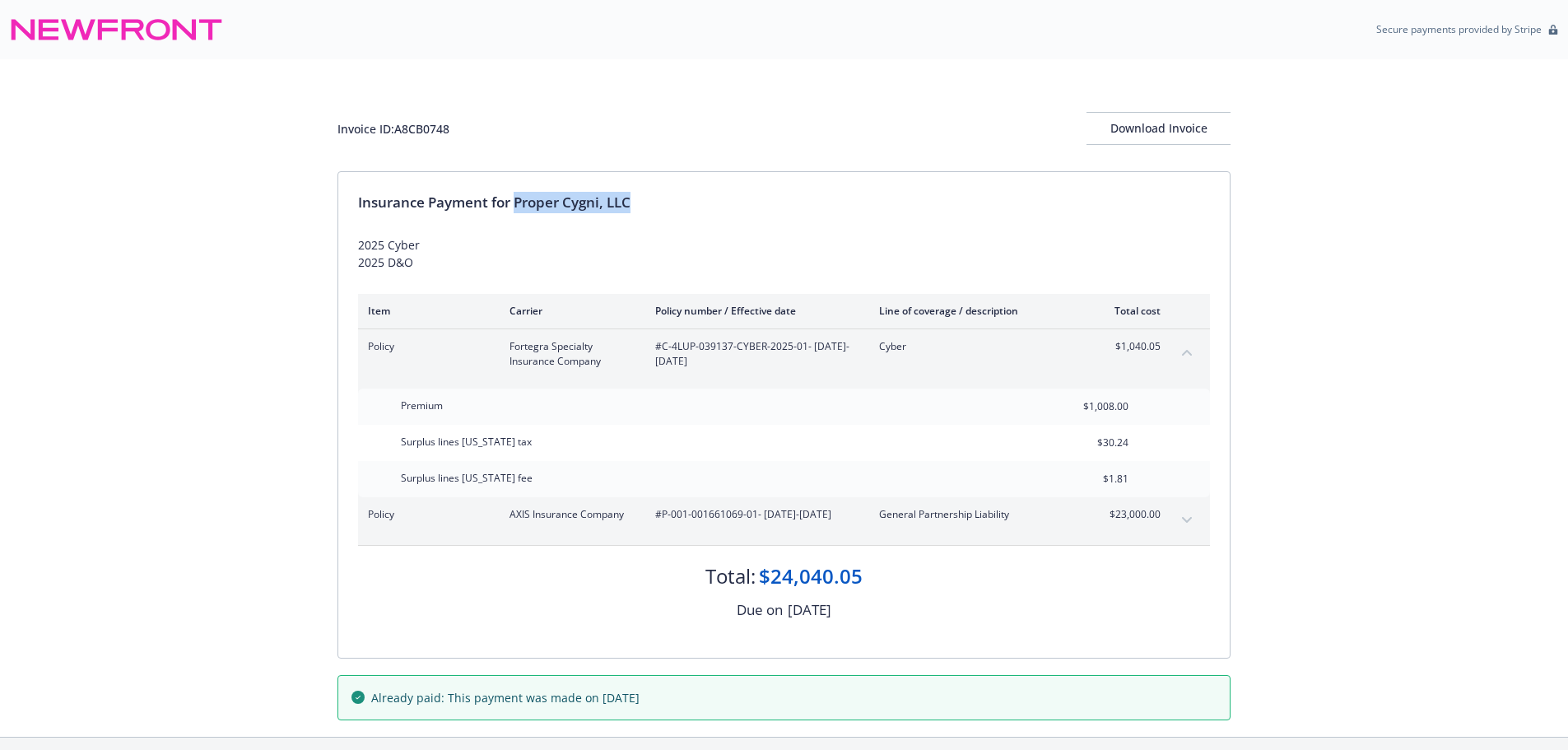
drag, startPoint x: 517, startPoint y: 199, endPoint x: 813, endPoint y: 194, distance: 296.0
click at [813, 194] on div "Insurance Payment for Proper Cygni, LLC" at bounding box center [784, 203] width 852 height 22
copy div "Proper Cygni, LLC"
drag, startPoint x: 664, startPoint y: 349, endPoint x: 804, endPoint y: 351, distance: 140.0
click at [804, 351] on span "#C-4LUP-039137-CYBER-2025-01 - [DATE]-[DATE]" at bounding box center [754, 354] width 198 height 30
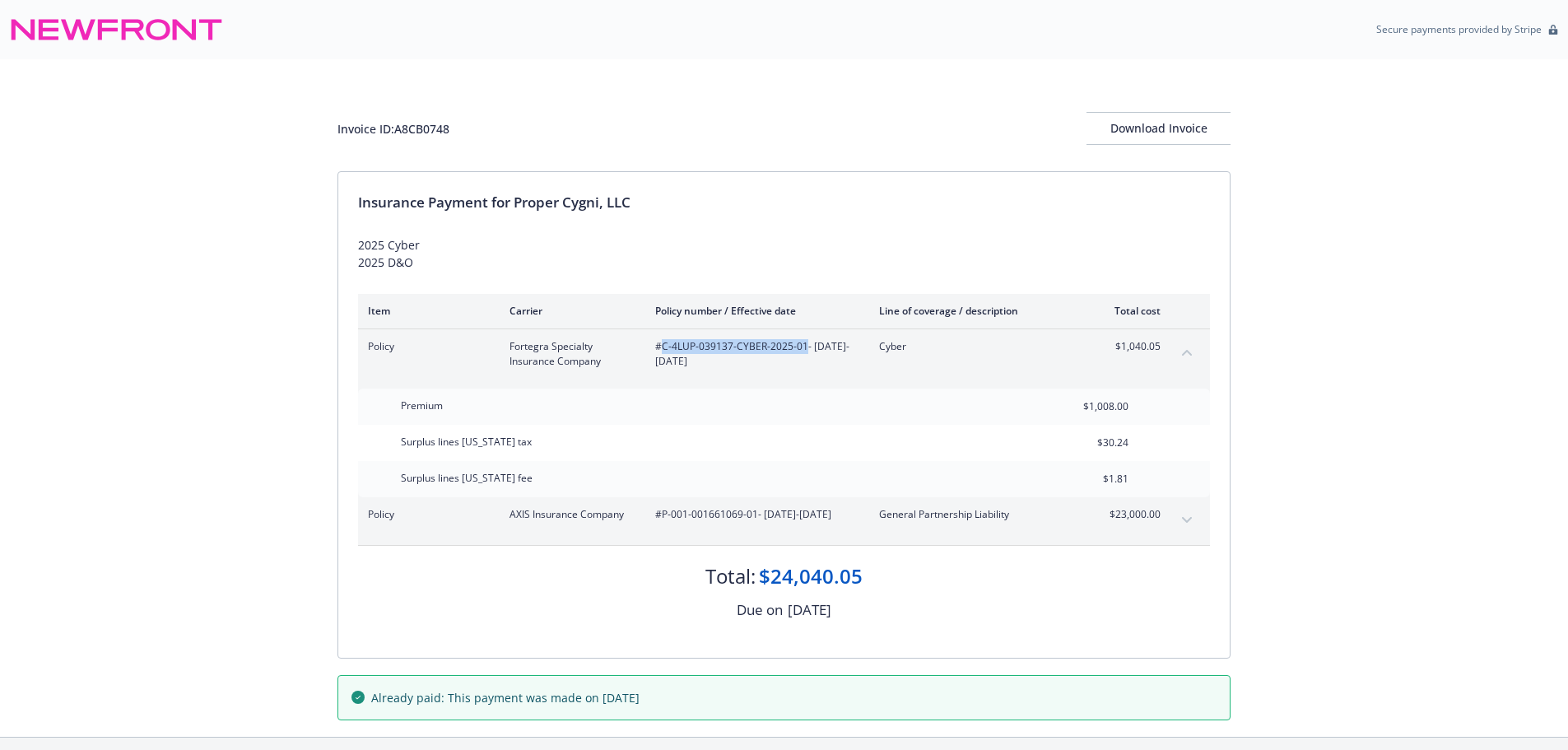
copy span "C-4LUP-039137-CYBER-2025-01"
click at [428, 125] on div "Invoice ID: A8CB0748" at bounding box center [393, 128] width 112 height 17
click at [429, 125] on div "Invoice ID: A8CB0748" at bounding box center [393, 128] width 112 height 17
copy div "A8CB0748"
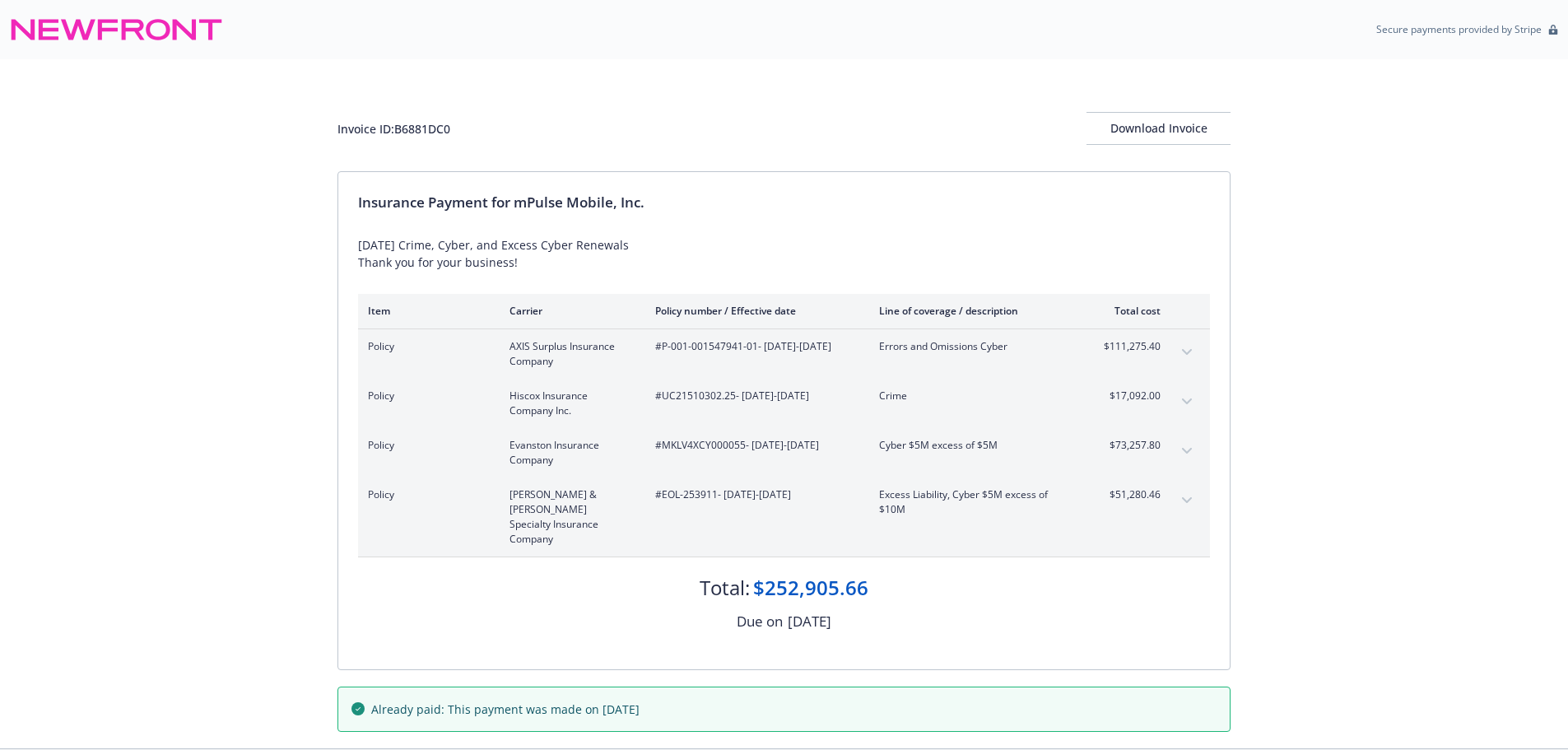
click at [1191, 351] on icon "expand content" at bounding box center [1187, 352] width 10 height 7
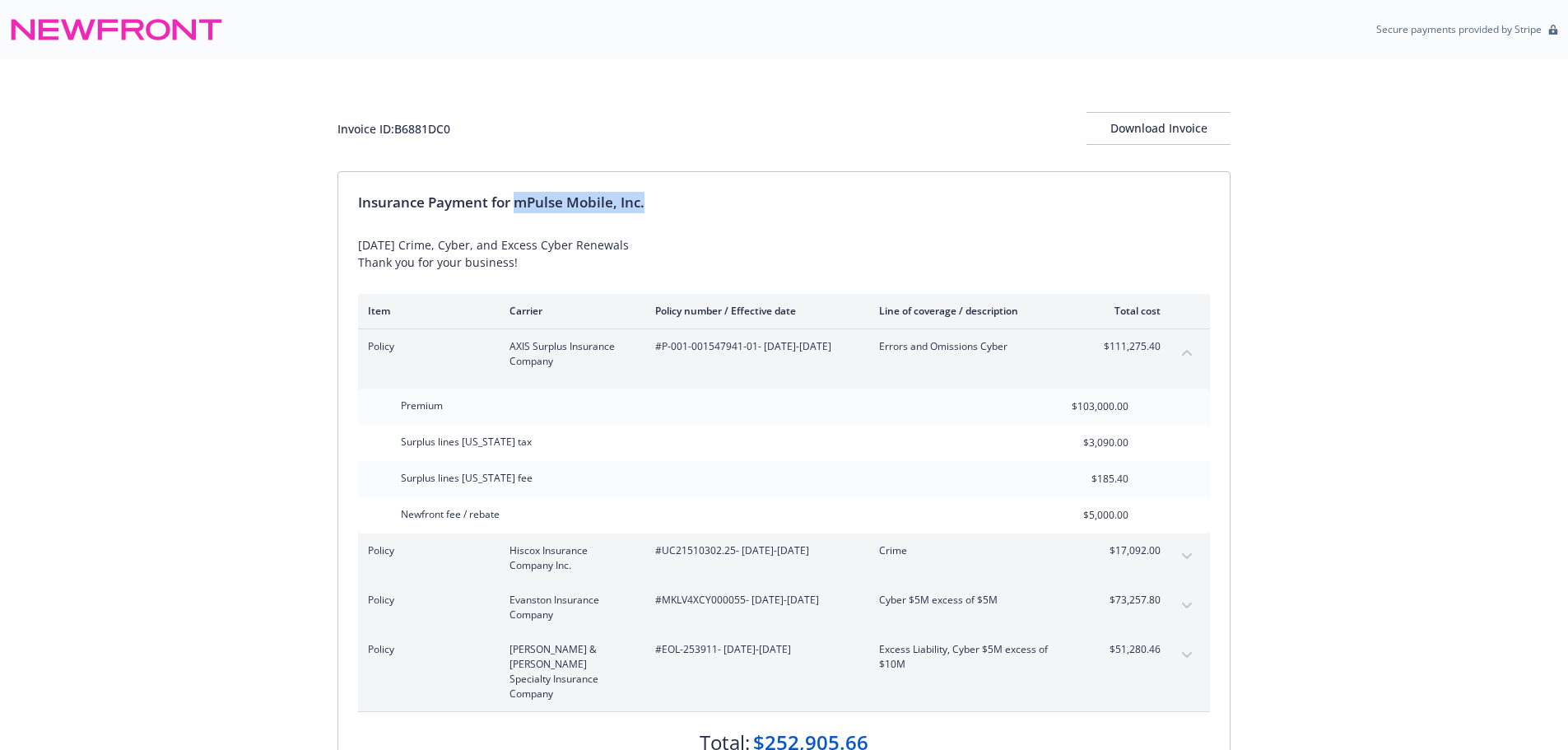
drag, startPoint x: 518, startPoint y: 204, endPoint x: 849, endPoint y: 181, distance: 331.8
click at [849, 181] on div "Insurance Payment for mPulse Mobile, Inc. 3/1/25 Crime, Cyber, and Excess Cyber…" at bounding box center [784, 497] width 891 height 652
click at [425, 131] on div "Invoice ID: B6881DC0" at bounding box center [393, 128] width 112 height 17
drag, startPoint x: 425, startPoint y: 131, endPoint x: 227, endPoint y: 238, distance: 225.1
click at [425, 131] on div "Invoice ID: B6881DC0" at bounding box center [393, 128] width 112 height 17
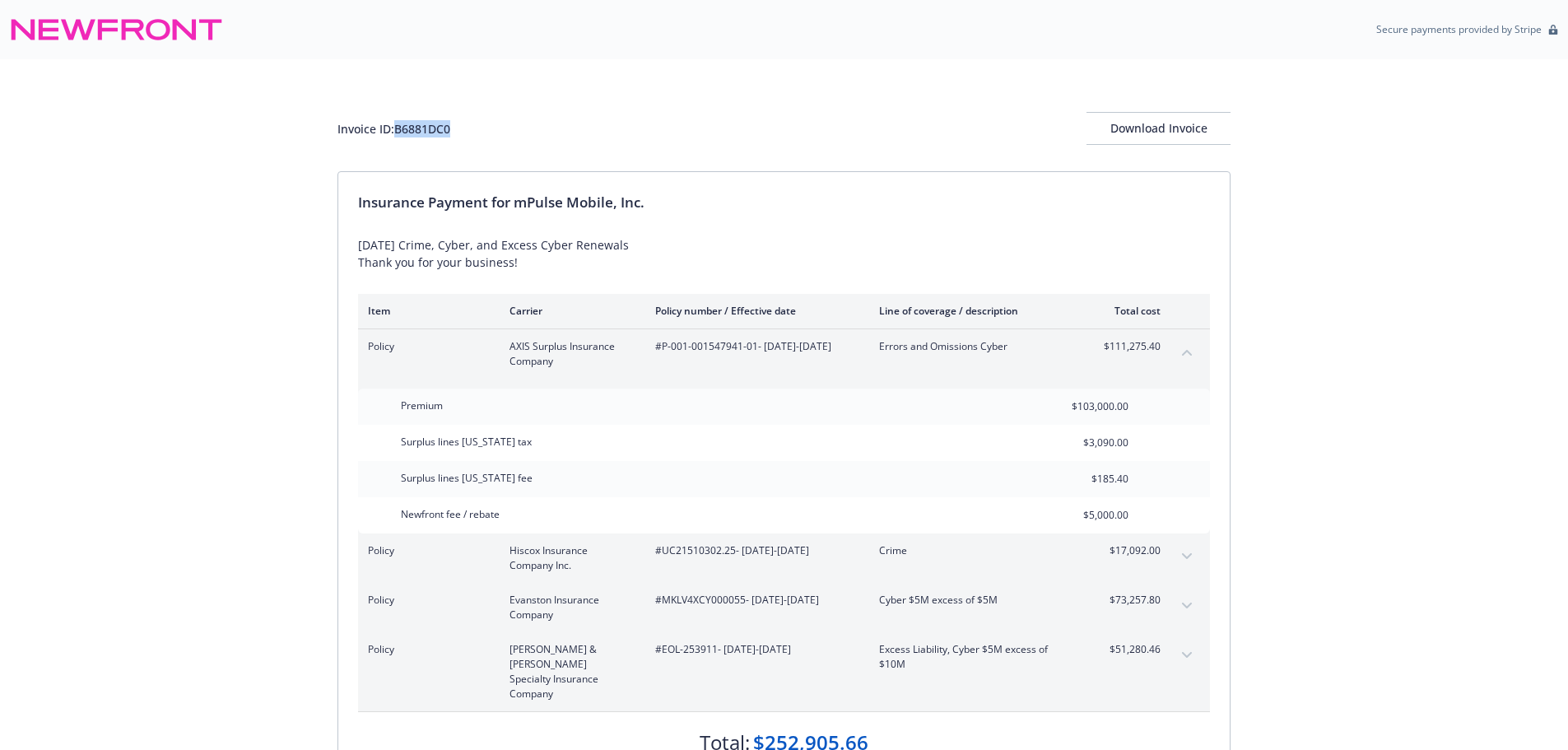
copy div "B6881DC0"
drag, startPoint x: 678, startPoint y: 348, endPoint x: 755, endPoint y: 353, distance: 77.2
click at [755, 353] on span "#P-001-001547941-01 - 03/01/2025-03/01/2026" at bounding box center [754, 346] width 198 height 15
copy span "P-001-001547941-01"
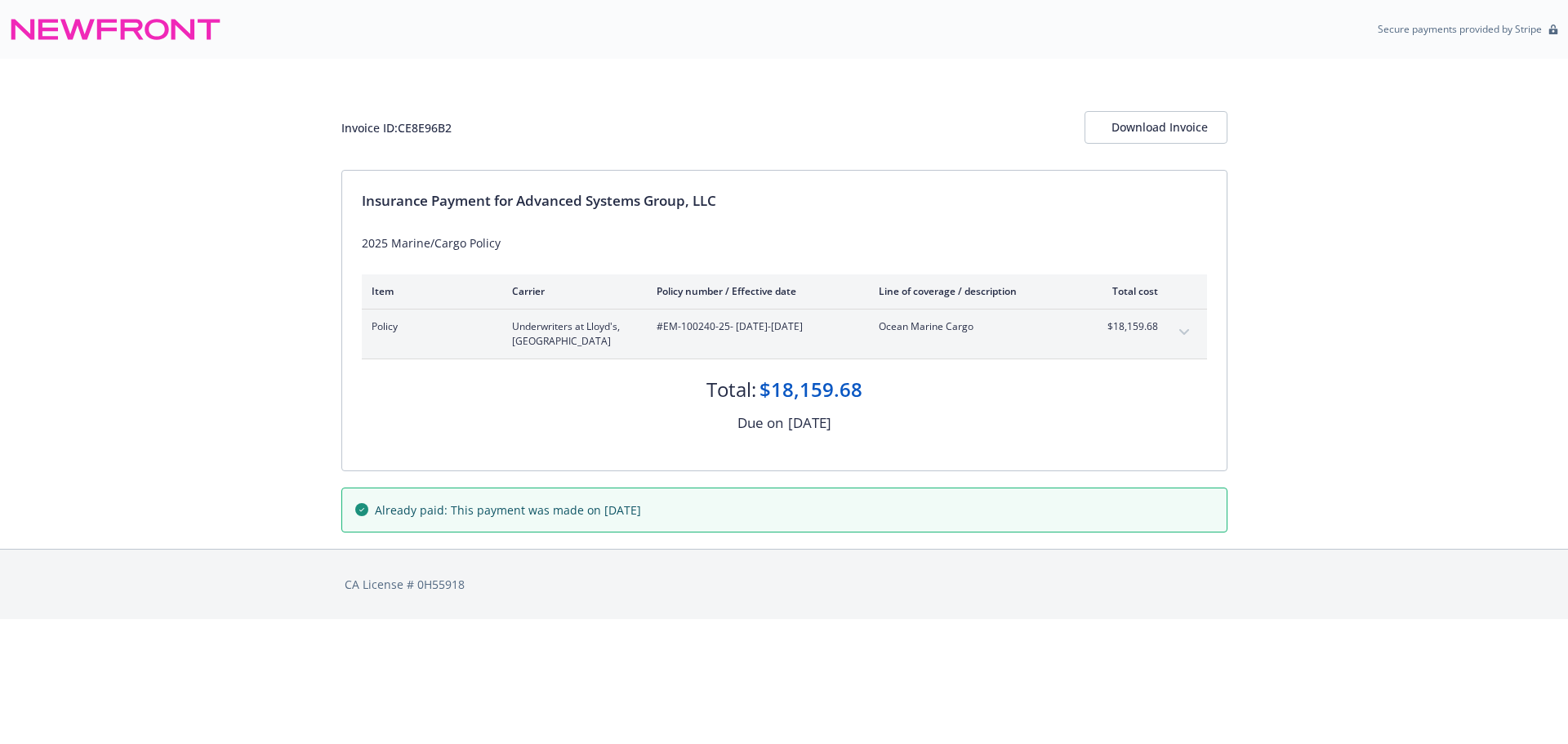
click at [1180, 331] on icon "expand content" at bounding box center [1183, 332] width 10 height 6
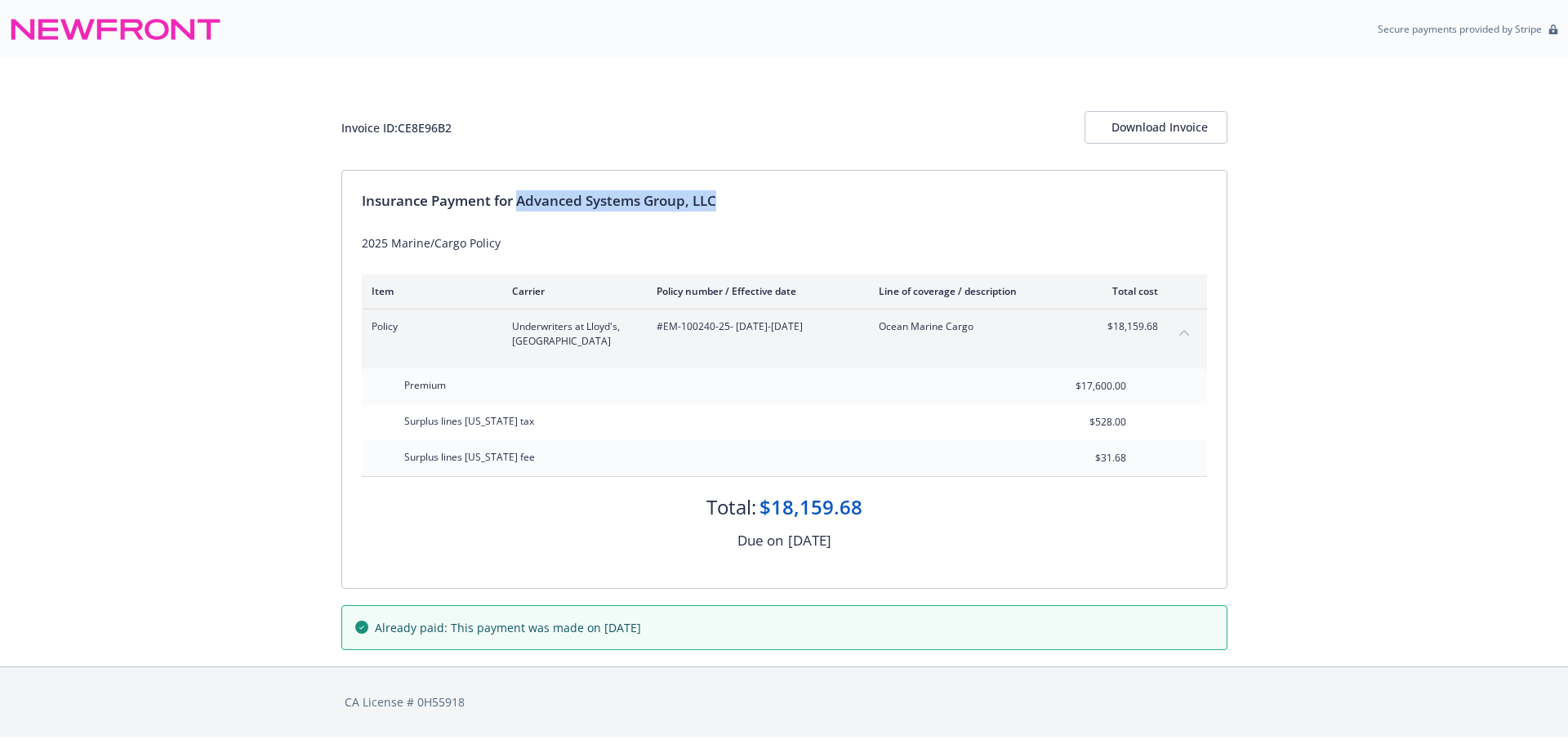
drag, startPoint x: 521, startPoint y: 201, endPoint x: 812, endPoint y: 202, distance: 291.0
click at [812, 202] on div "Insurance Payment for Advanced Systems Group, LLC" at bounding box center [784, 201] width 845 height 22
copy div "Advanced Systems Group, LLC"
click at [423, 125] on div "Invoice ID: CE8E96B2" at bounding box center [397, 127] width 111 height 17
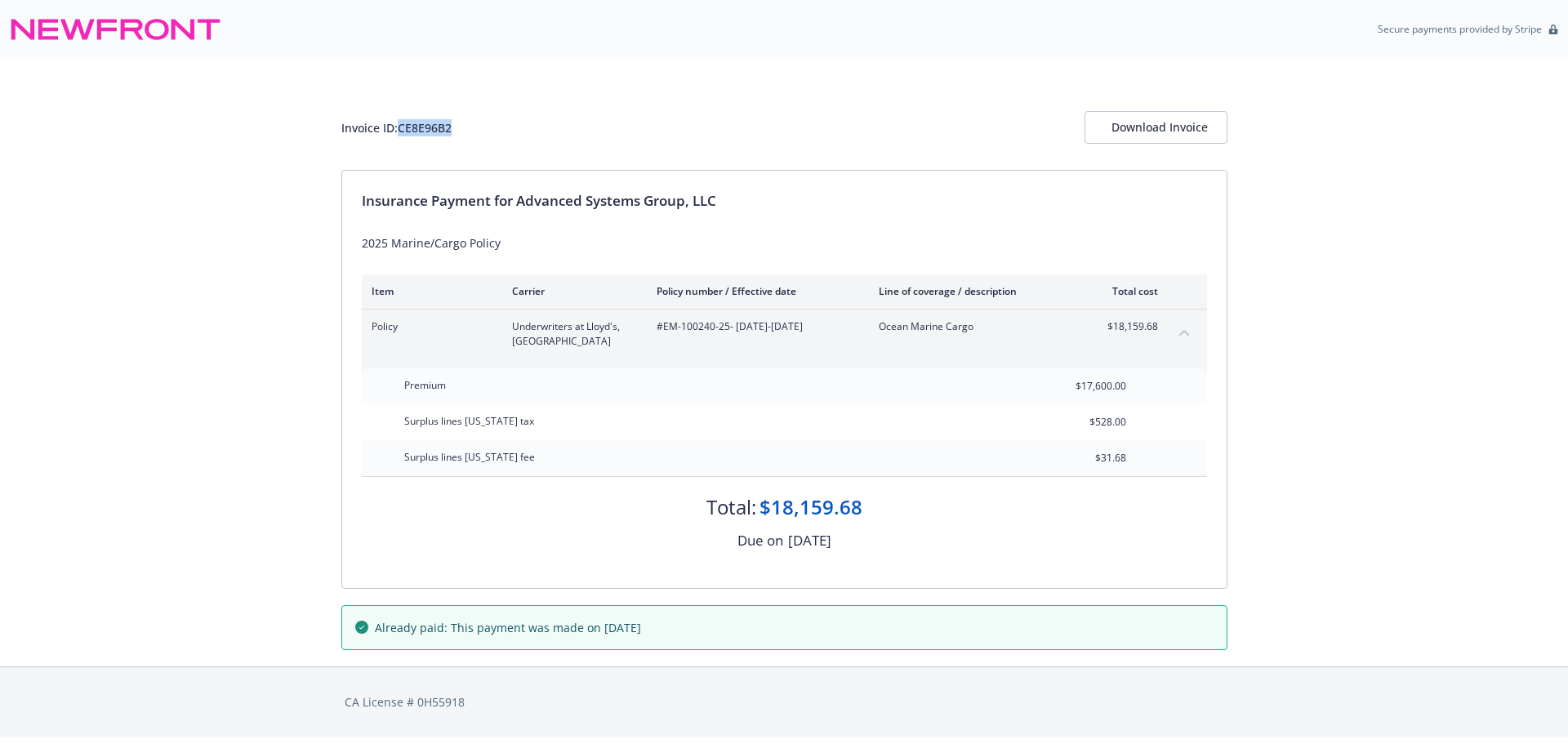
copy div "CE8E96B2"
drag, startPoint x: 665, startPoint y: 332, endPoint x: 704, endPoint y: 347, distance: 41.8
click at [726, 334] on span "#EM-100240-25 - 05/22/2025-05/22/2026" at bounding box center [754, 327] width 196 height 15
copy span "EM-100240-25"
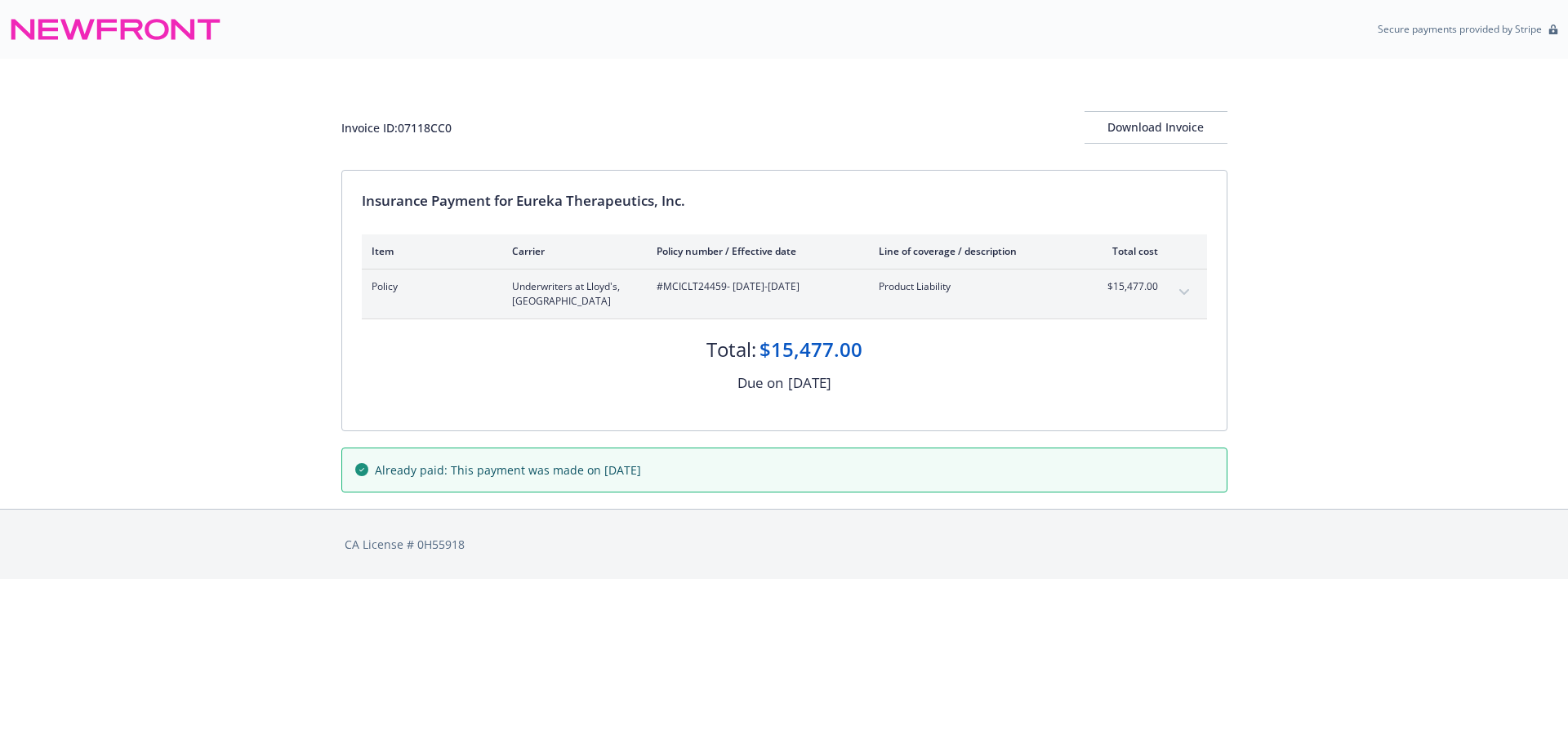
click at [1185, 293] on icon "expand content" at bounding box center [1183, 292] width 10 height 6
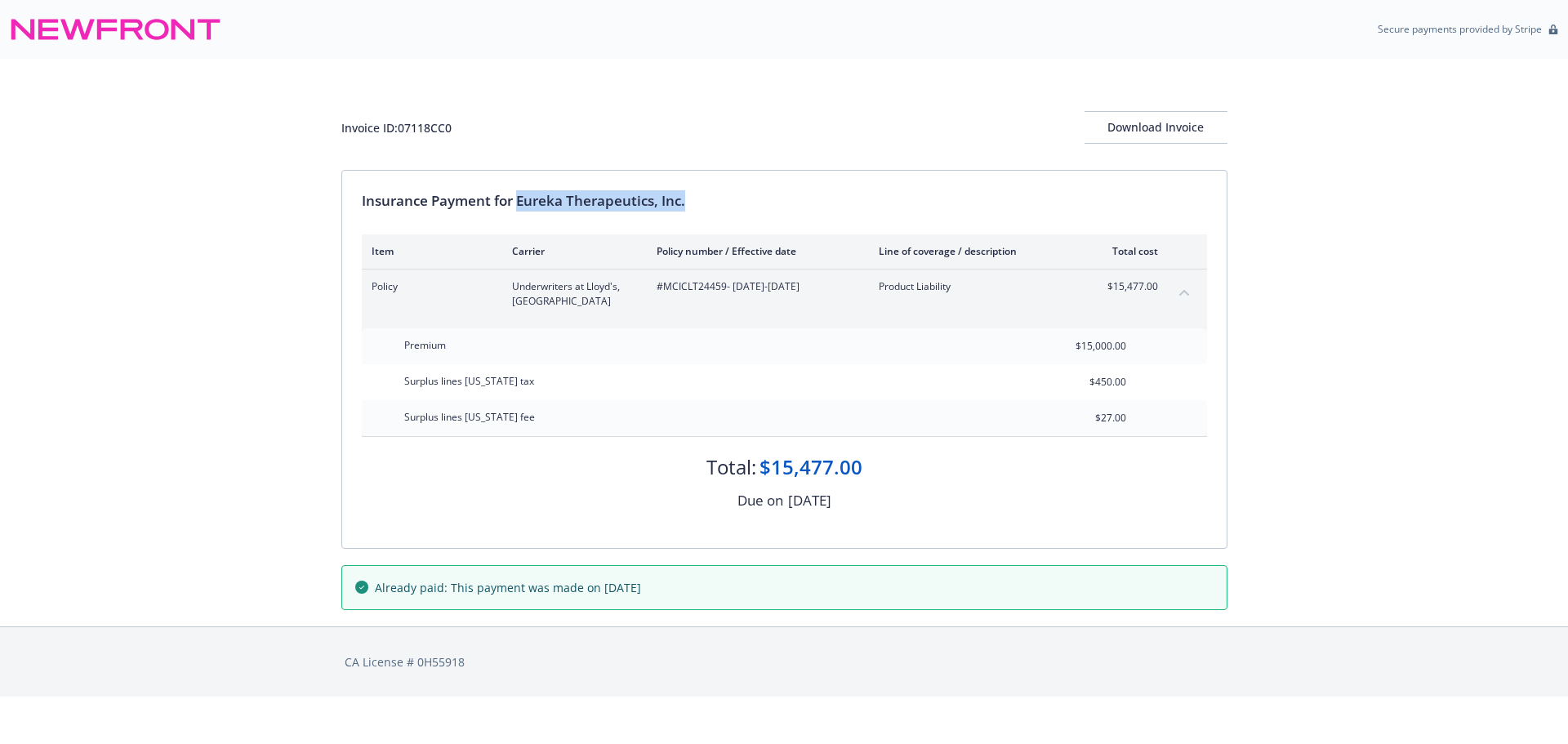
drag, startPoint x: 520, startPoint y: 201, endPoint x: 865, endPoint y: 187, distance: 345.3
click at [864, 186] on div "Insurance Payment for Eureka Therapeutics, Inc. Item Carrier Policy number / Ef…" at bounding box center [784, 359] width 884 height 377
click at [428, 126] on div "Invoice ID: 07118CC0" at bounding box center [397, 127] width 111 height 17
click at [428, 125] on div "Invoice ID: 07118CC0" at bounding box center [397, 127] width 111 height 17
copy div "07118CC0"
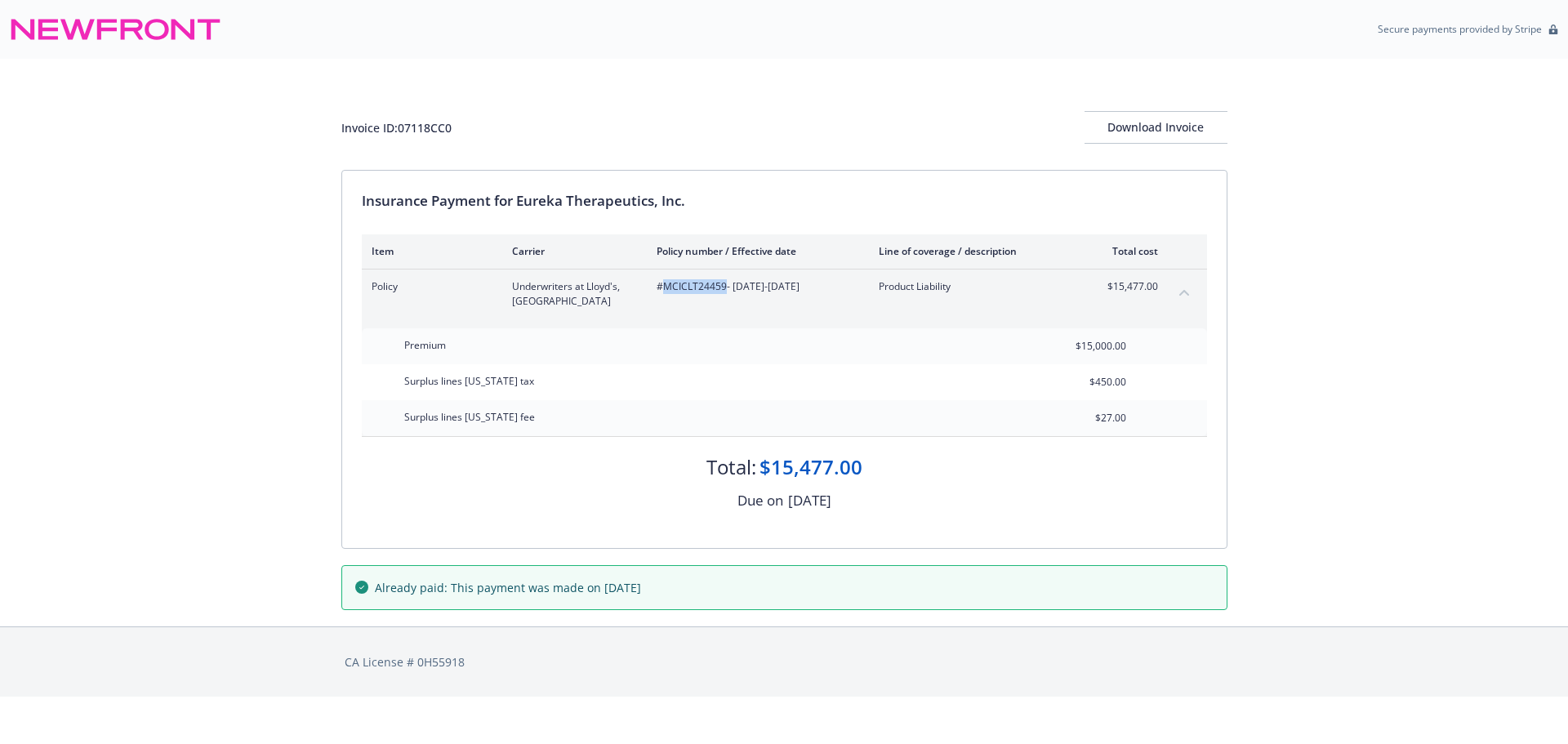
drag, startPoint x: 676, startPoint y: 295, endPoint x: 722, endPoint y: 298, distance: 46.1
click at [722, 298] on div "#MCICLT24459 - [DATE]-[DATE]" at bounding box center [754, 294] width 196 height 30
copy span "MCICLT24459"
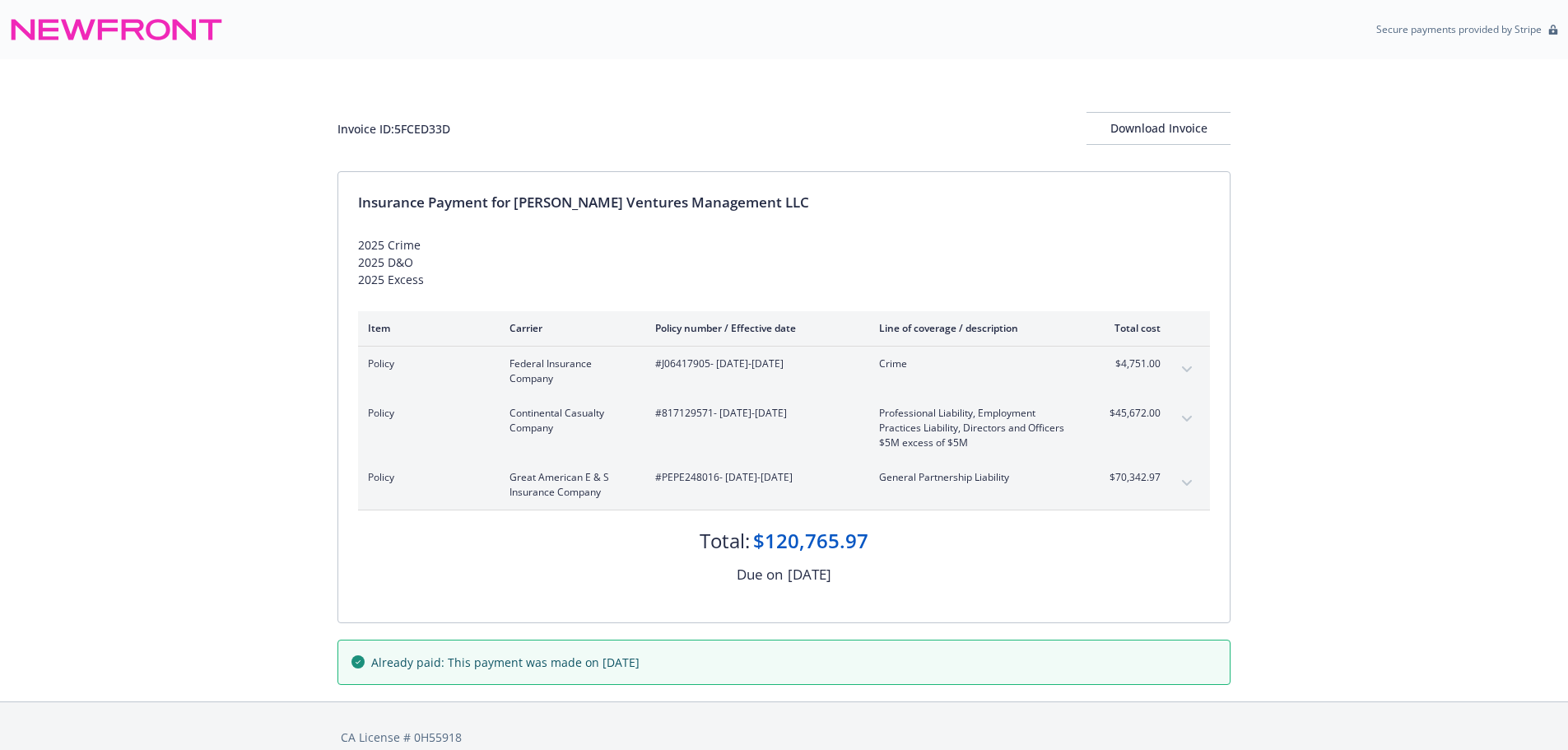
click at [1186, 480] on icon "expand content" at bounding box center [1187, 482] width 10 height 7
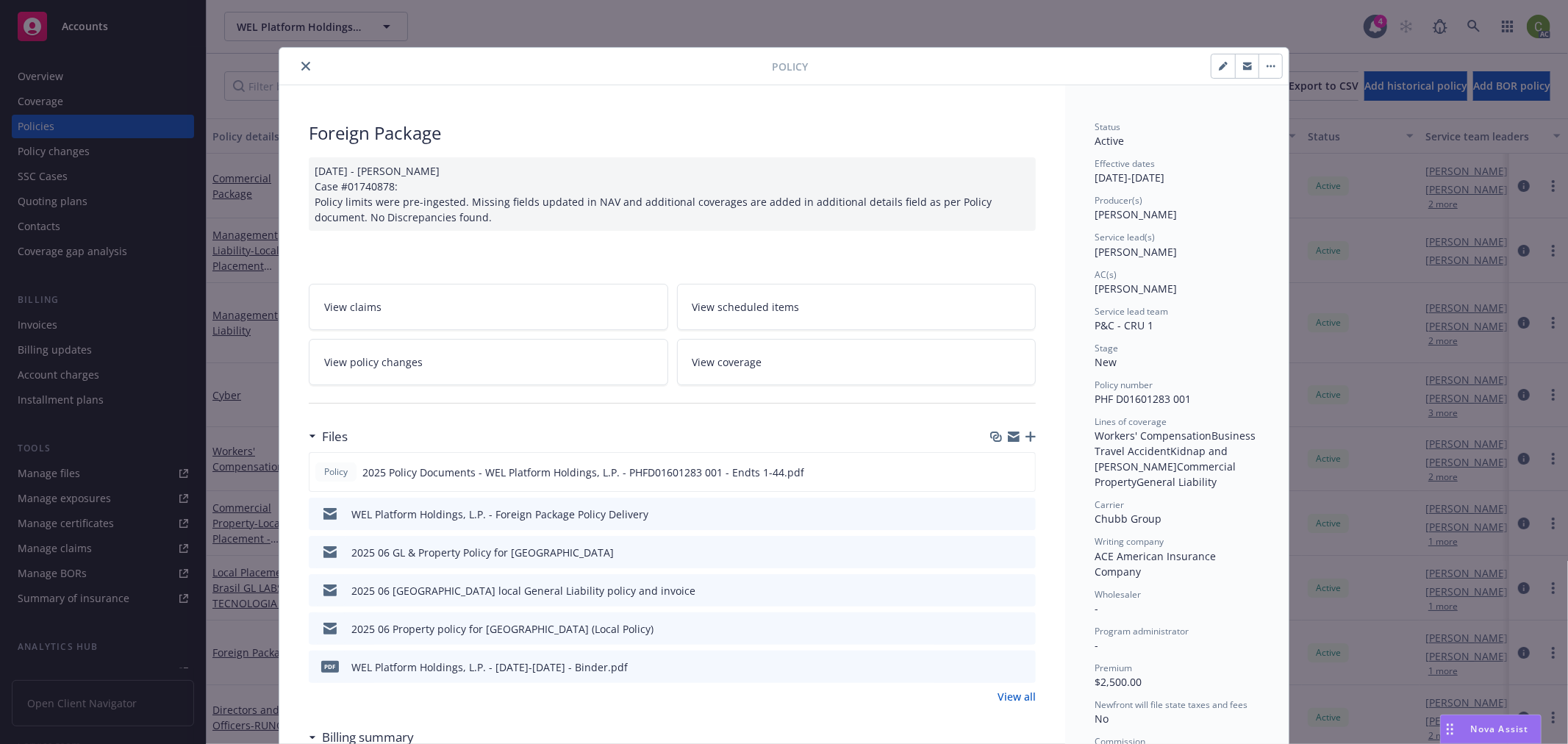
click at [304, 62] on icon "close" at bounding box center [306, 67] width 9 height 9
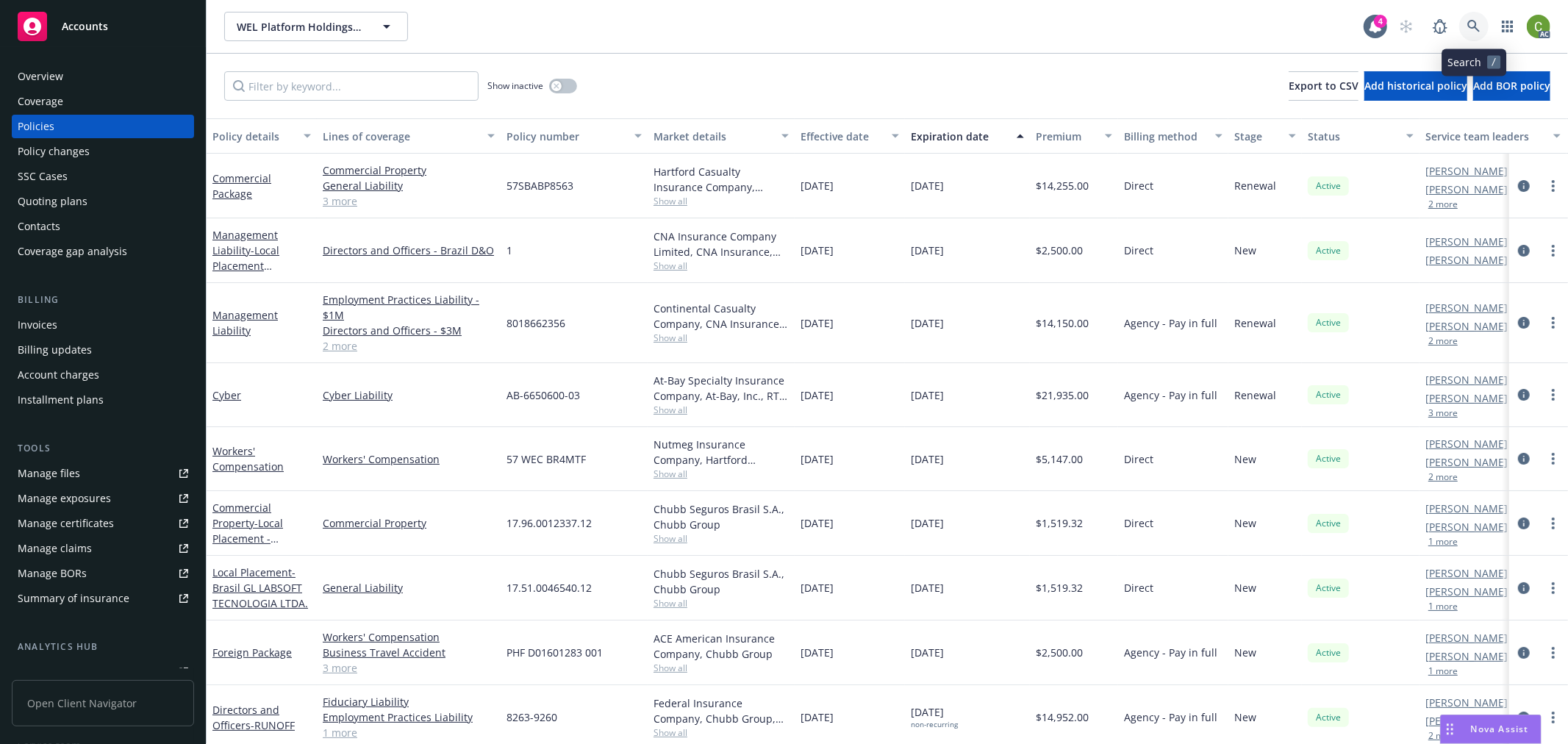
click at [1477, 27] on icon at bounding box center [1473, 26] width 13 height 13
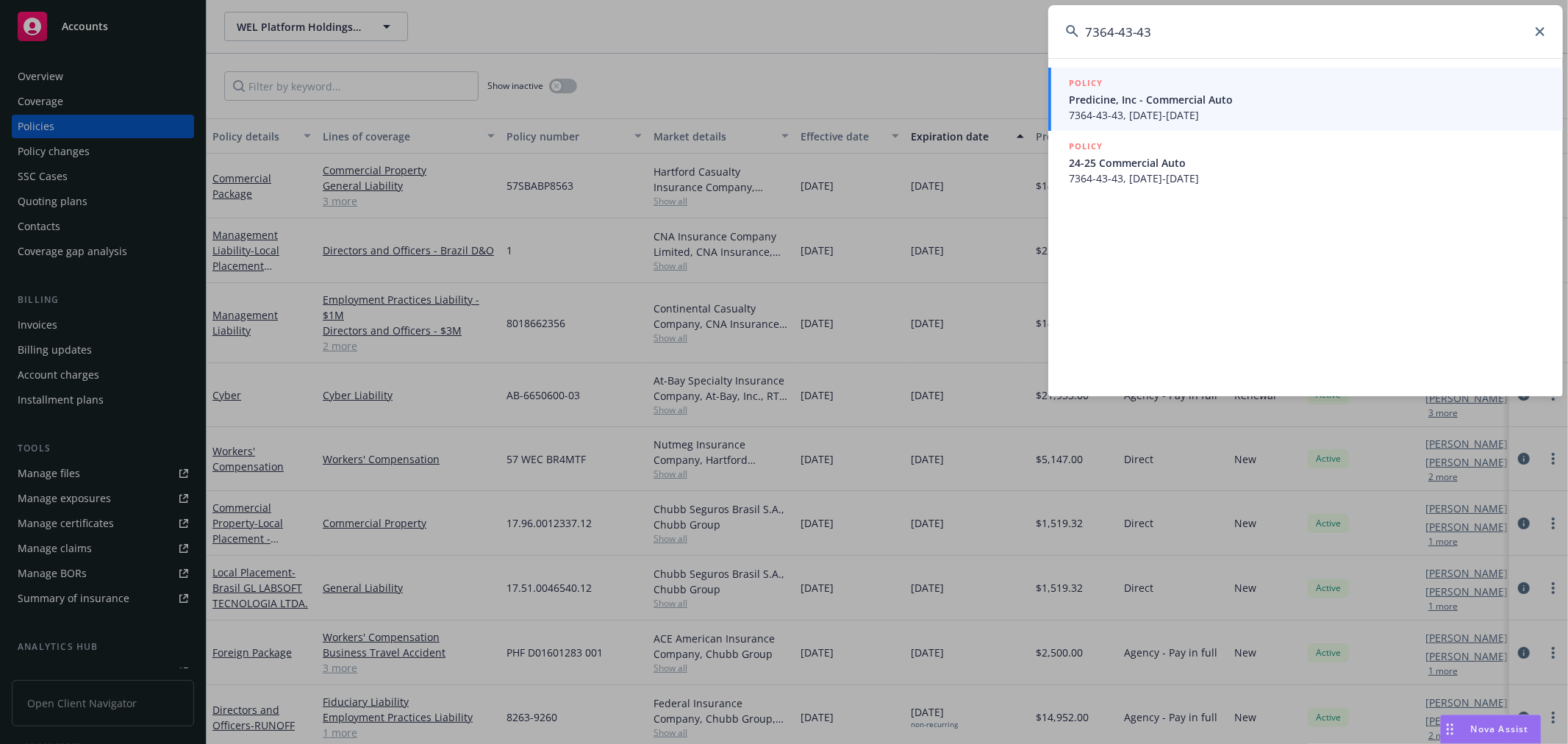
type input "7364-43-43"
click at [1300, 110] on span "7364-43-43, 08/01/2025-08/01/2026" at bounding box center [1307, 115] width 476 height 15
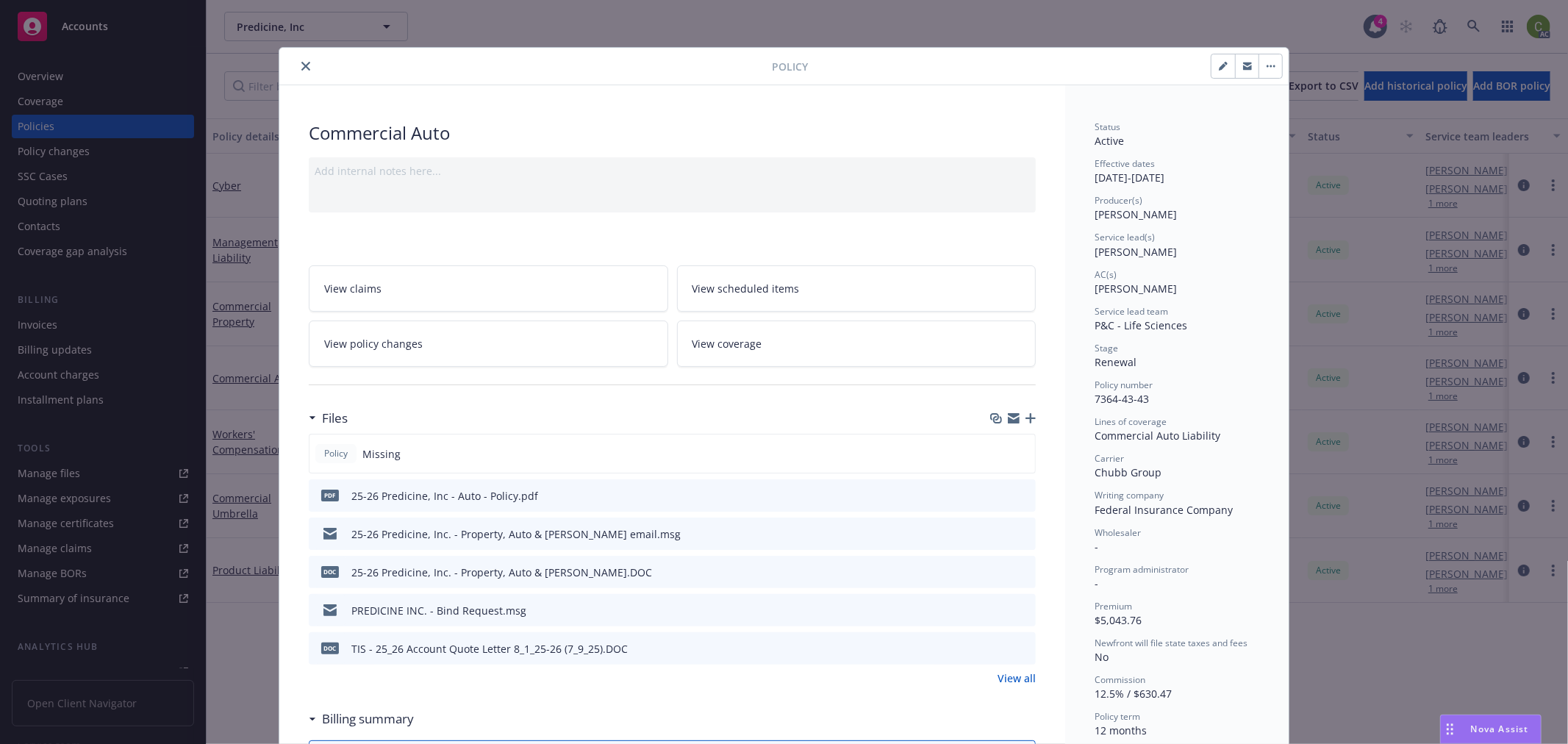
click at [301, 63] on icon "close" at bounding box center [306, 67] width 9 height 9
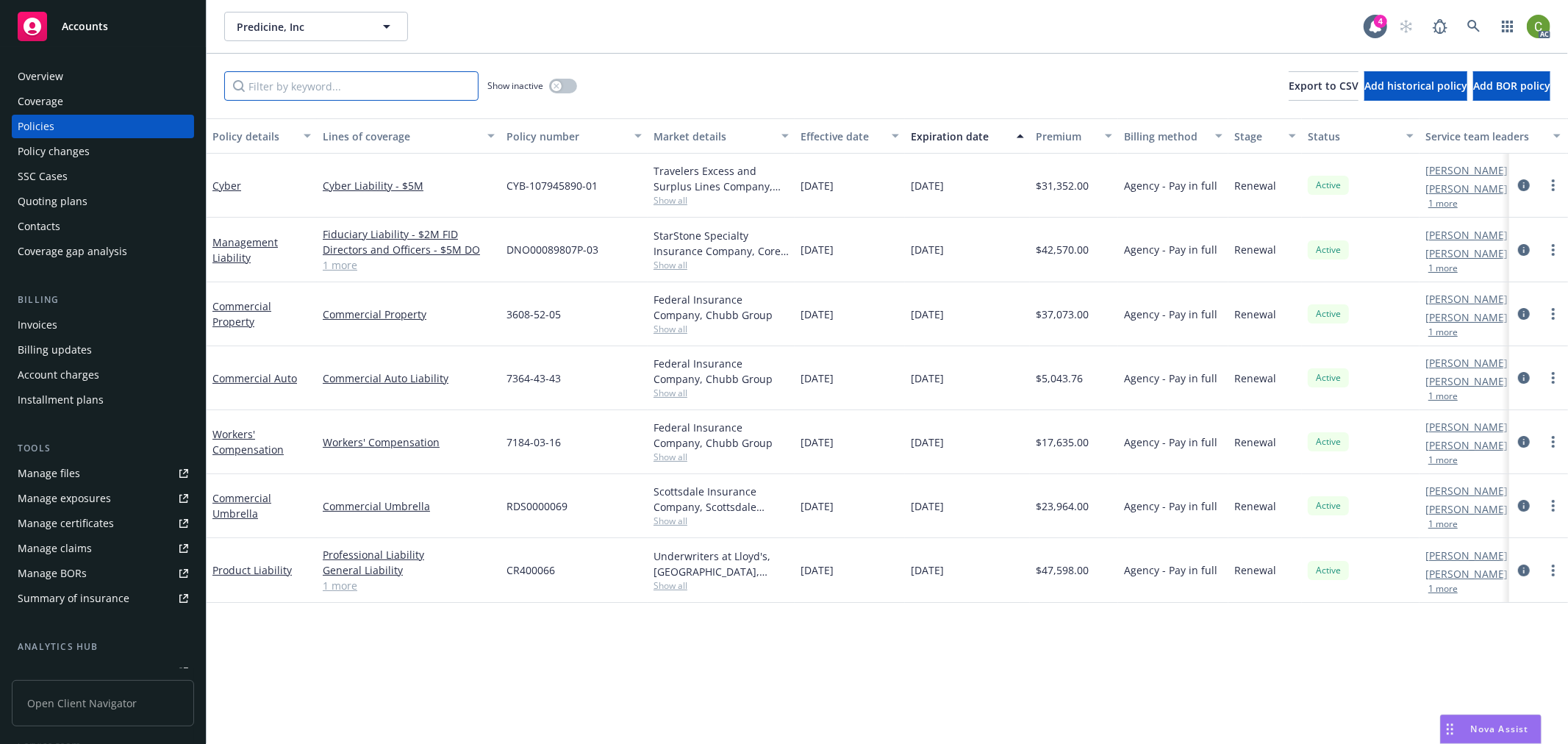
click at [302, 92] on input "Filter by keyword..." at bounding box center [351, 85] width 254 height 29
paste input "7184-03-16"
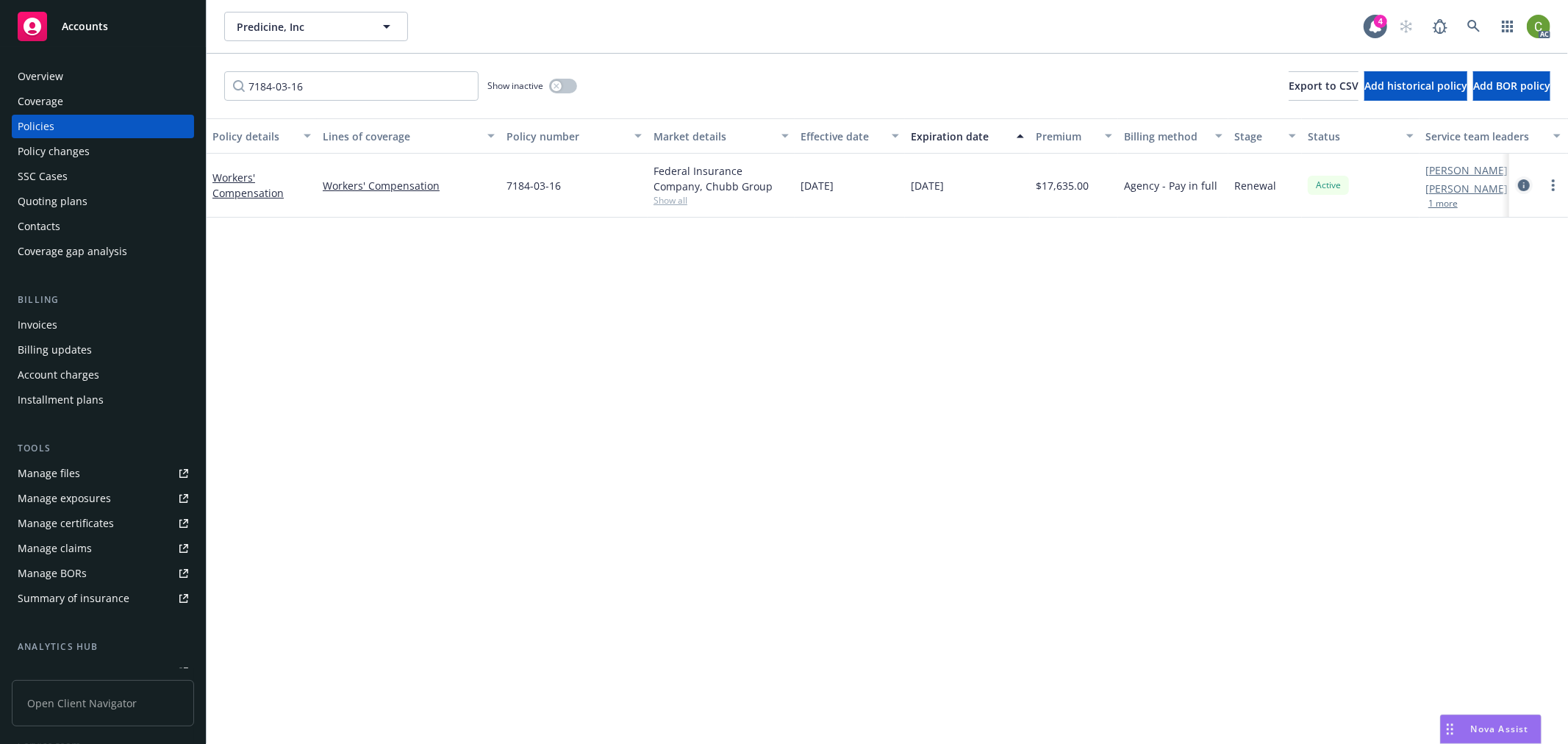
click at [1524, 182] on icon "circleInformation" at bounding box center [1524, 185] width 12 height 12
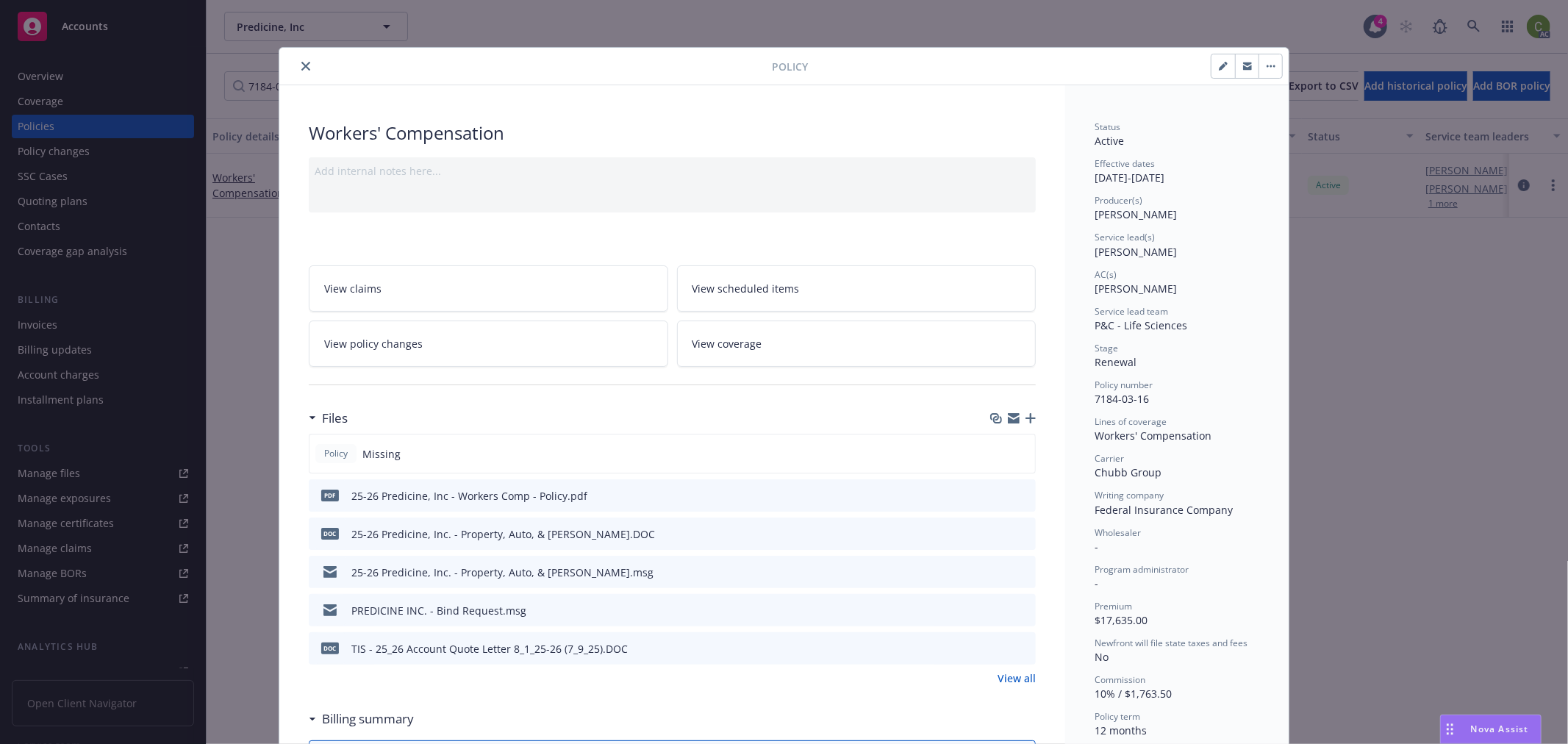
drag, startPoint x: 304, startPoint y: 64, endPoint x: 313, endPoint y: 81, distance: 19.2
click at [304, 62] on icon "close" at bounding box center [306, 67] width 9 height 9
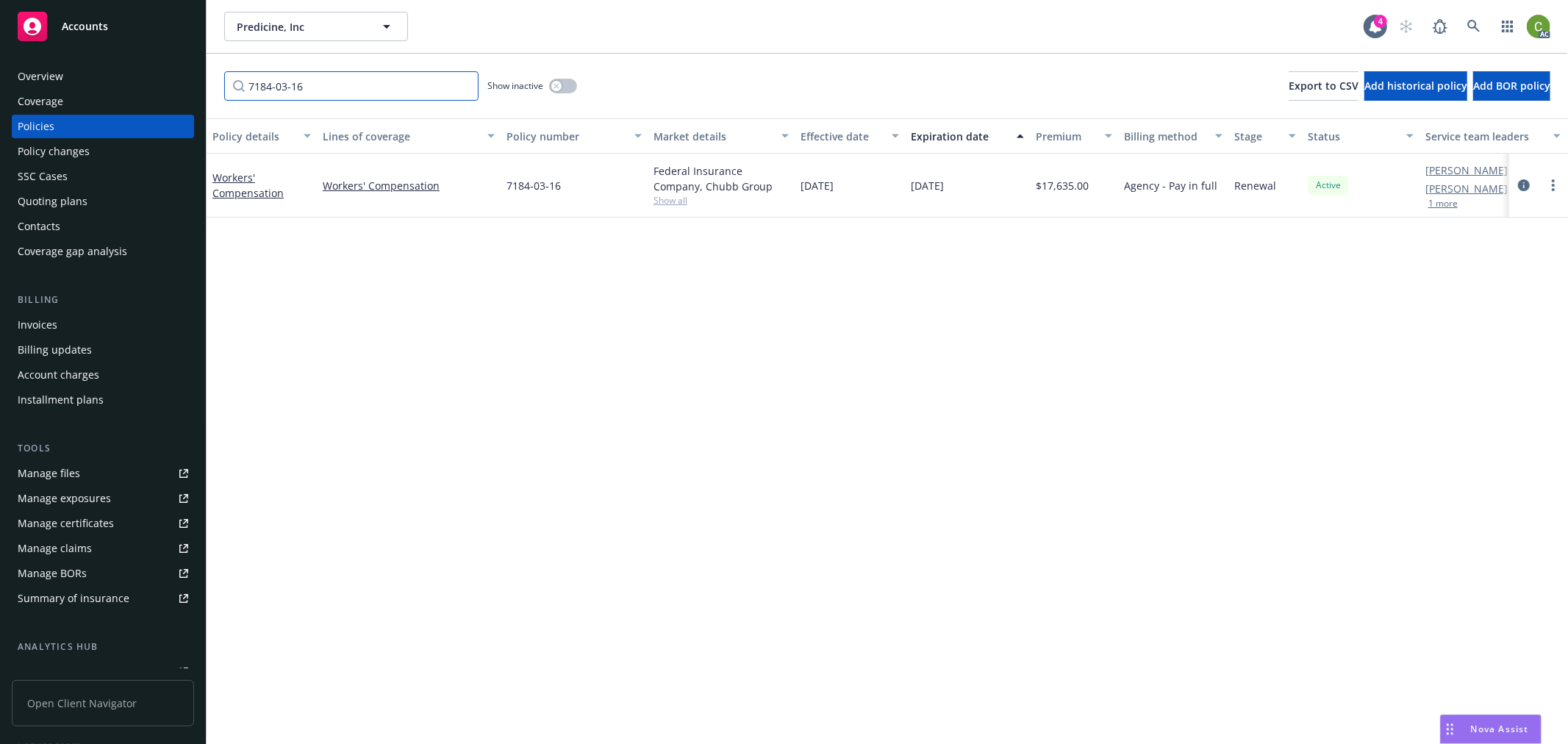
click at [365, 85] on input "7184-03-16" at bounding box center [351, 85] width 254 height 29
drag, startPoint x: 344, startPoint y: 86, endPoint x: 1, endPoint y: 104, distance: 343.5
click at [0, 103] on div "Accounts Overview Coverage Policies Policy changes SSC Cases Quoting plans Cont…" at bounding box center [784, 372] width 1568 height 744
paste input "3608-52-05"
type input "3608-52-05"
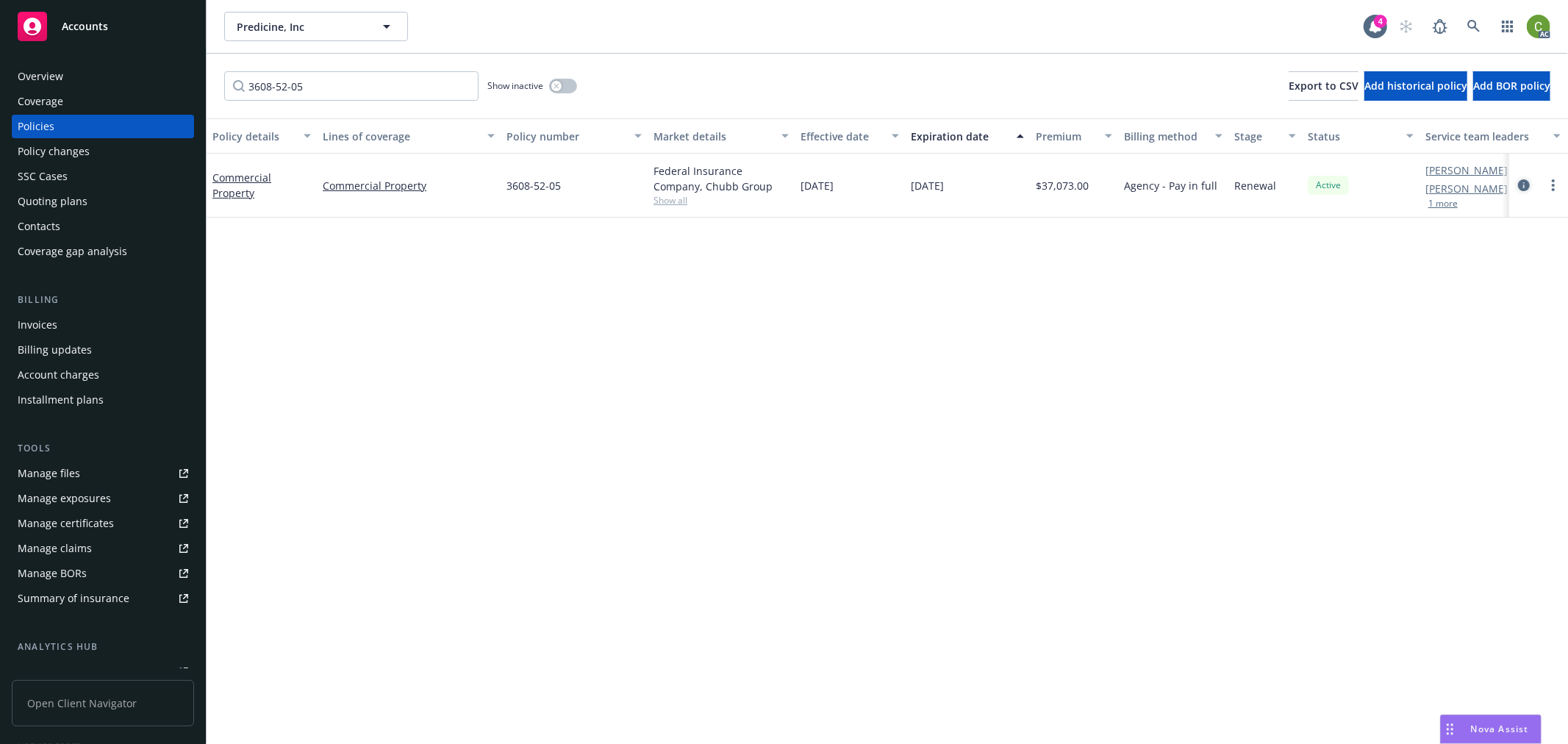
click at [1529, 185] on icon "circleInformation" at bounding box center [1524, 185] width 12 height 12
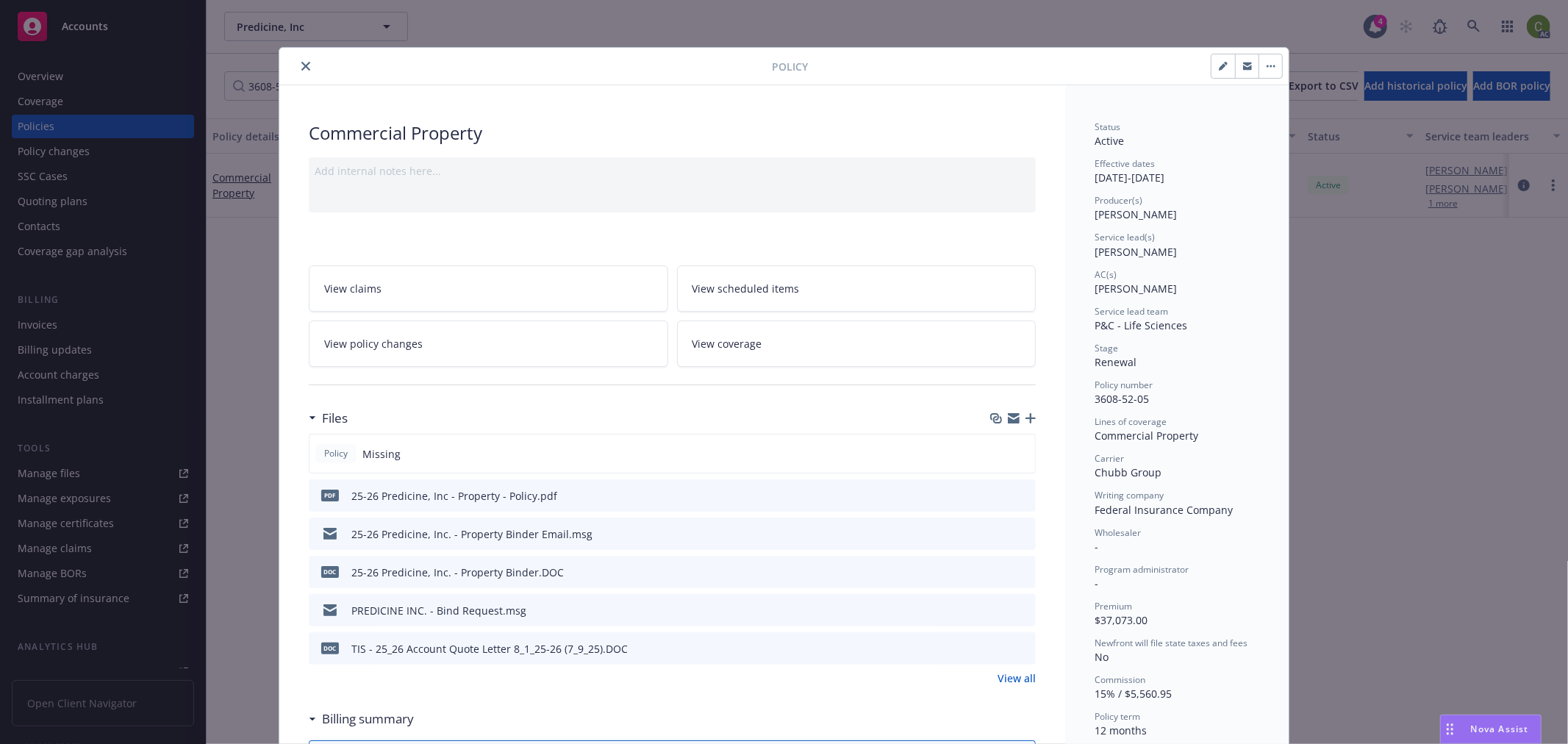
drag, startPoint x: 298, startPoint y: 65, endPoint x: 309, endPoint y: 86, distance: 23.7
click at [301, 64] on icon "close" at bounding box center [306, 67] width 9 height 9
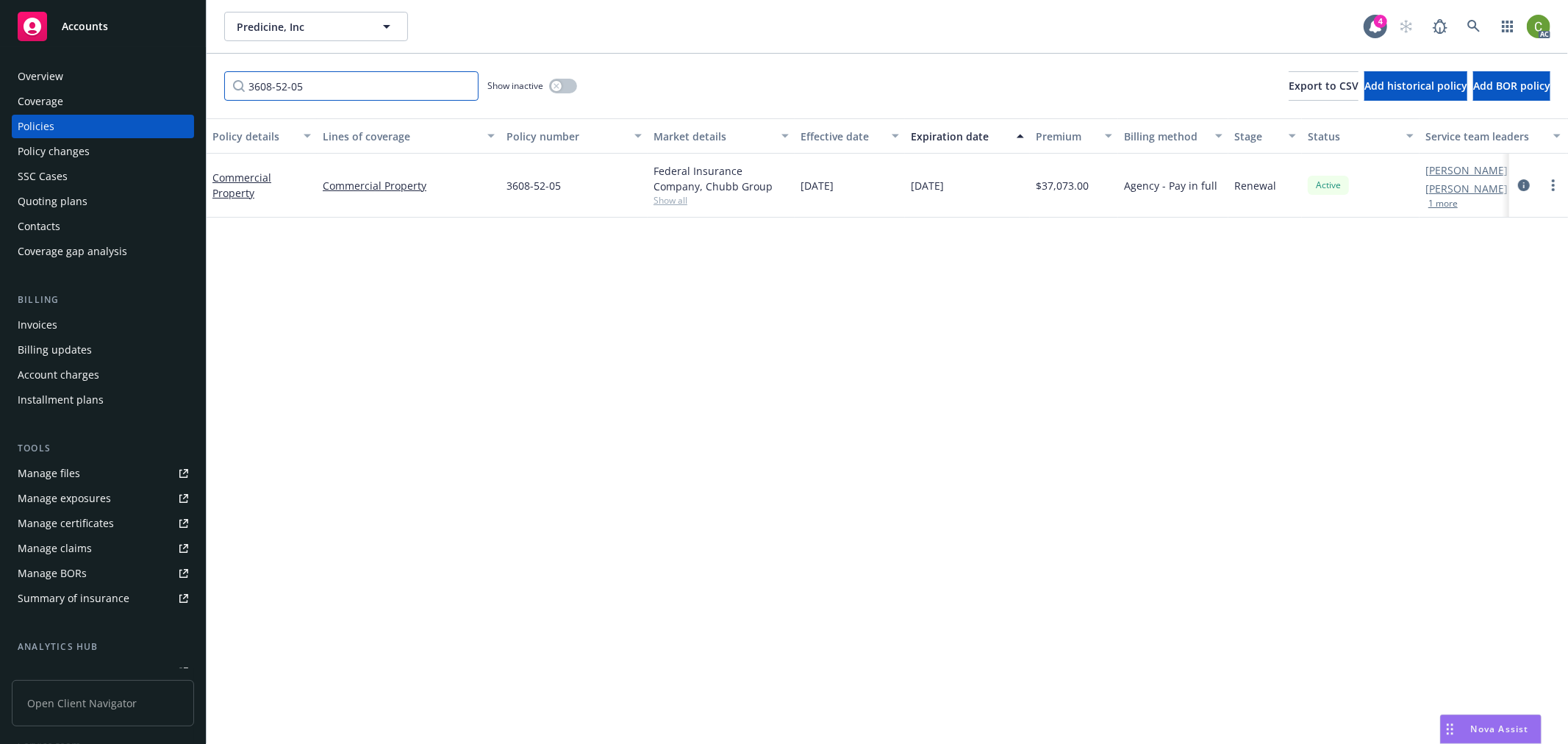
click at [319, 93] on input "3608-52-05" at bounding box center [351, 85] width 254 height 29
drag, startPoint x: 330, startPoint y: 93, endPoint x: 0, endPoint y: 84, distance: 330.1
click at [0, 84] on div "Accounts Overview Coverage Policies Policy changes SSC Cases Quoting plans Cont…" at bounding box center [784, 372] width 1568 height 744
click at [1472, 16] on link at bounding box center [1473, 26] width 29 height 29
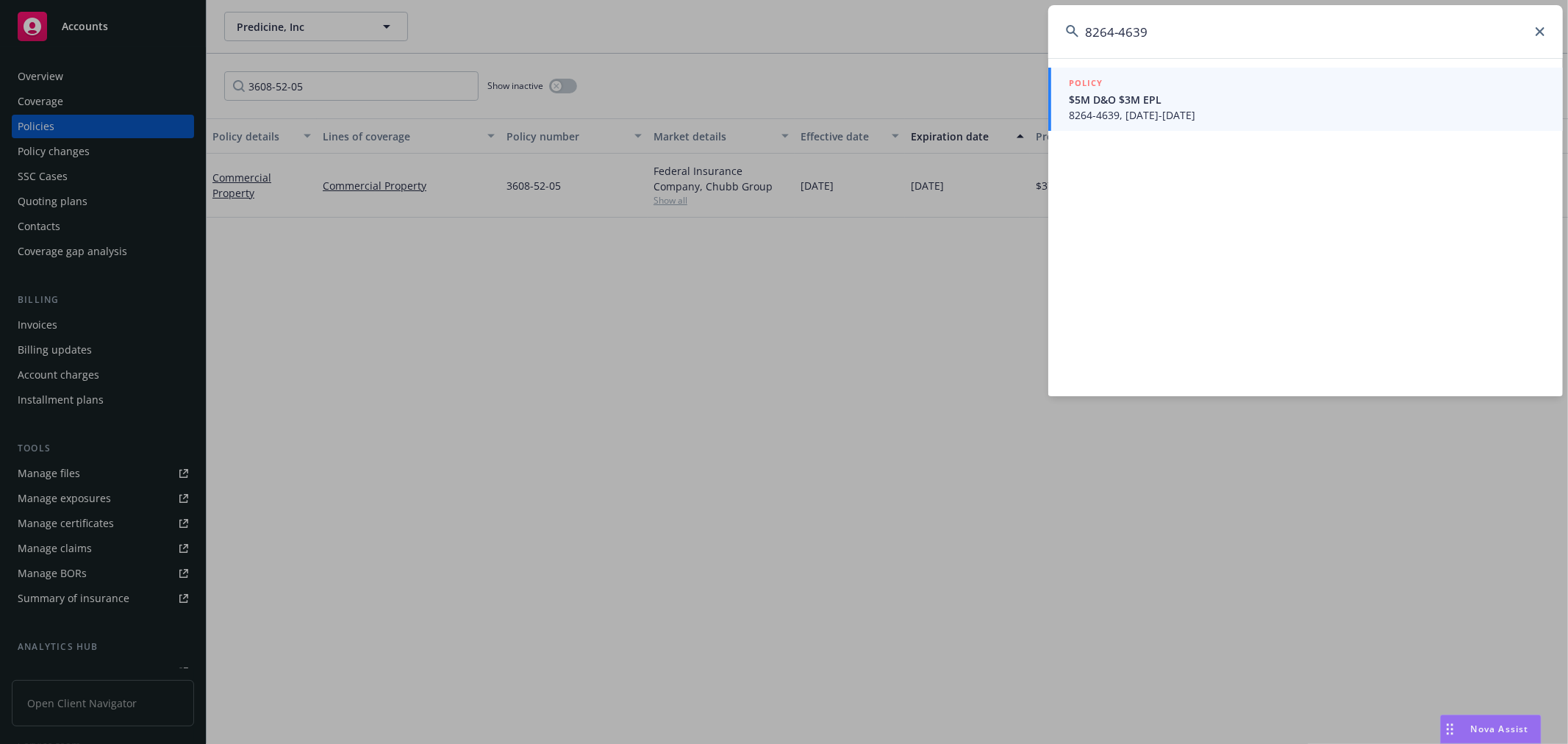
type input "8264-4639"
click at [1159, 105] on div "POLICY $5M D&O $3M EPL 8264-4639, 08/14/2024-10/01/2025" at bounding box center [1307, 99] width 476 height 47
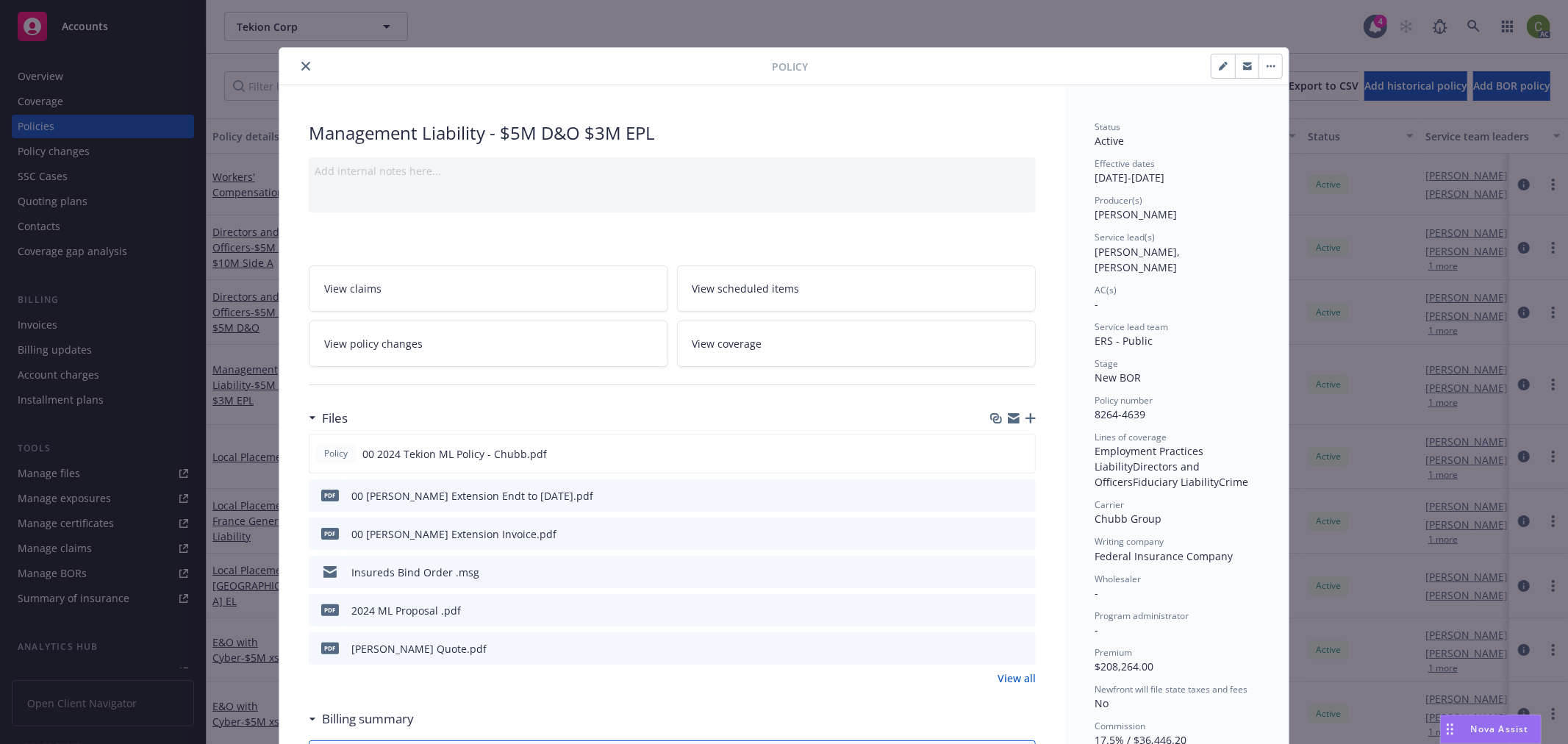
click at [505, 348] on link "View policy changes" at bounding box center [489, 344] width 360 height 46
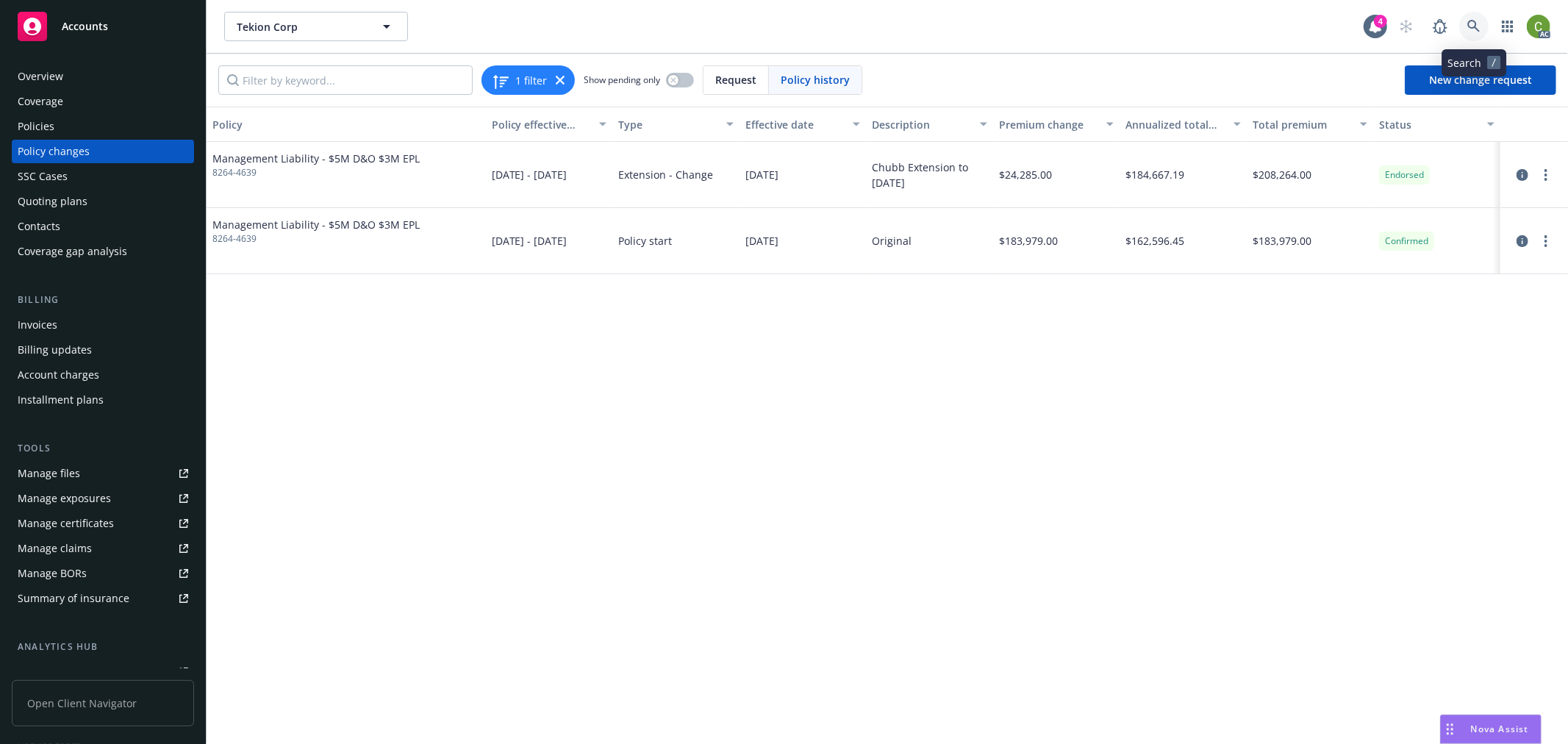
click at [1477, 25] on icon at bounding box center [1473, 26] width 13 height 13
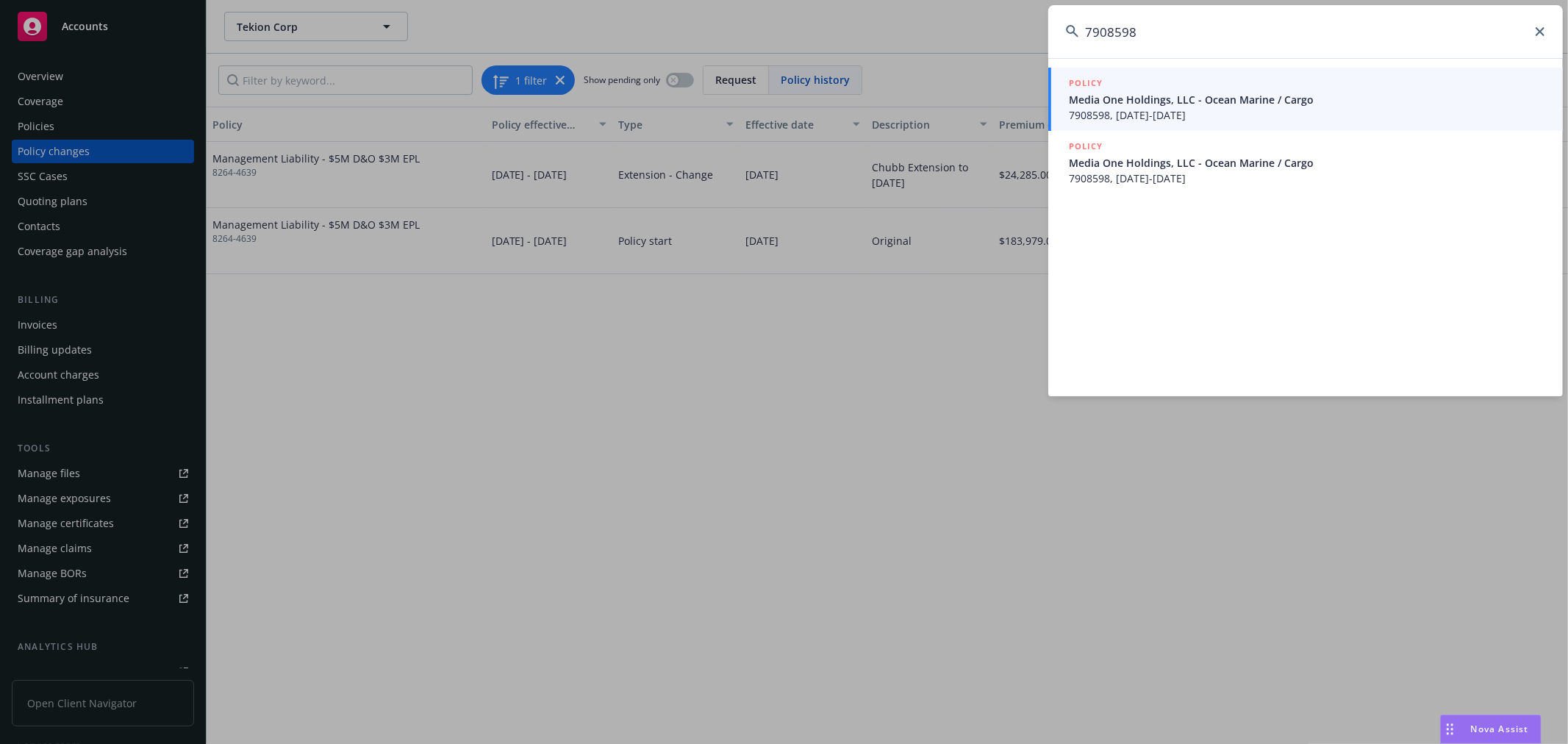
type input "7908598"
click at [1202, 111] on span "7908598, 09/25/2024-12/20/2025" at bounding box center [1307, 115] width 476 height 15
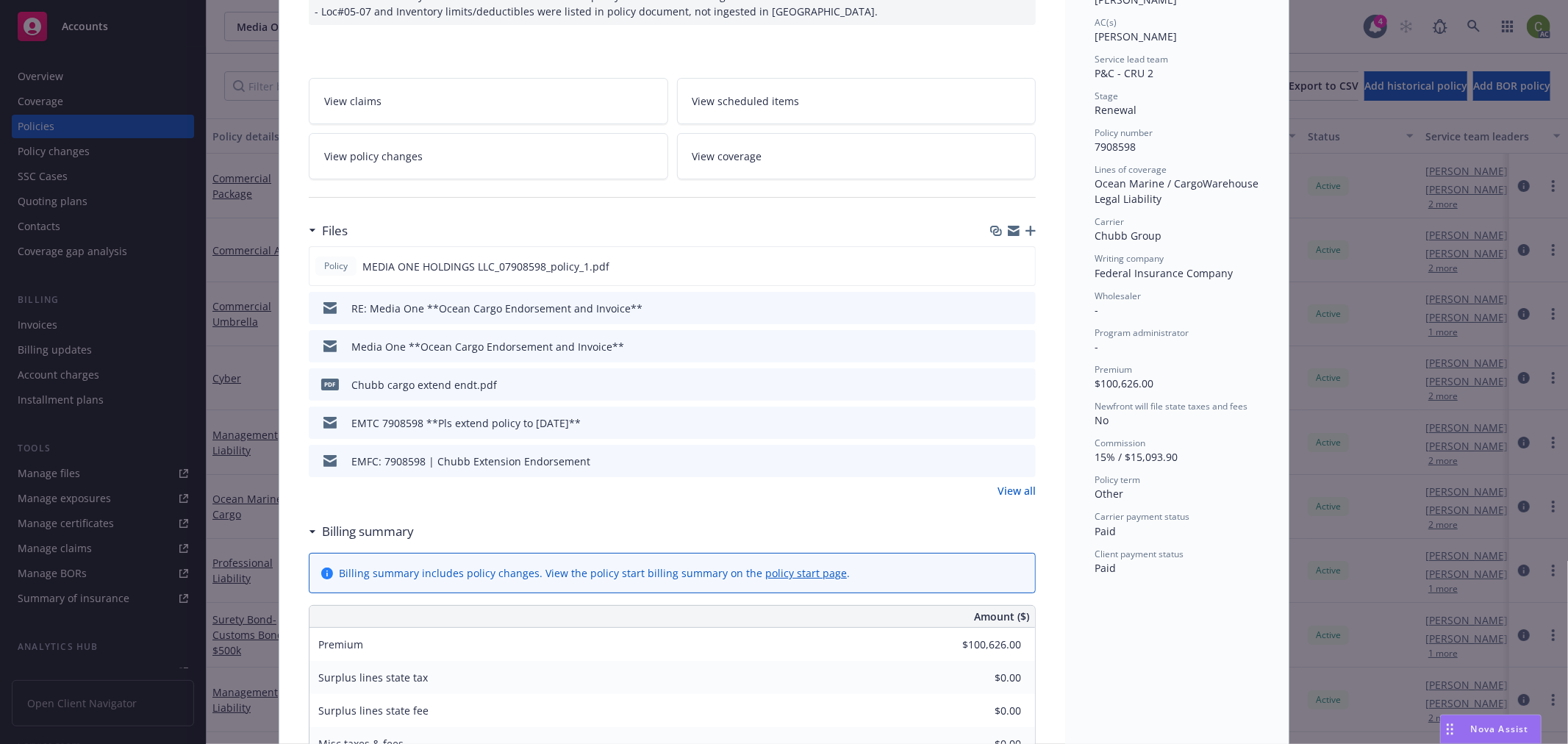
scroll to position [164, 0]
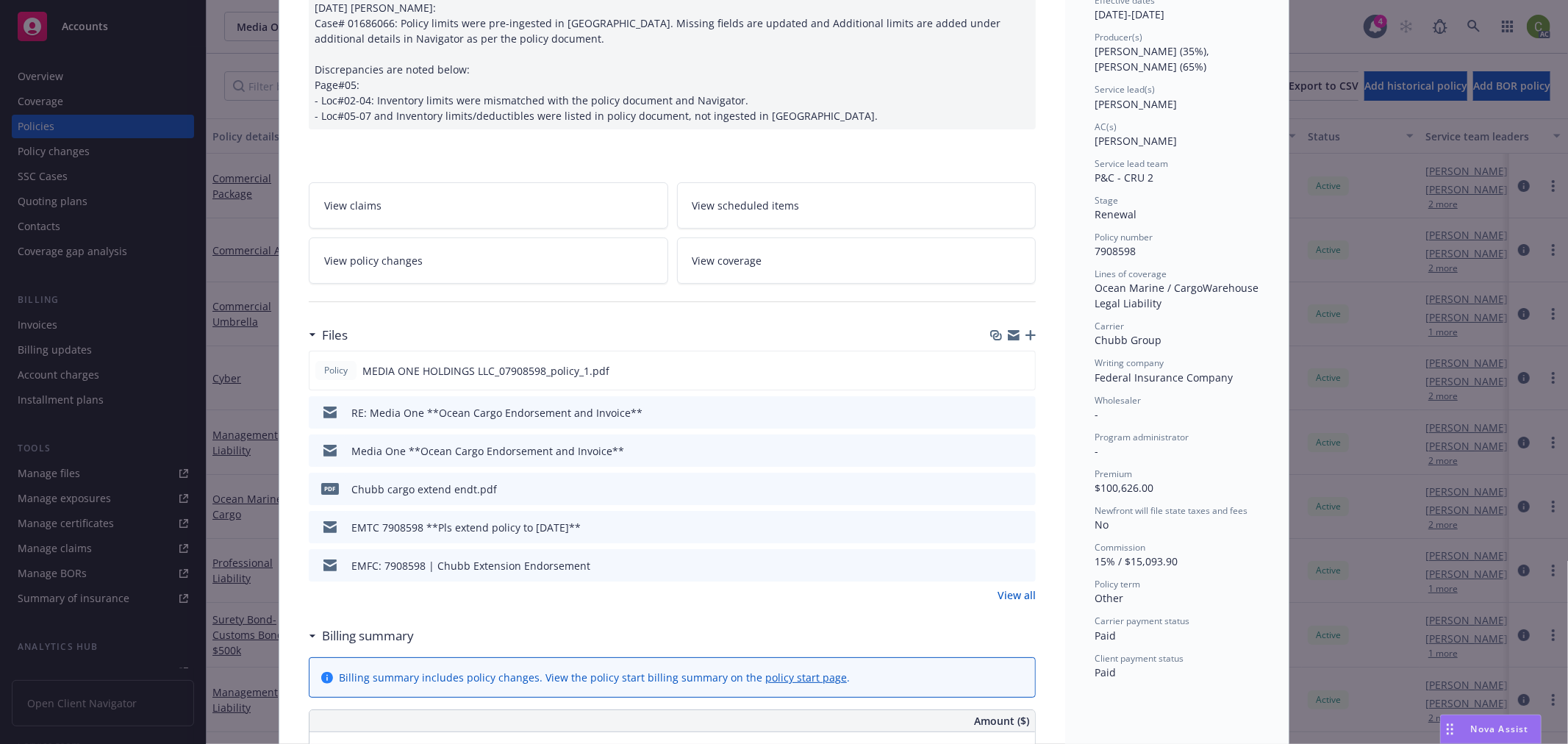
click at [450, 273] on link "View policy changes" at bounding box center [489, 260] width 360 height 46
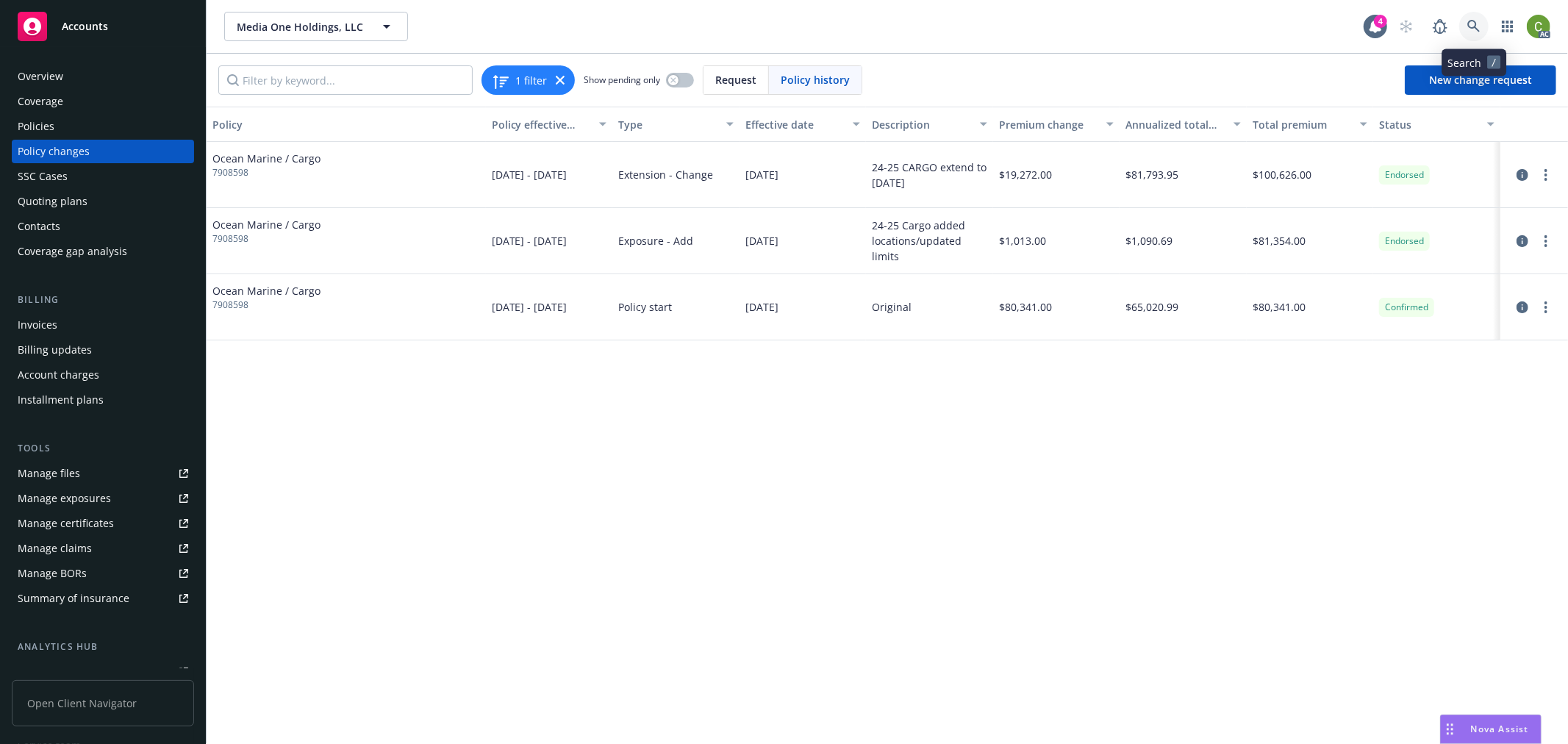
click at [1474, 23] on icon at bounding box center [1473, 26] width 13 height 13
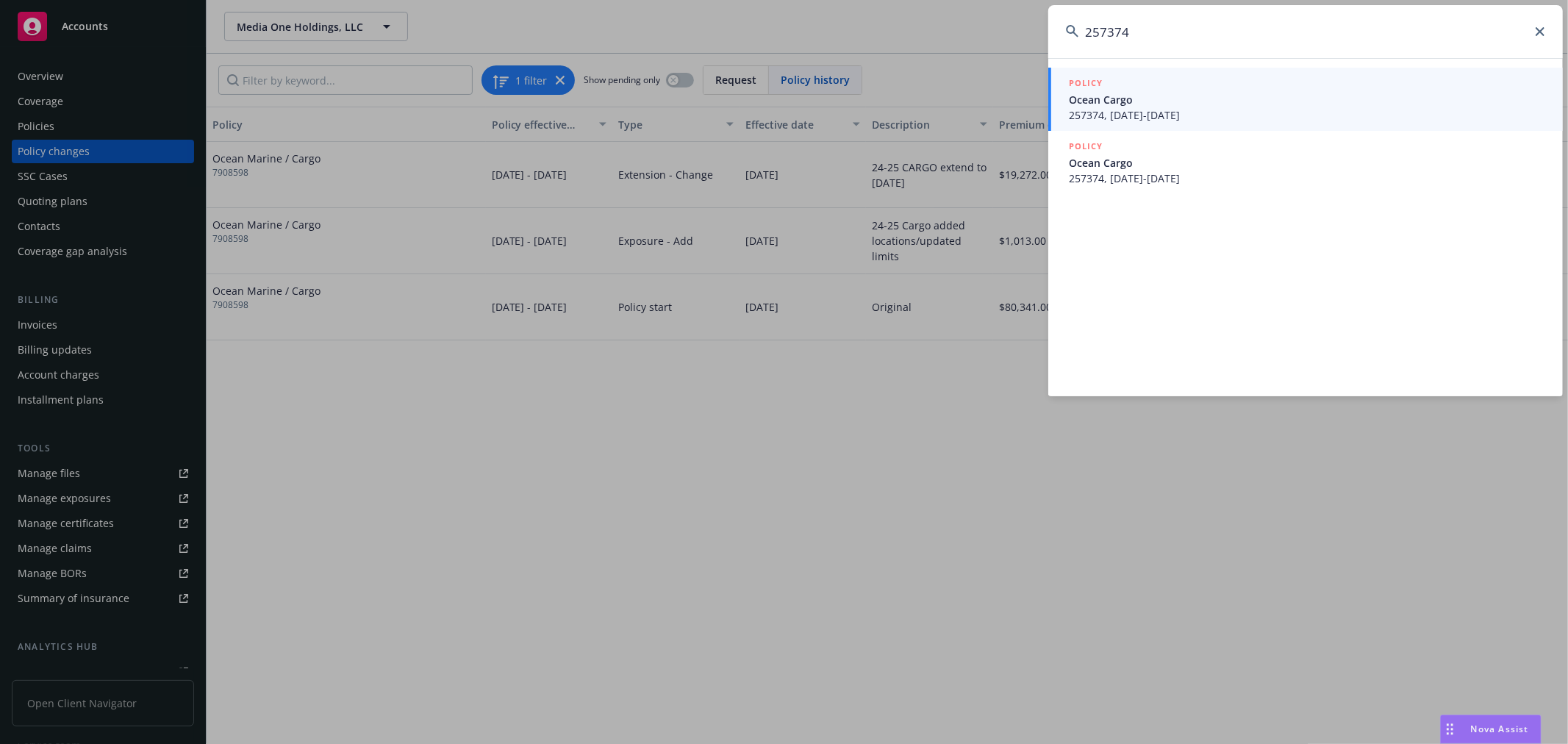
type input "257374"
click at [1196, 104] on span "Ocean Cargo" at bounding box center [1307, 99] width 476 height 15
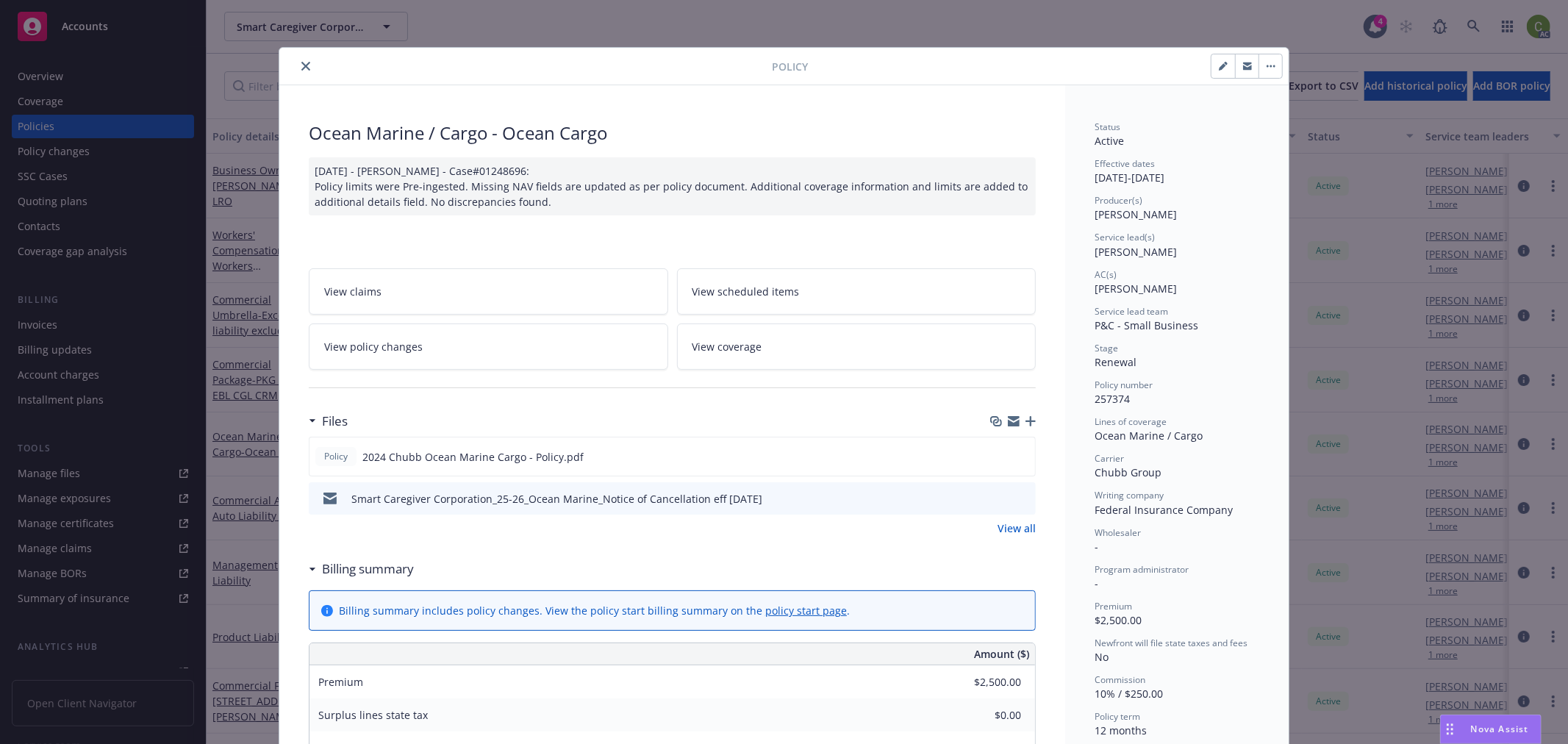
click at [301, 62] on icon "close" at bounding box center [306, 67] width 9 height 9
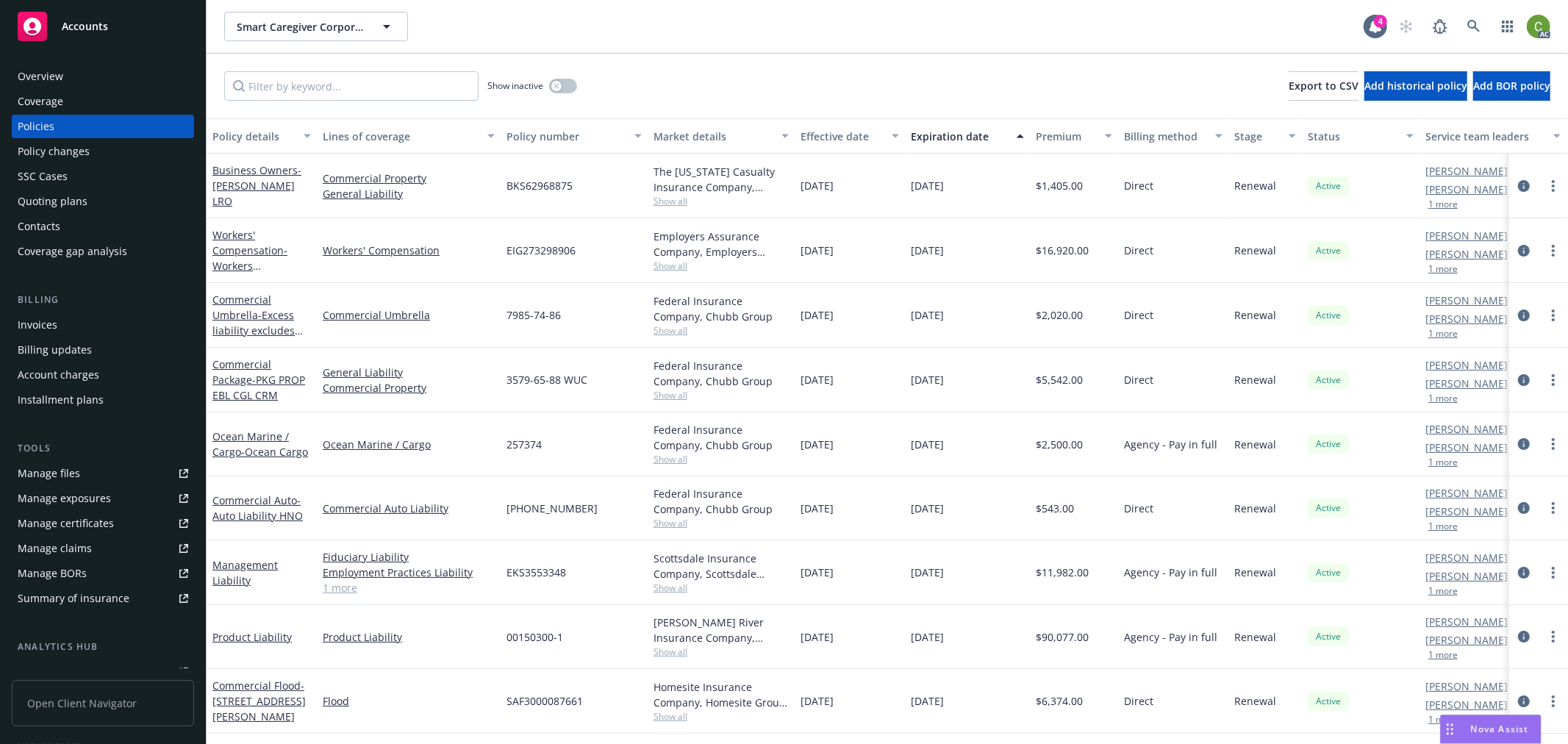
drag, startPoint x: 52, startPoint y: 325, endPoint x: 60, endPoint y: 319, distance: 10.0
click at [52, 324] on div "Invoices" at bounding box center [37, 324] width 40 height 23
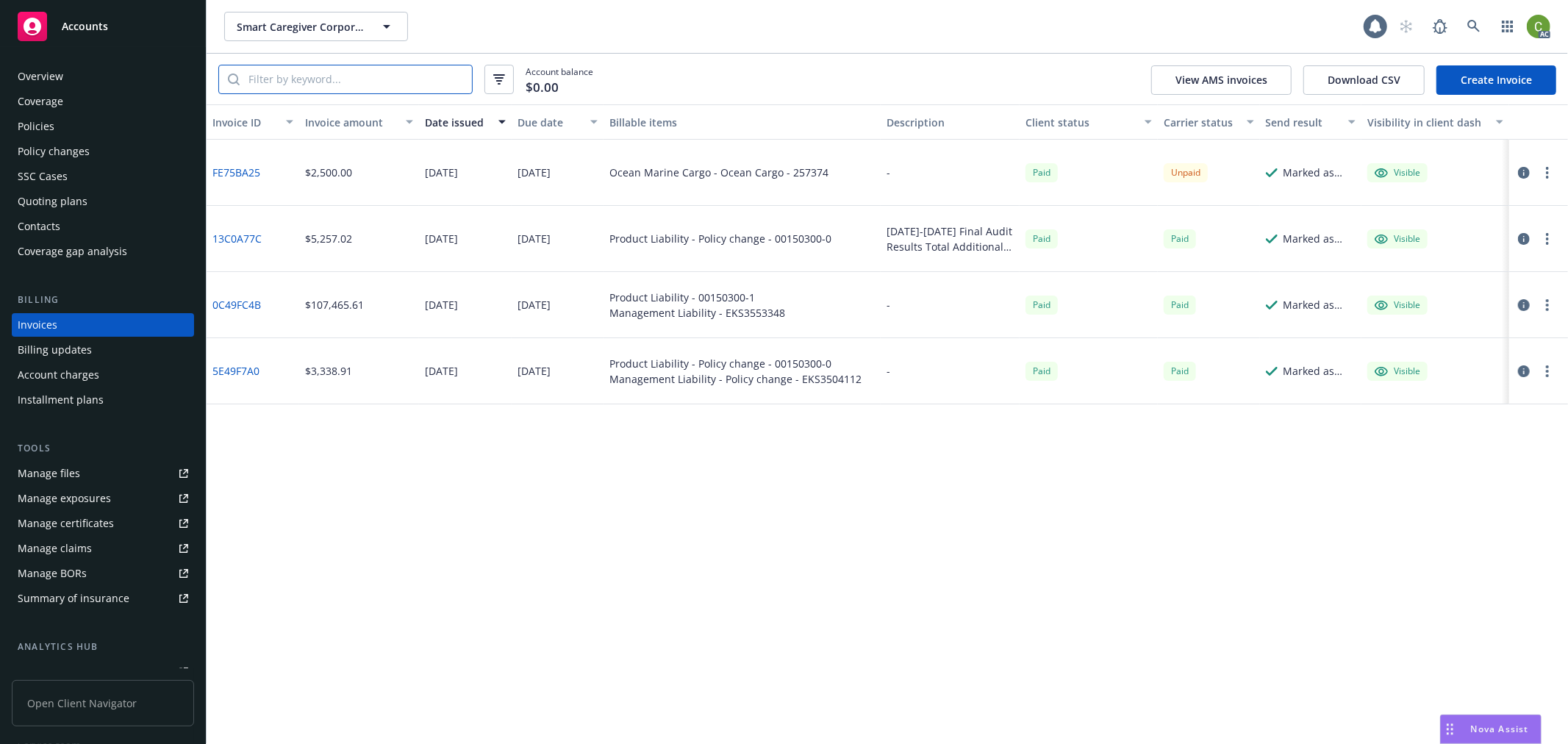
click at [322, 79] on input "search" at bounding box center [355, 79] width 232 height 28
paste input "FE75BA25"
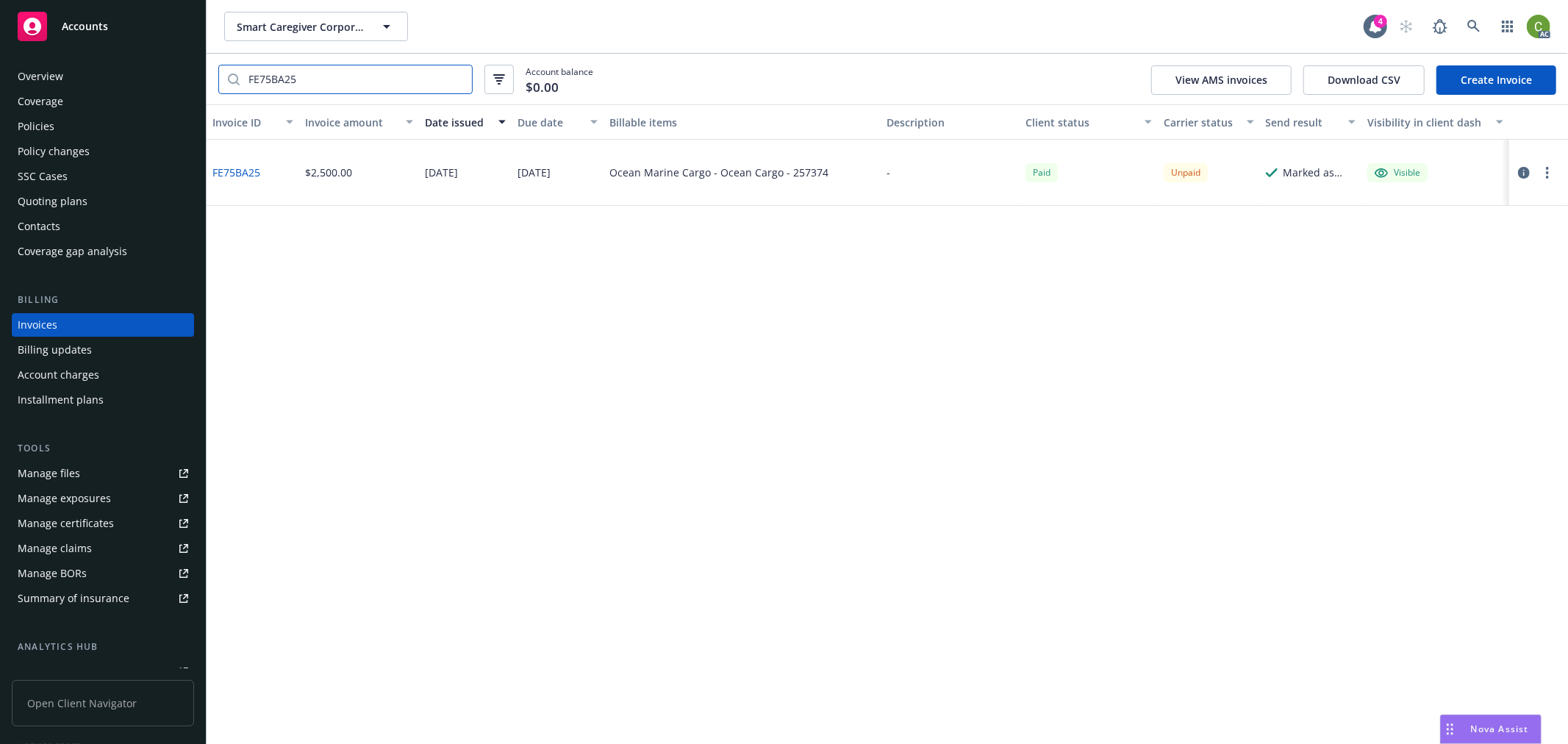
type input "FE75BA25"
click at [245, 167] on link "FE75BA25" at bounding box center [236, 172] width 48 height 15
click at [123, 122] on div "Policies" at bounding box center [103, 126] width 171 height 23
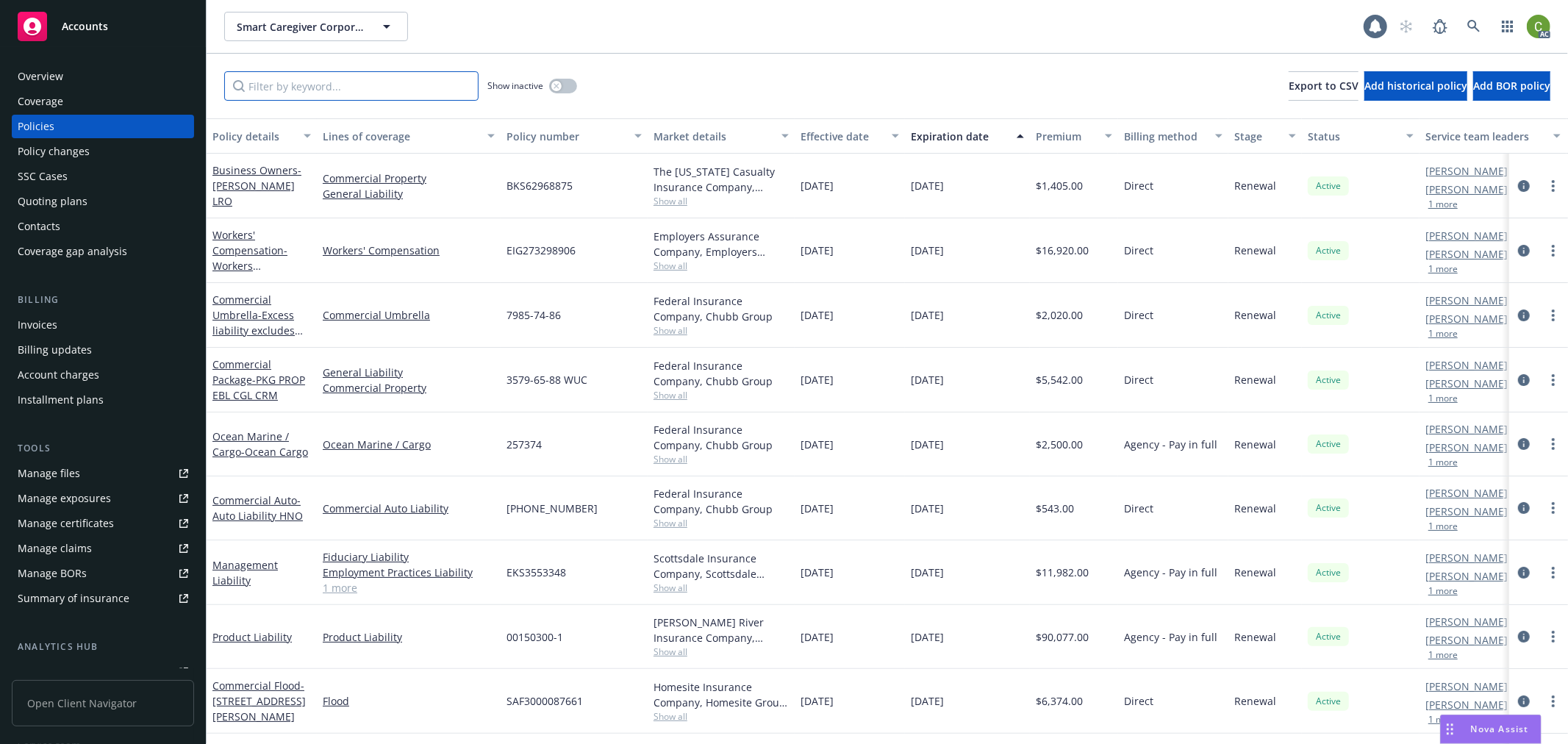
click at [261, 90] on input "Filter by keyword..." at bounding box center [351, 85] width 254 height 29
paste input "257374"
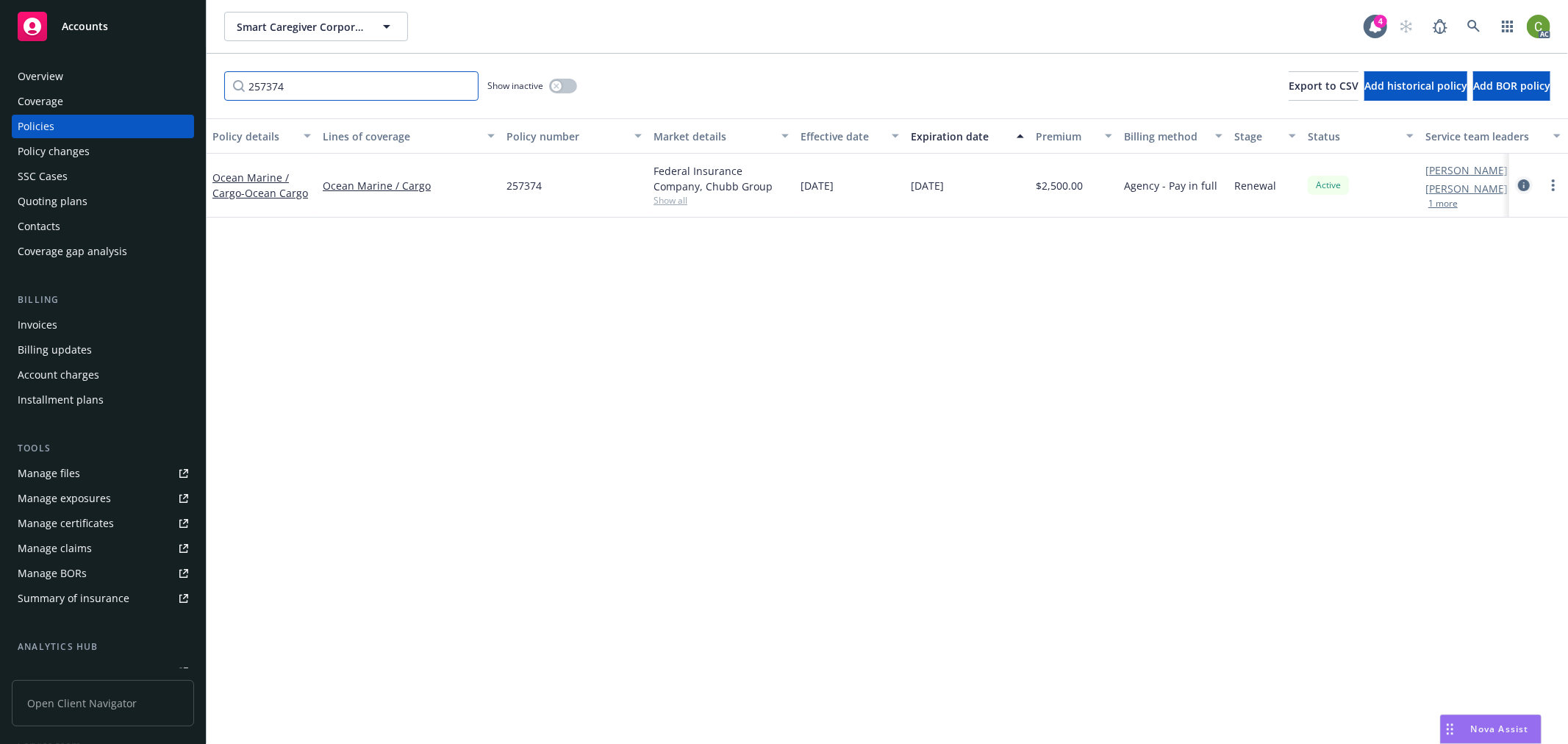
type input "257374"
click at [1524, 188] on icon "circleInformation" at bounding box center [1524, 185] width 12 height 12
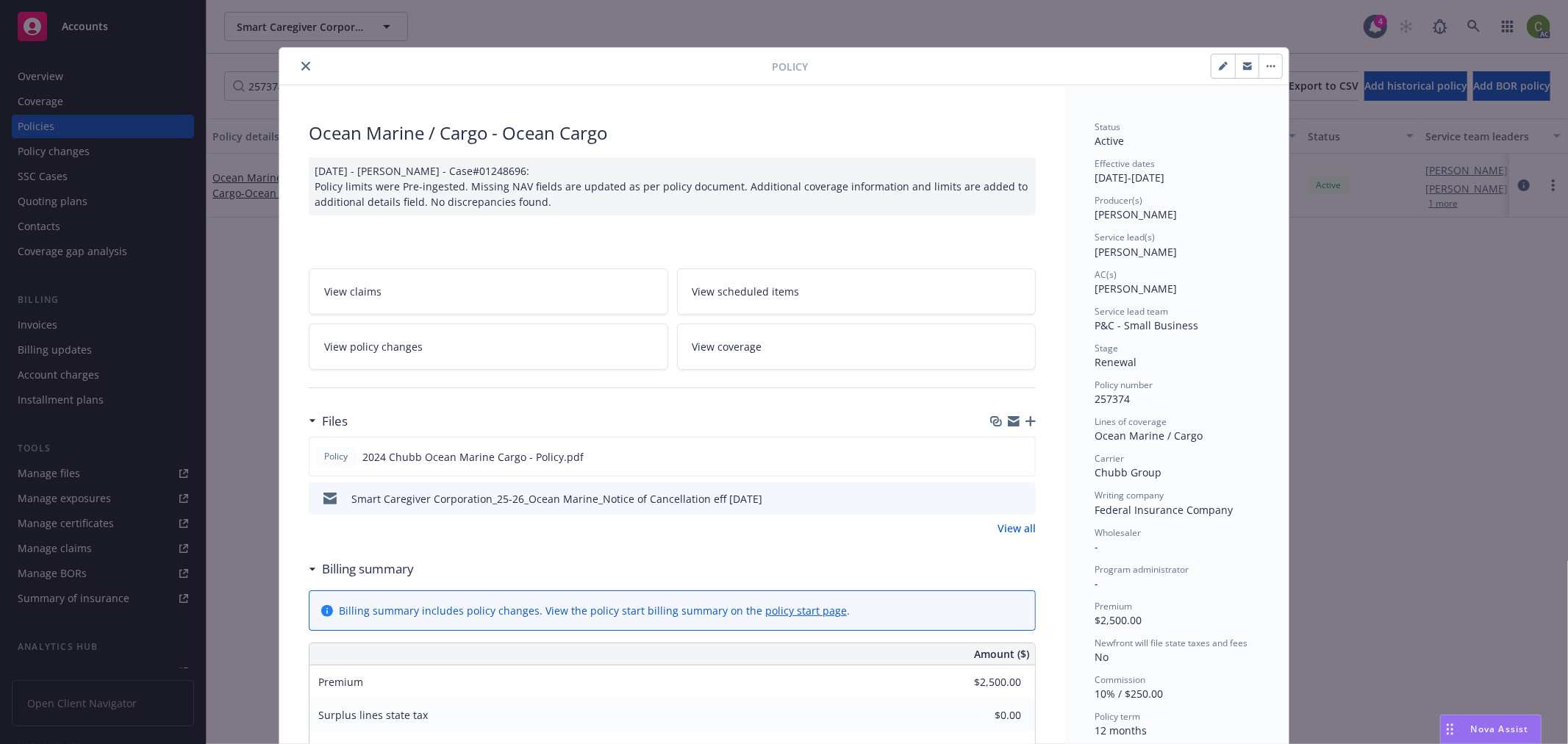
click at [1219, 68] on icon "button" at bounding box center [1223, 67] width 9 height 9
select select "RENEWAL"
select select "12"
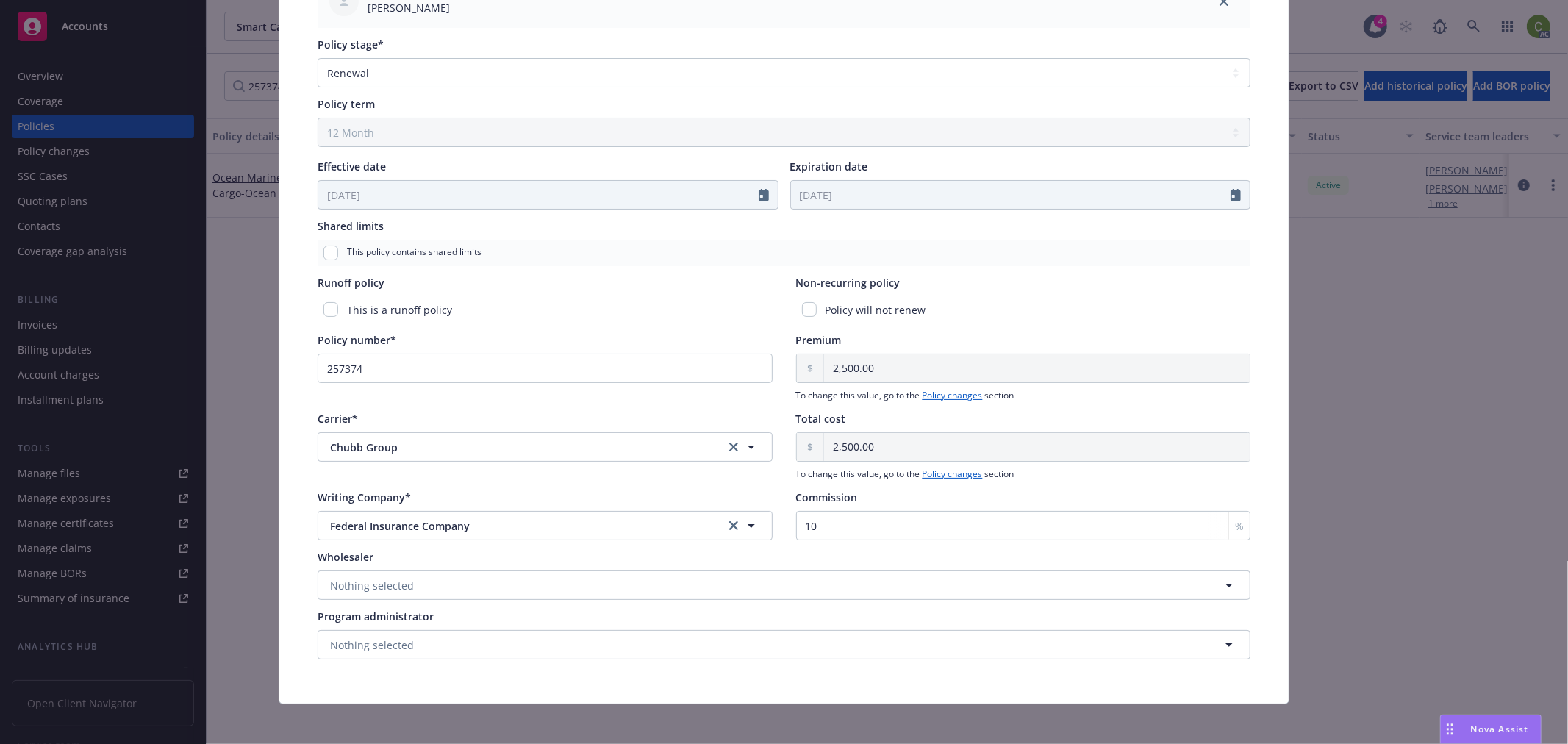
scroll to position [518, 0]
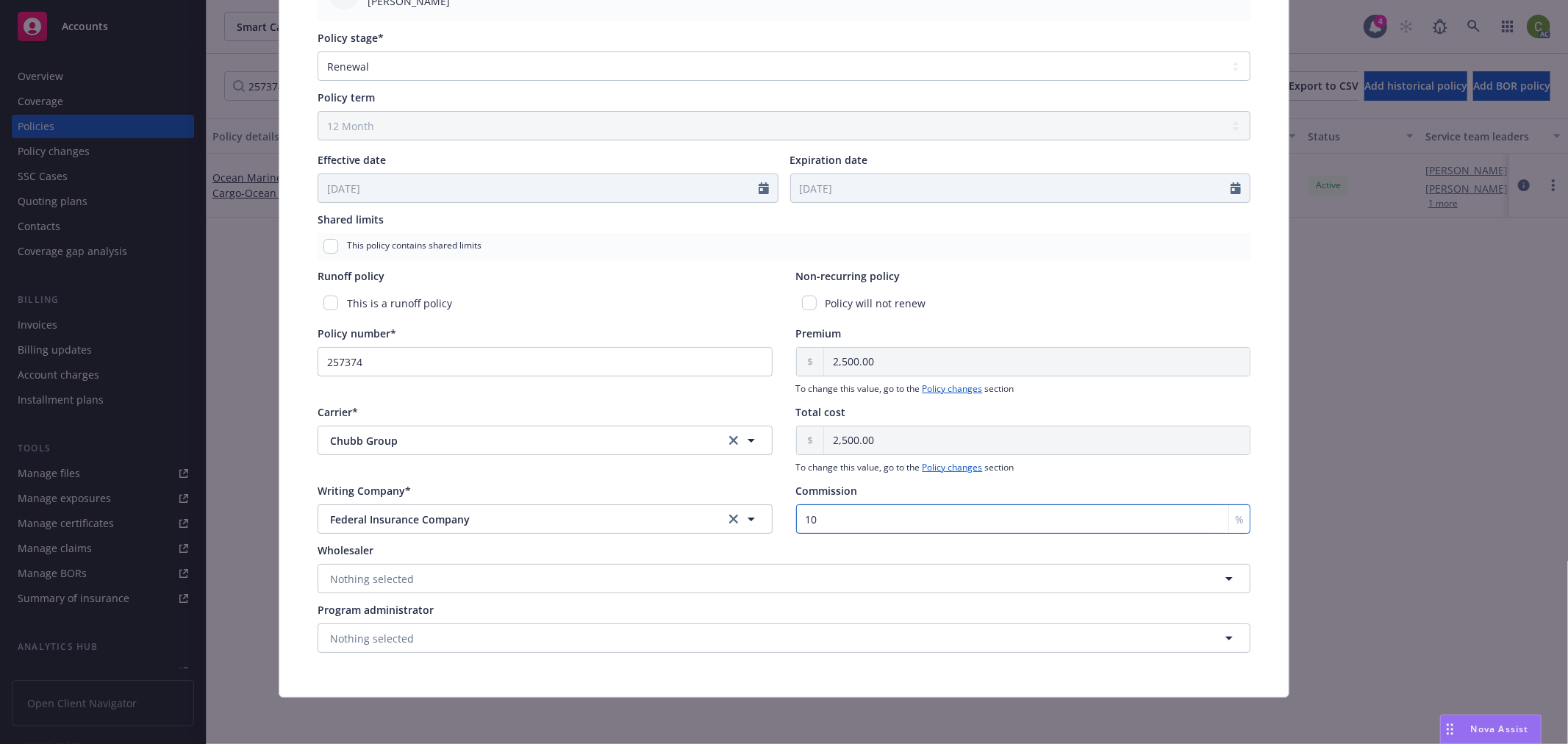
click at [856, 525] on input "10" at bounding box center [1023, 519] width 455 height 29
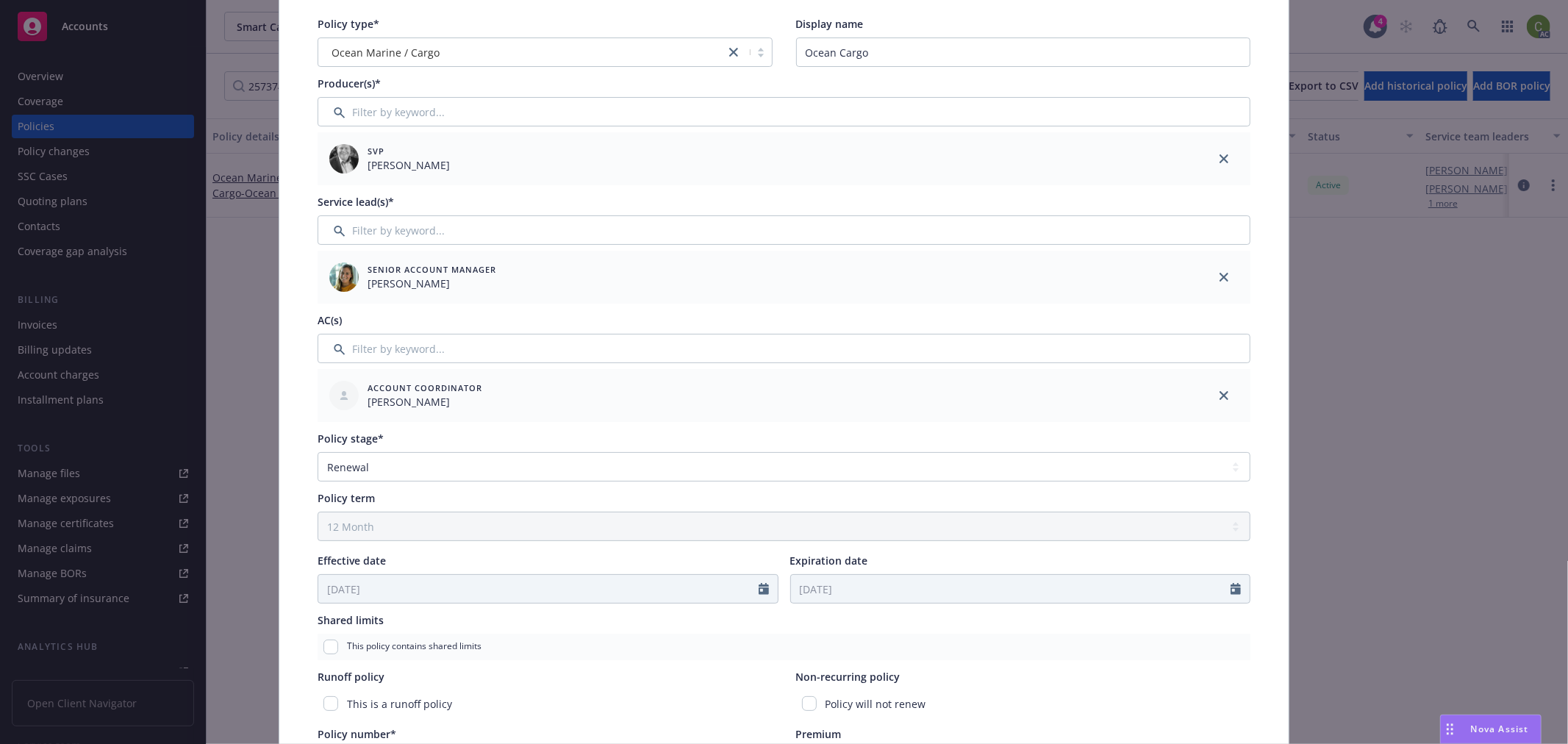
scroll to position [0, 0]
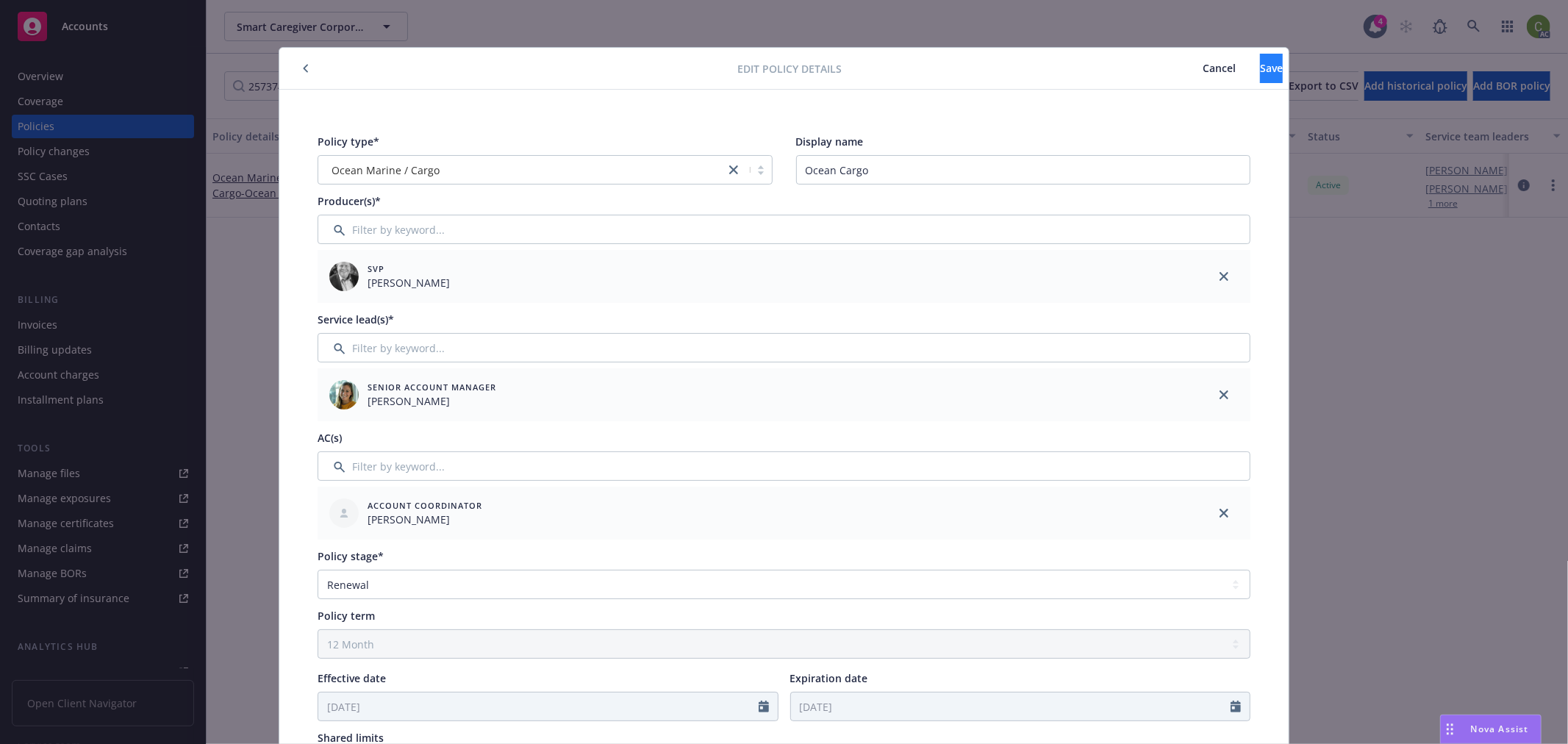
type input "15"
click at [1260, 63] on span "Save" at bounding box center [1271, 68] width 23 height 14
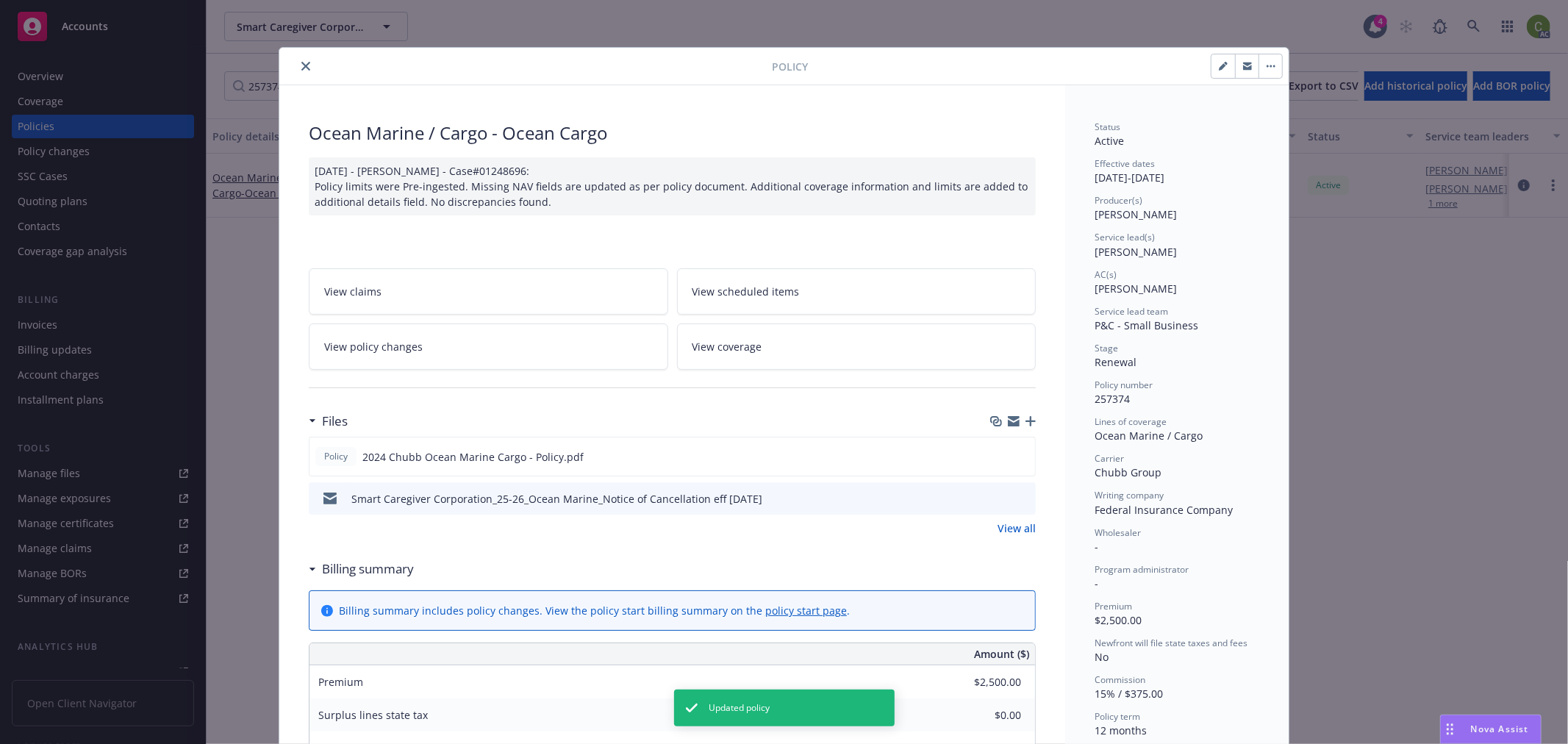
scroll to position [245, 0]
